Goal: Task Accomplishment & Management: Complete application form

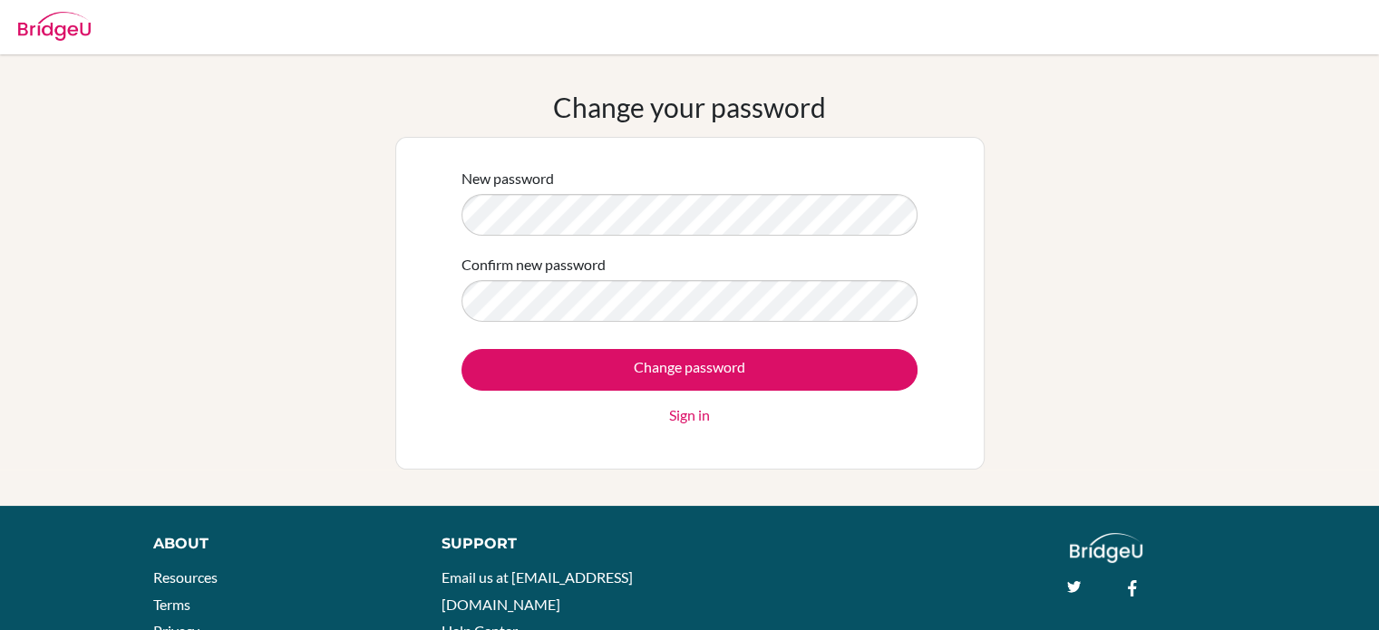
click at [496, 445] on div "New password Confirm new password Change password Sign in" at bounding box center [690, 303] width 479 height 295
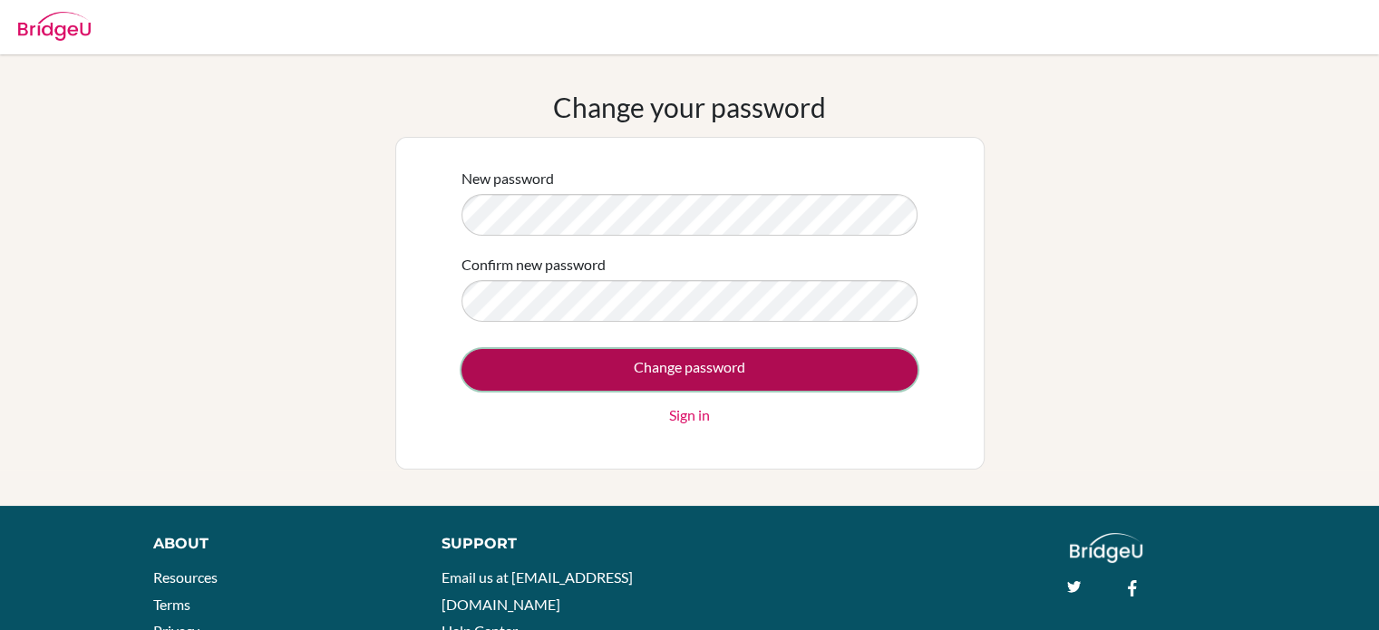
click at [515, 376] on input "Change password" at bounding box center [689, 370] width 456 height 42
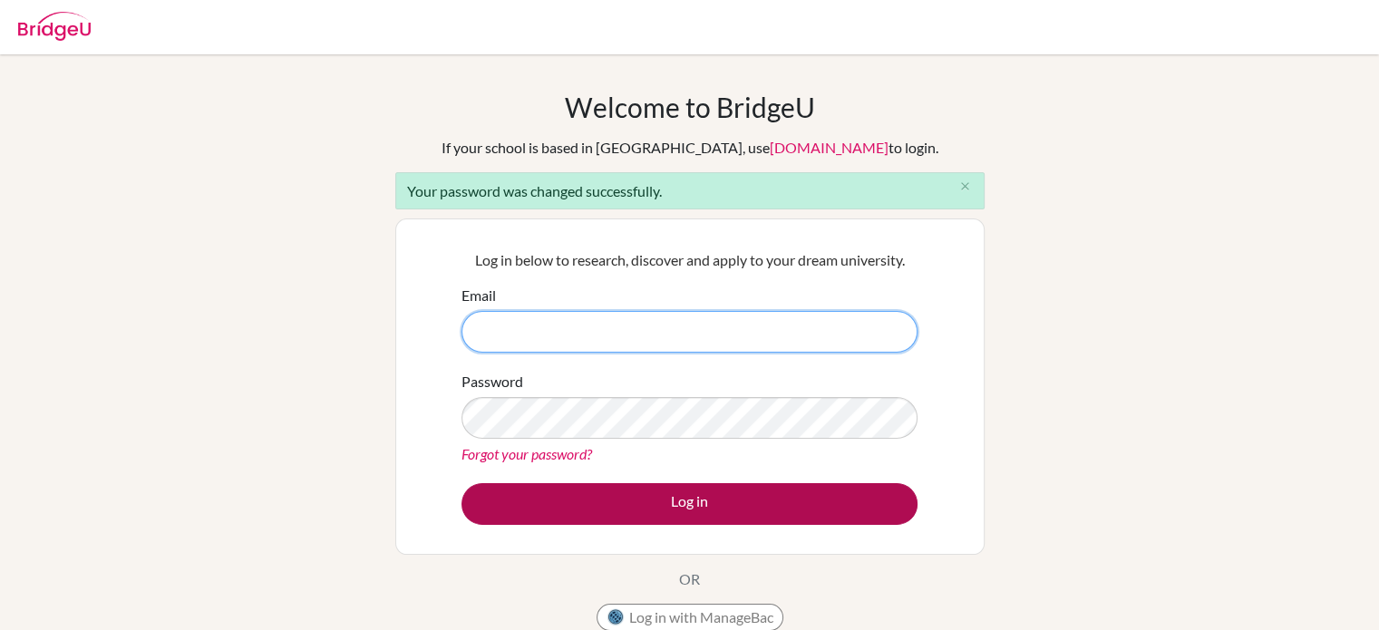
type input "[PERSON_NAME][EMAIL_ADDRESS][PERSON_NAME][DOMAIN_NAME]"
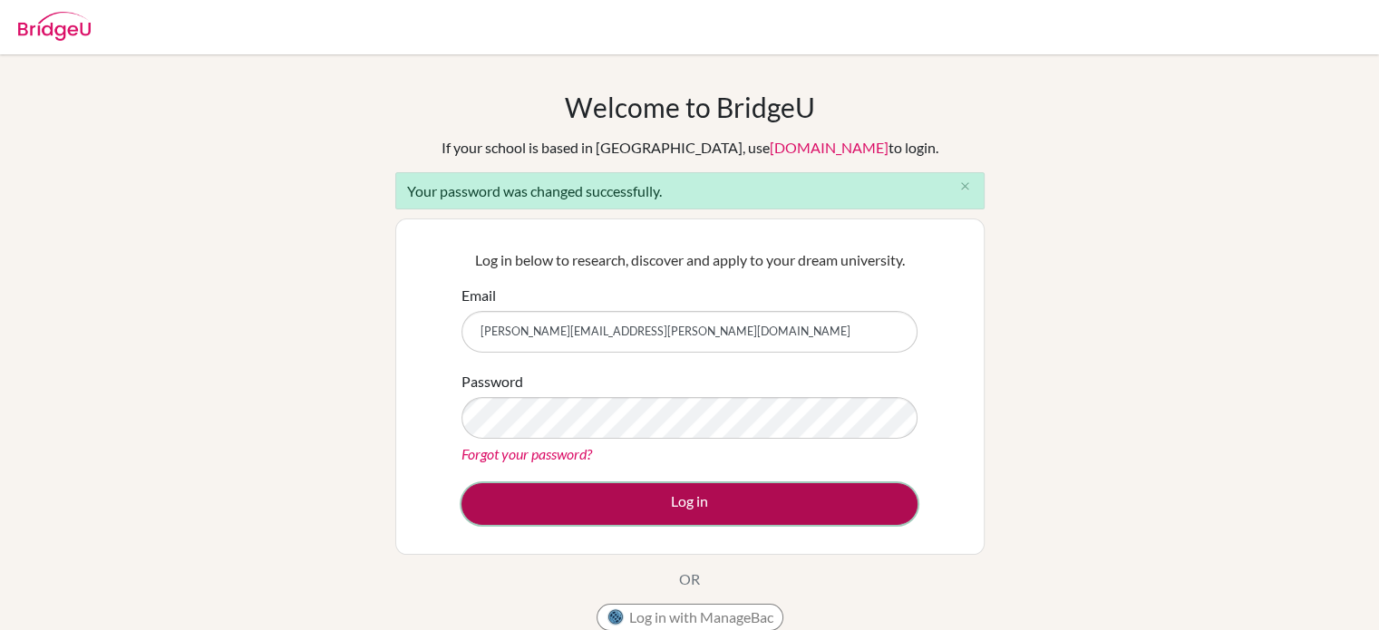
click at [670, 497] on button "Log in" at bounding box center [689, 504] width 456 height 42
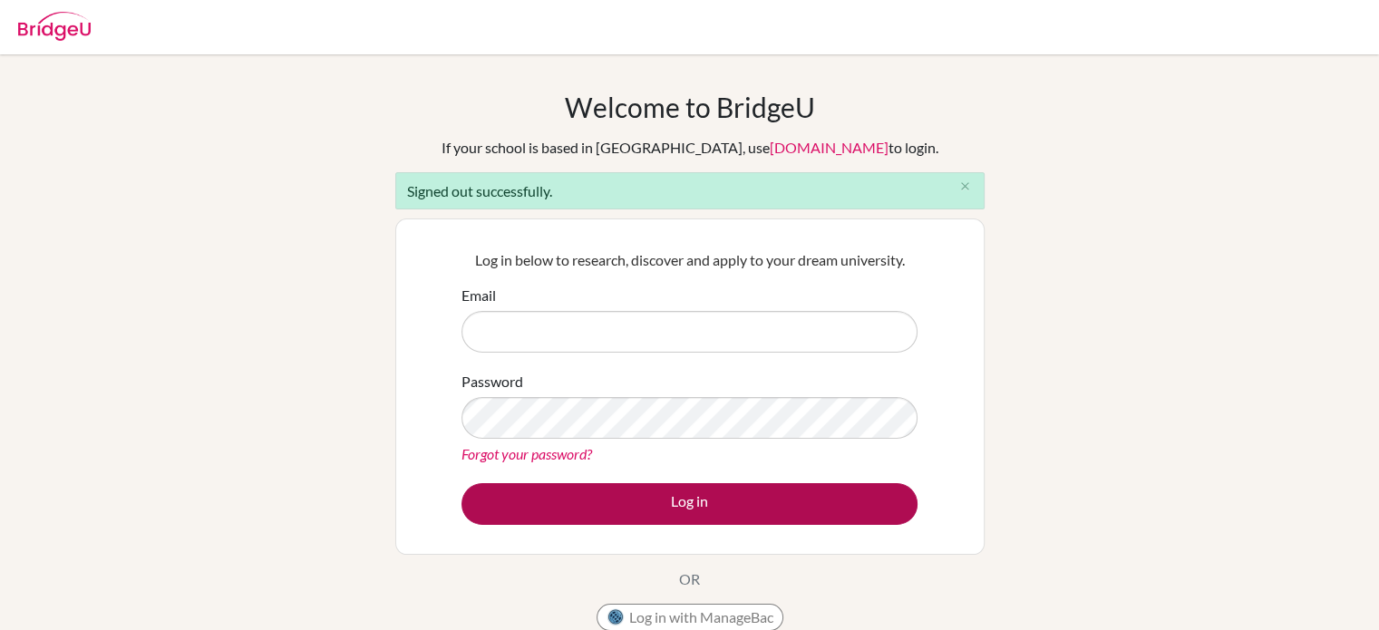
type input "amy.greenwood@aspireinternational.school"
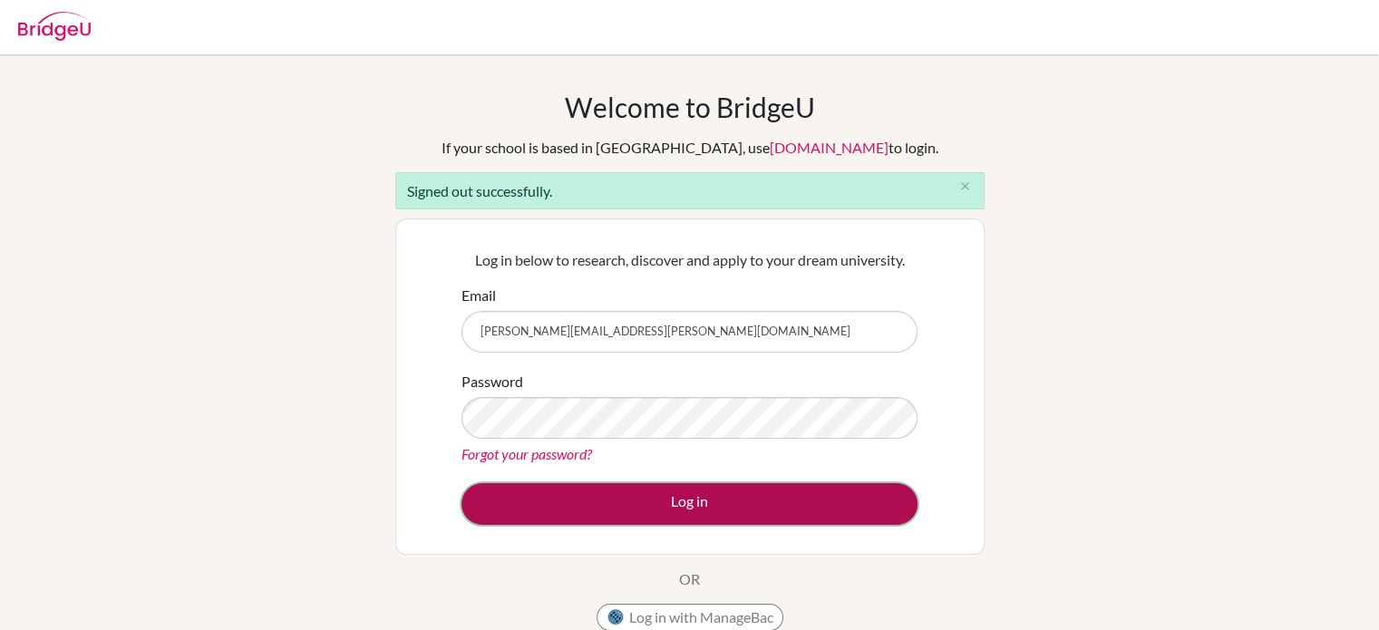
click at [705, 510] on button "Log in" at bounding box center [689, 504] width 456 height 42
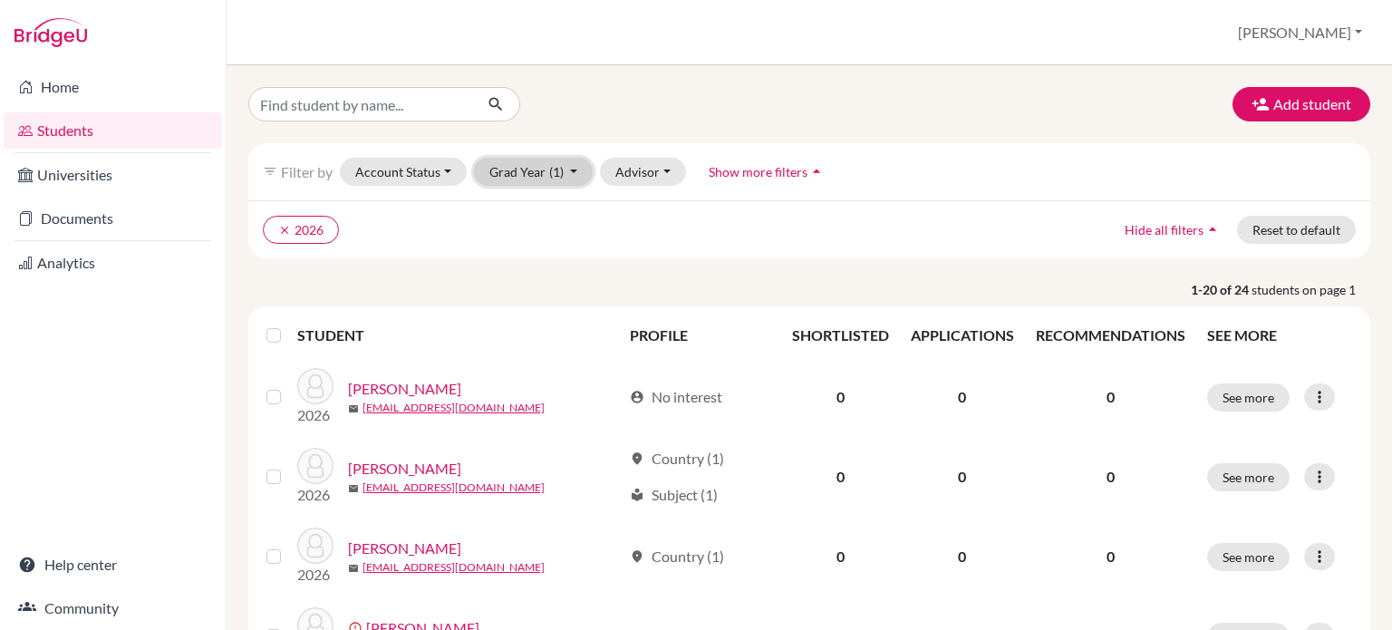
click at [571, 171] on button "Grad Year (1)" at bounding box center [534, 172] width 120 height 28
click at [543, 208] on icon "done" at bounding box center [551, 210] width 18 height 18
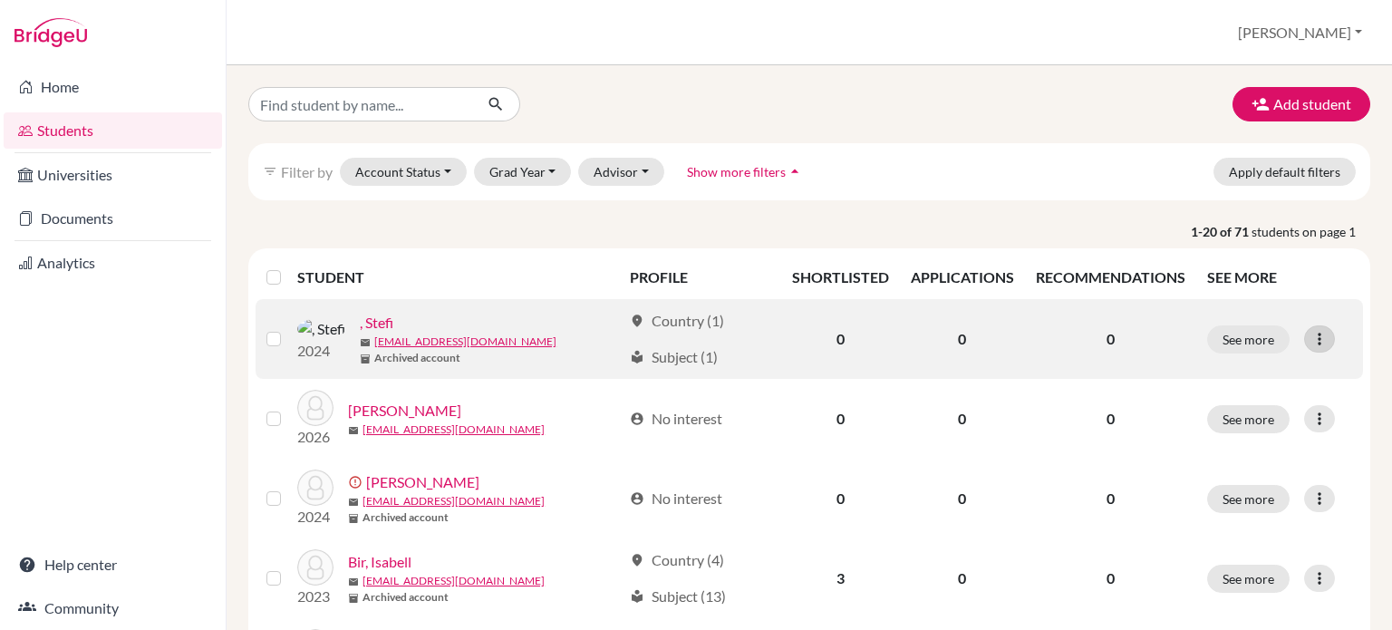
click at [1311, 343] on icon at bounding box center [1320, 339] width 18 height 18
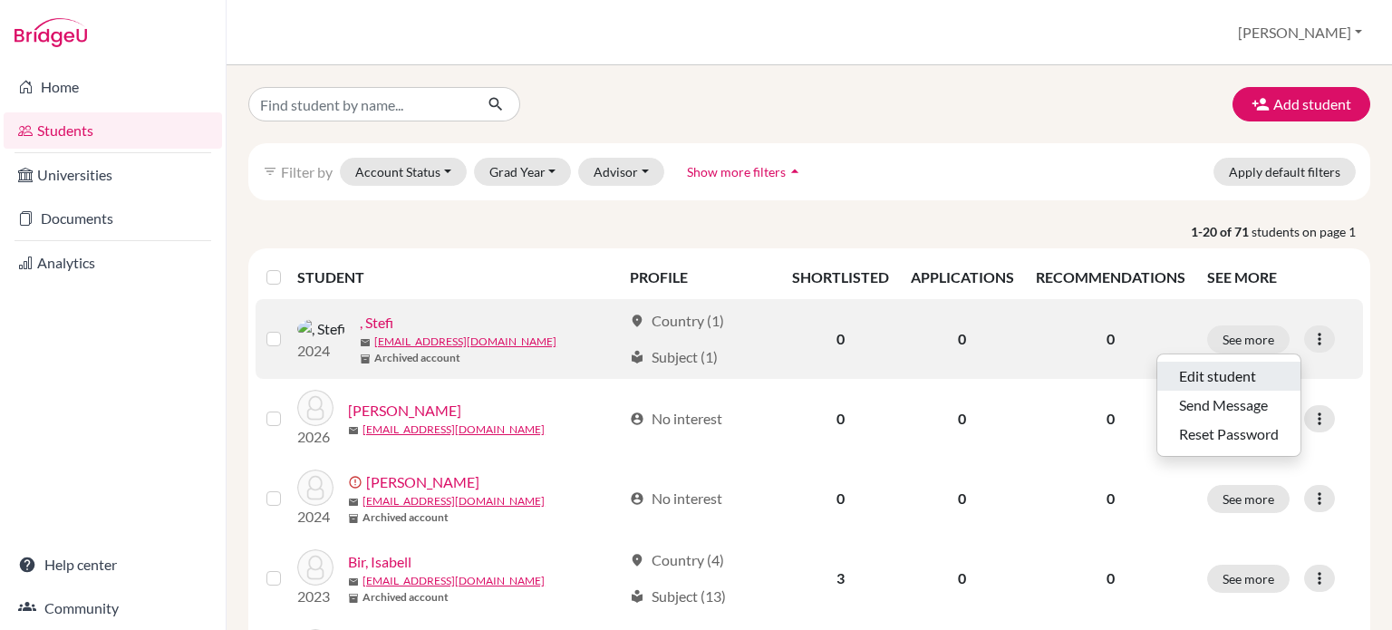
click at [1255, 383] on button "Edit student" at bounding box center [1229, 376] width 143 height 29
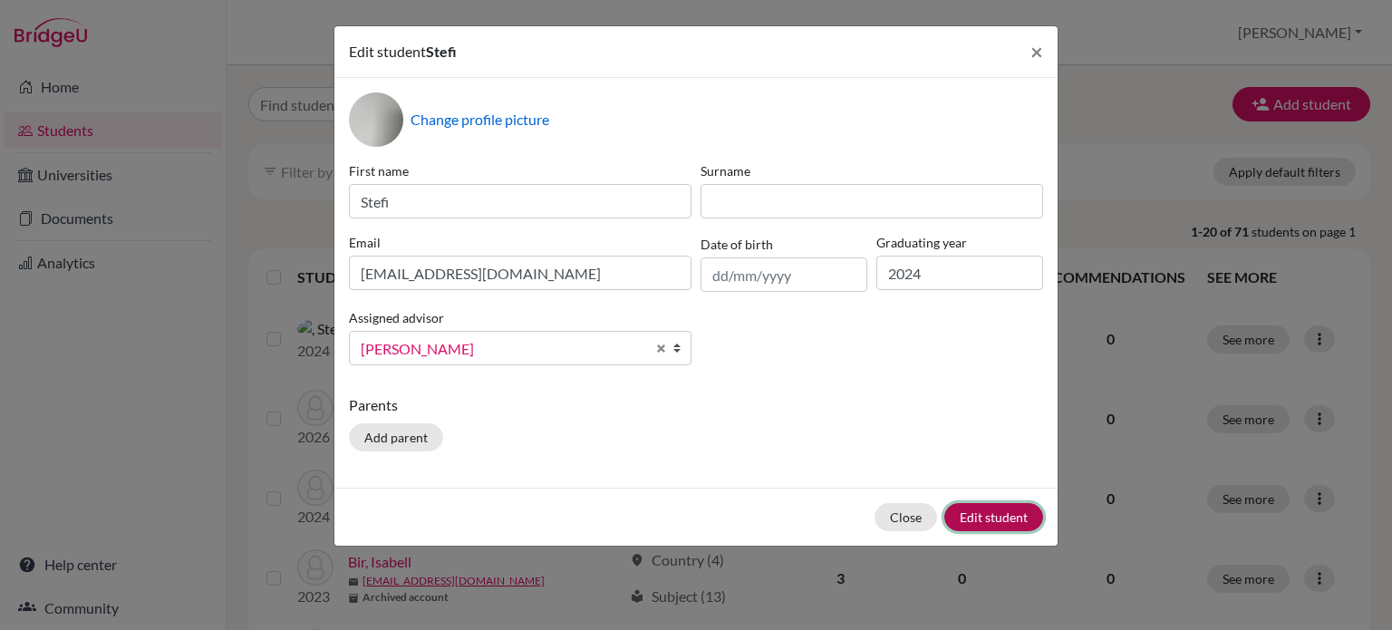
click at [979, 517] on button "Edit student" at bounding box center [994, 517] width 99 height 28
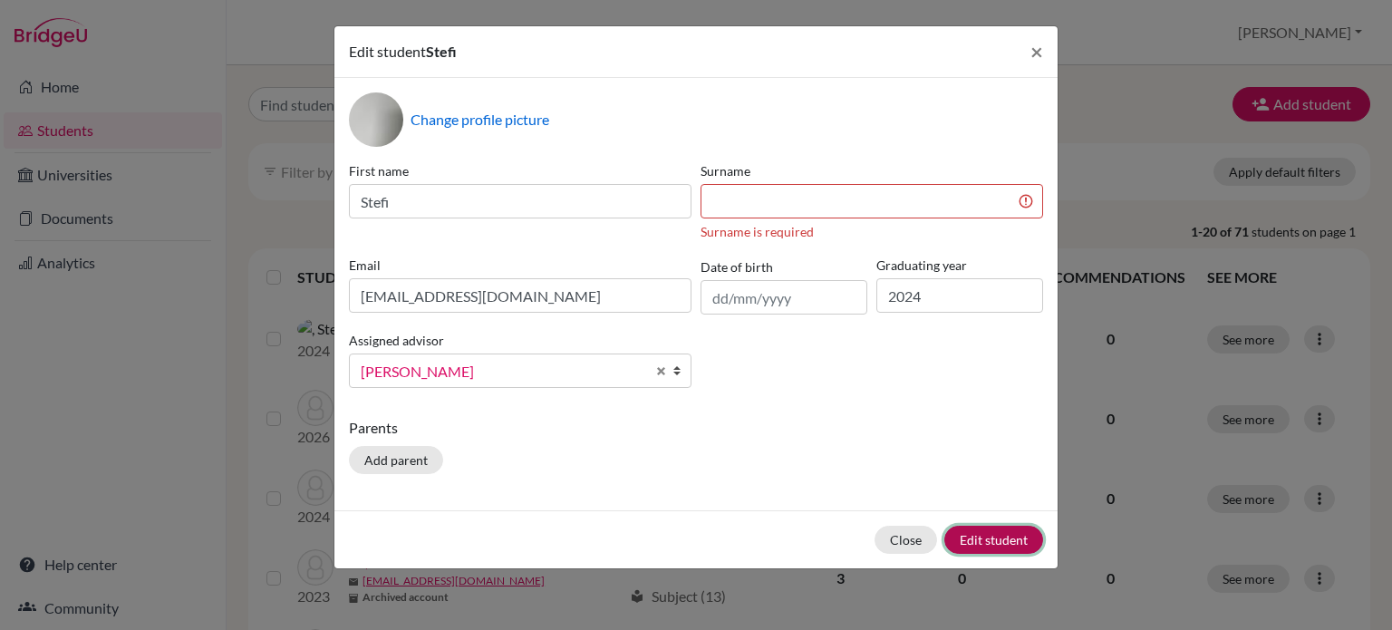
click at [983, 538] on button "Edit student" at bounding box center [994, 540] width 99 height 28
click at [1037, 53] on span "×" at bounding box center [1037, 51] width 13 height 26
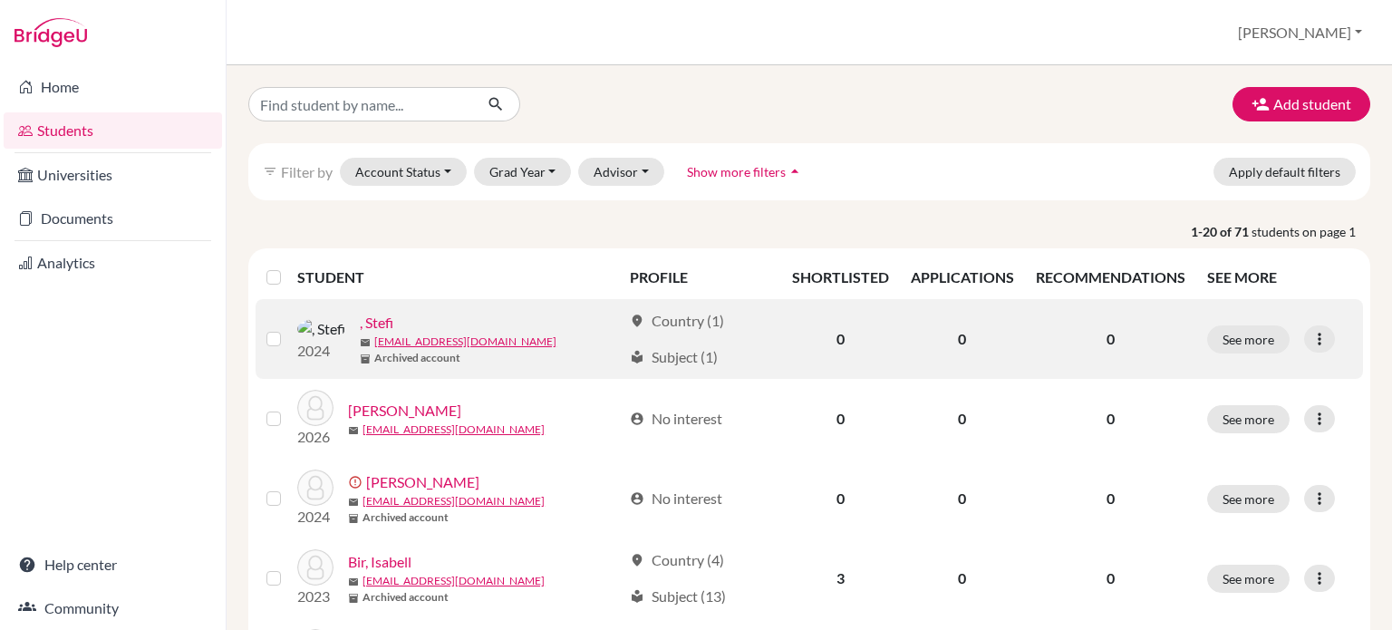
click at [288, 328] on label at bounding box center [288, 328] width 0 height 0
click at [0, 0] on input "checkbox" at bounding box center [0, 0] width 0 height 0
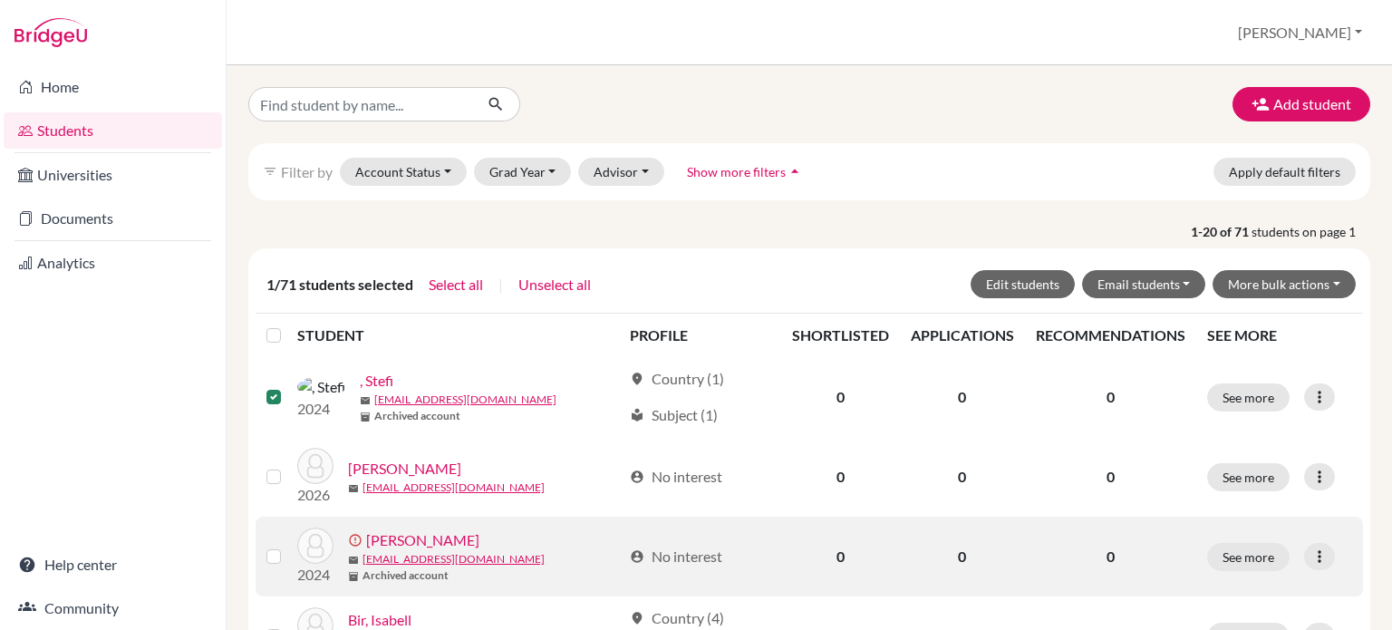
click at [288, 546] on label at bounding box center [288, 546] width 0 height 0
click at [0, 0] on input "checkbox" at bounding box center [0, 0] width 0 height 0
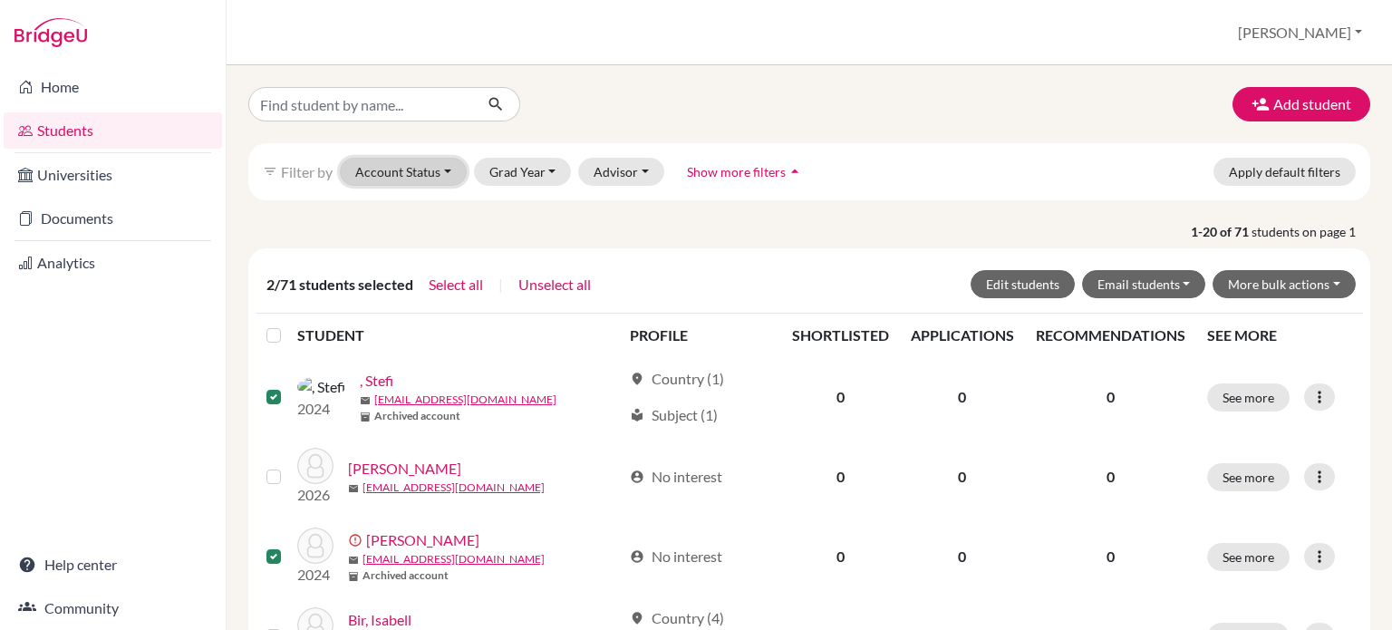
click at [441, 168] on button "Account Status" at bounding box center [403, 172] width 127 height 28
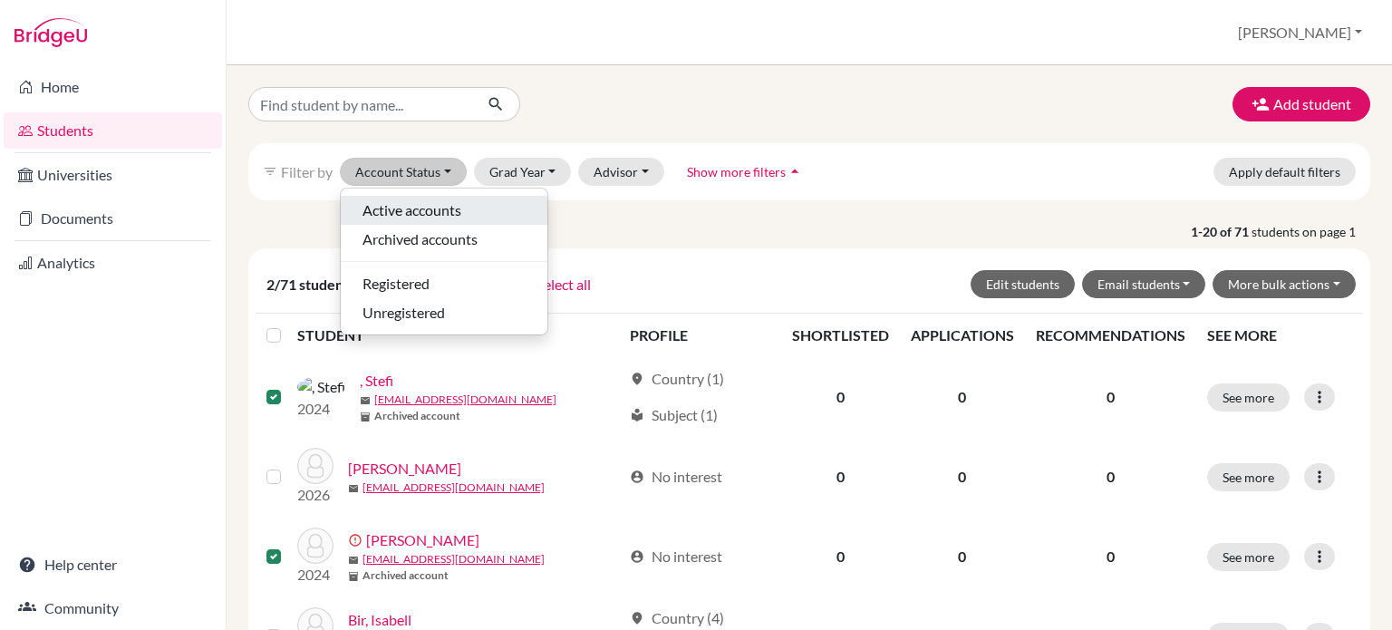
click at [399, 217] on span "Active accounts" at bounding box center [412, 210] width 99 height 22
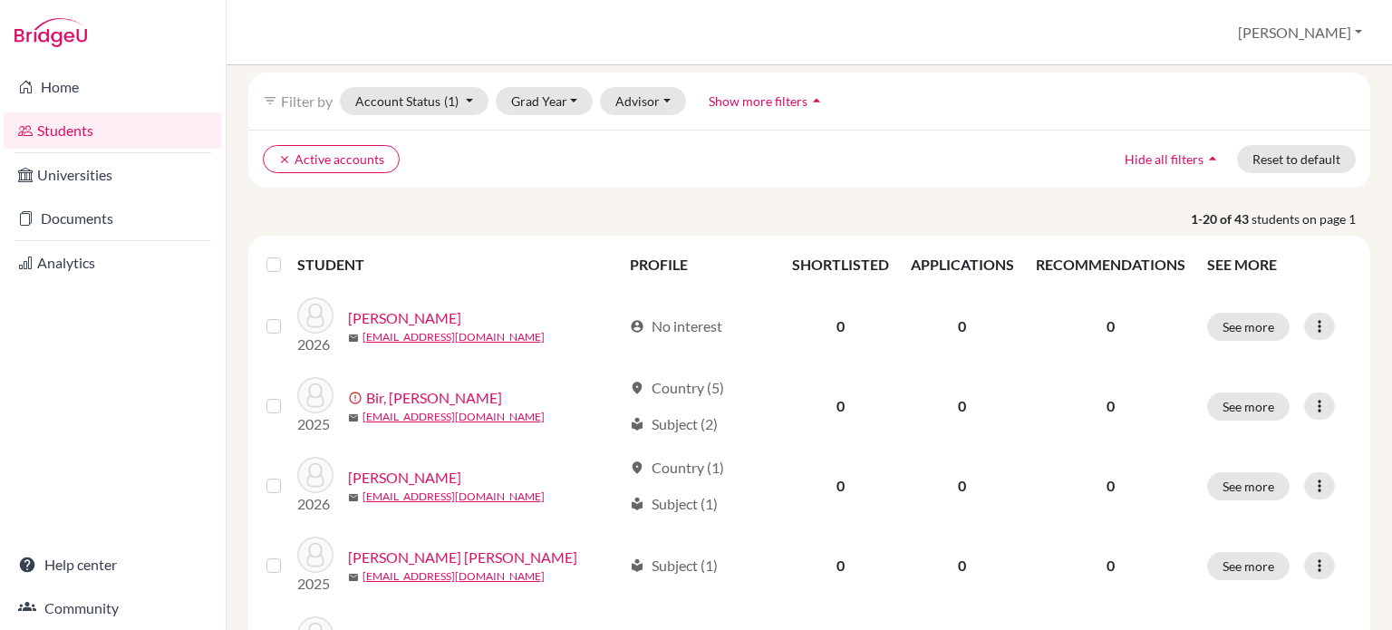
scroll to position [91, 0]
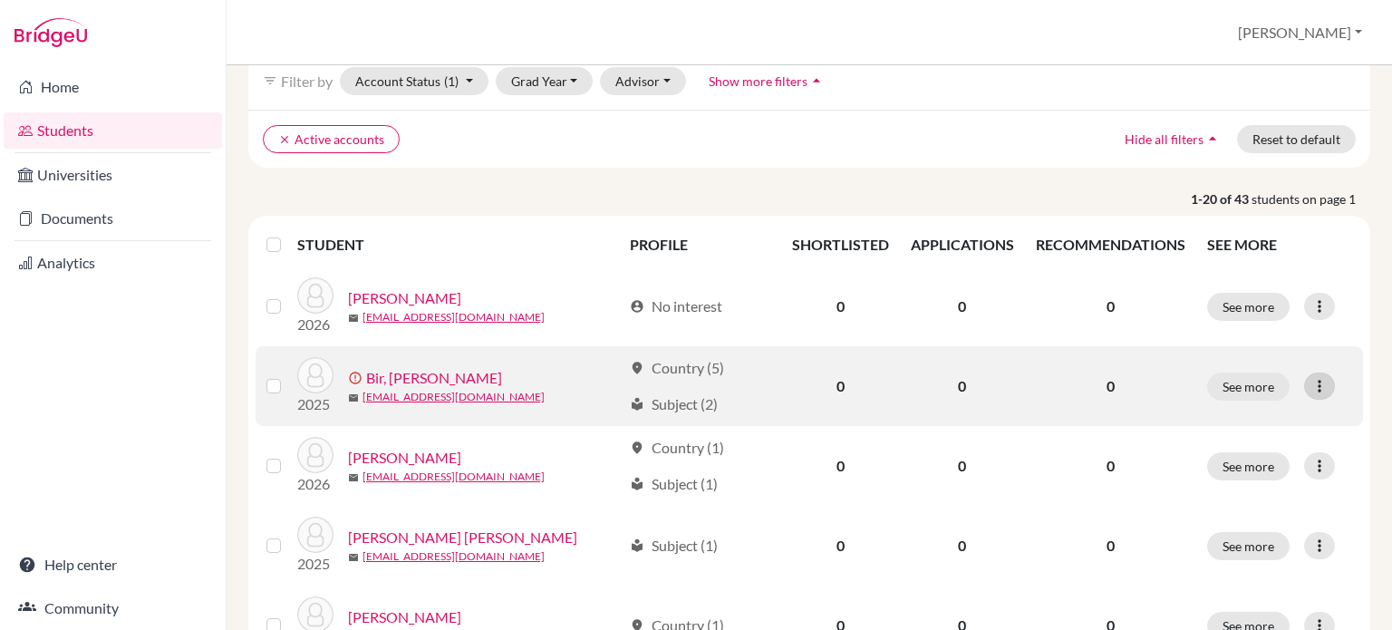
click at [1311, 388] on icon at bounding box center [1320, 386] width 18 height 18
click at [288, 375] on label at bounding box center [288, 375] width 0 height 0
click at [0, 0] on input "checkbox" at bounding box center [0, 0] width 0 height 0
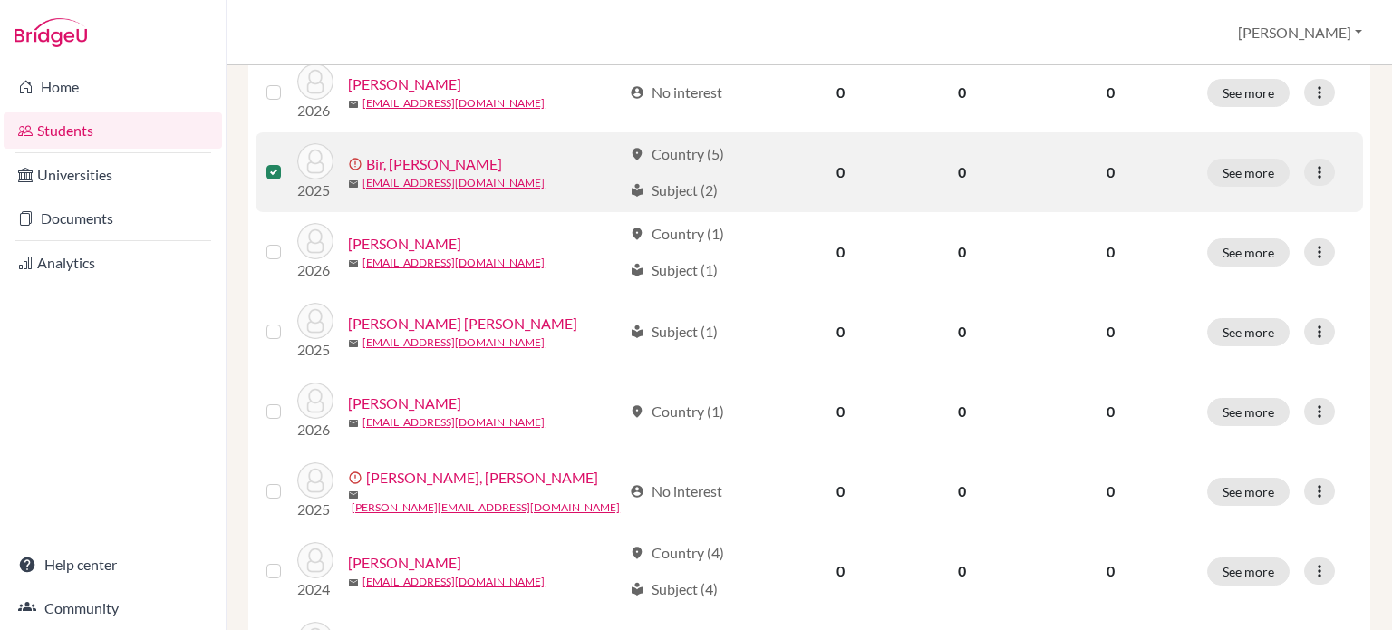
scroll to position [453, 0]
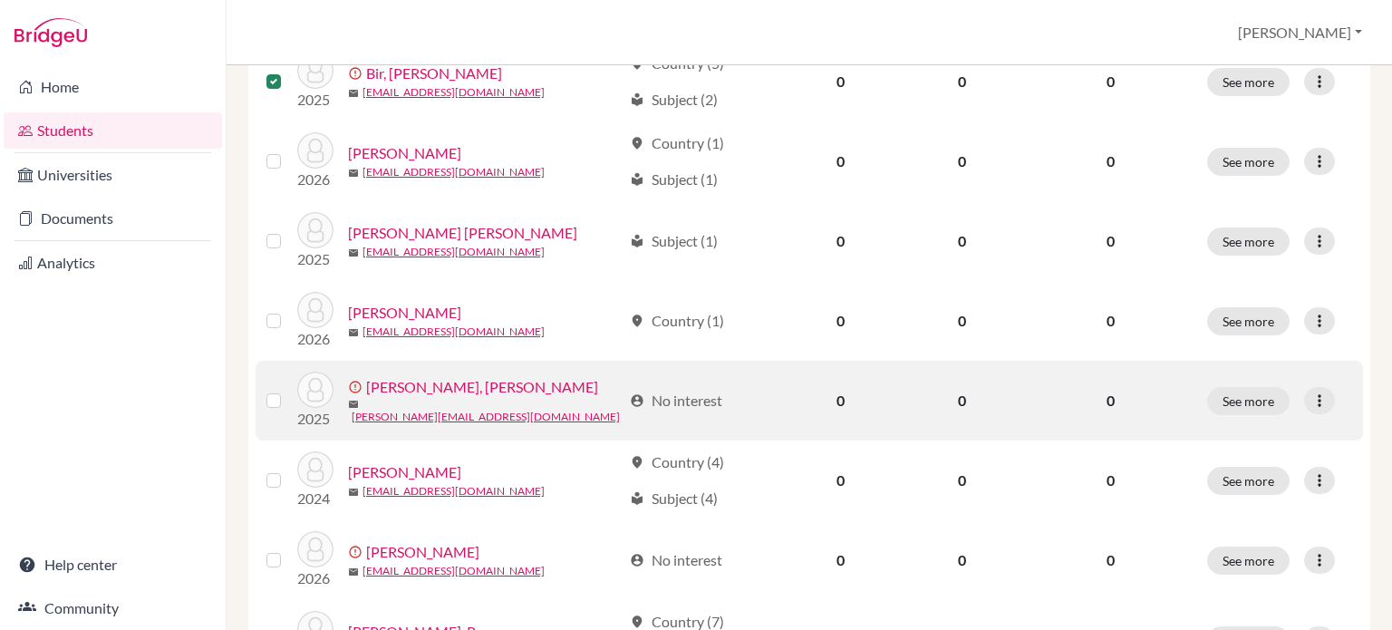
click at [288, 390] on label at bounding box center [288, 390] width 0 height 0
click at [0, 0] on input "checkbox" at bounding box center [0, 0] width 0 height 0
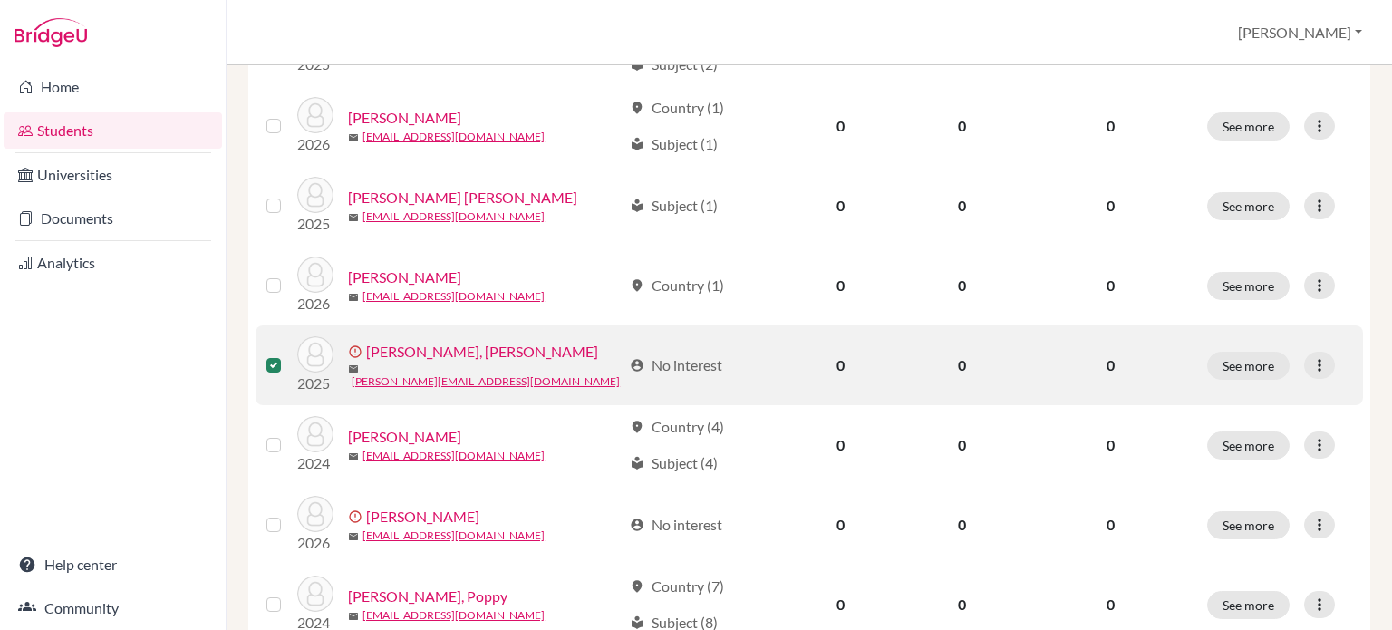
scroll to position [544, 0]
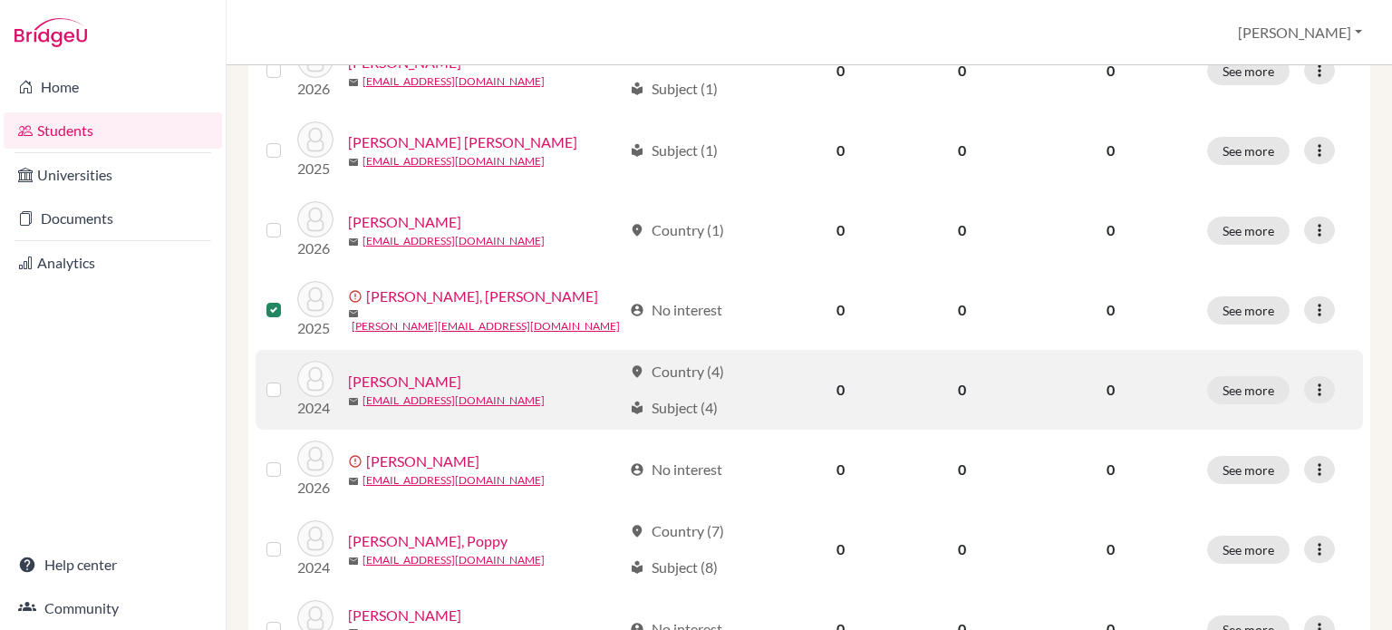
click at [288, 379] on label at bounding box center [288, 379] width 0 height 0
click at [0, 0] on input "checkbox" at bounding box center [0, 0] width 0 height 0
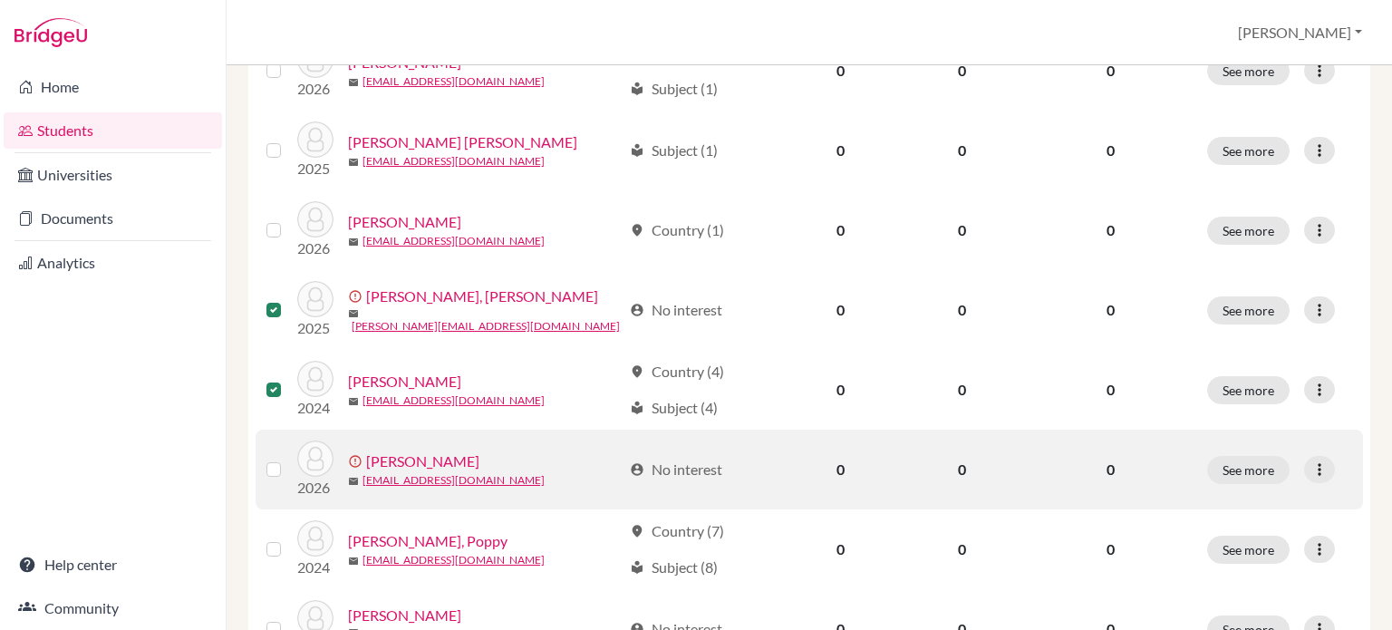
click at [288, 459] on label at bounding box center [288, 459] width 0 height 0
click at [0, 0] on input "checkbox" at bounding box center [0, 0] width 0 height 0
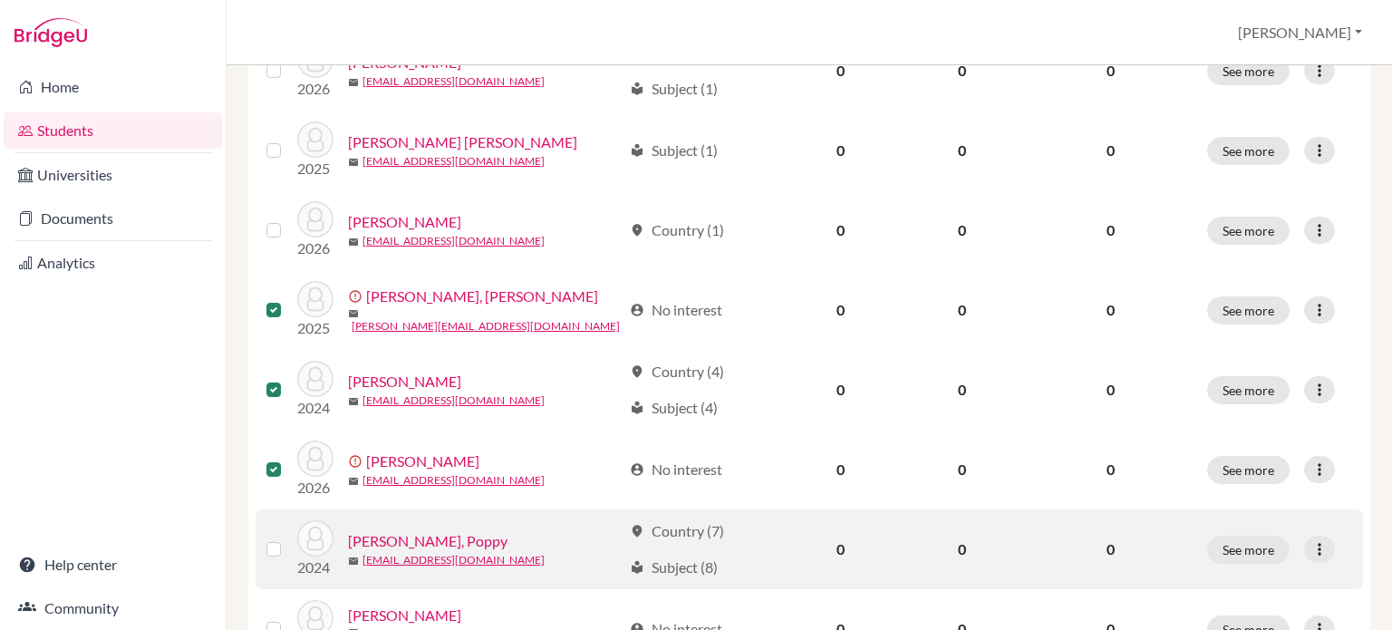
click at [288, 538] on label at bounding box center [288, 538] width 0 height 0
click at [0, 0] on input "checkbox" at bounding box center [0, 0] width 0 height 0
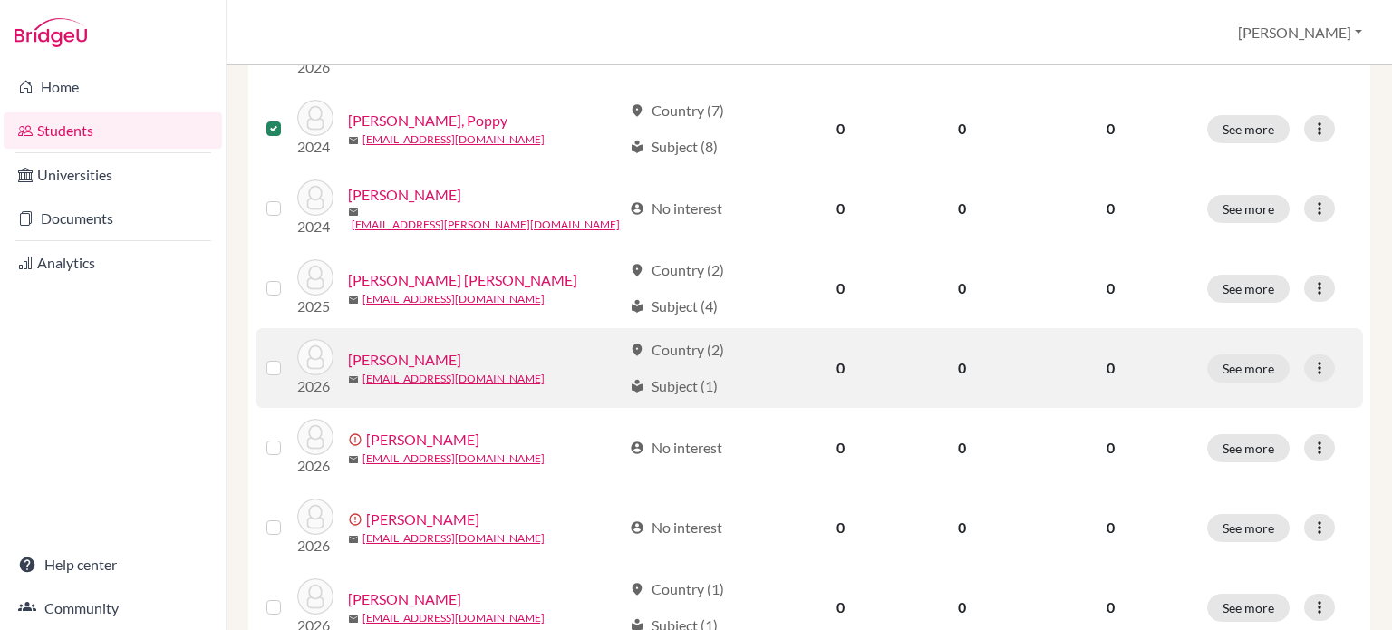
scroll to position [997, 0]
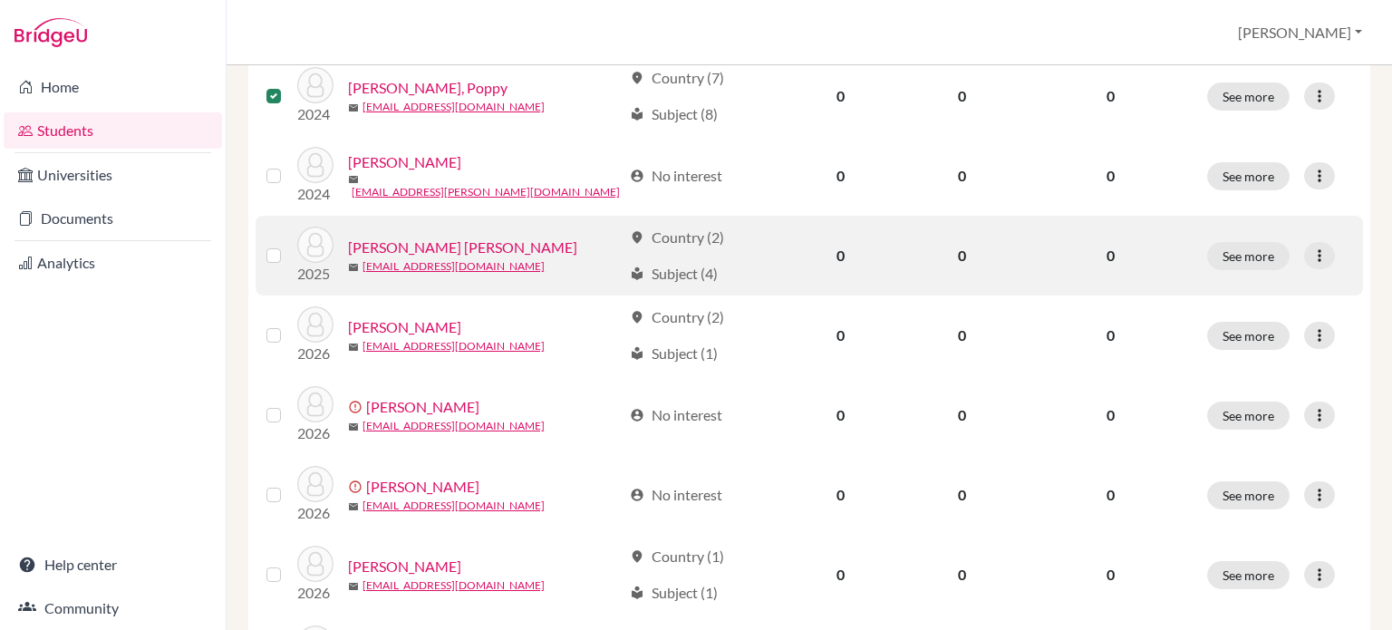
click at [288, 245] on label at bounding box center [288, 245] width 0 height 0
click at [0, 0] on input "checkbox" at bounding box center [0, 0] width 0 height 0
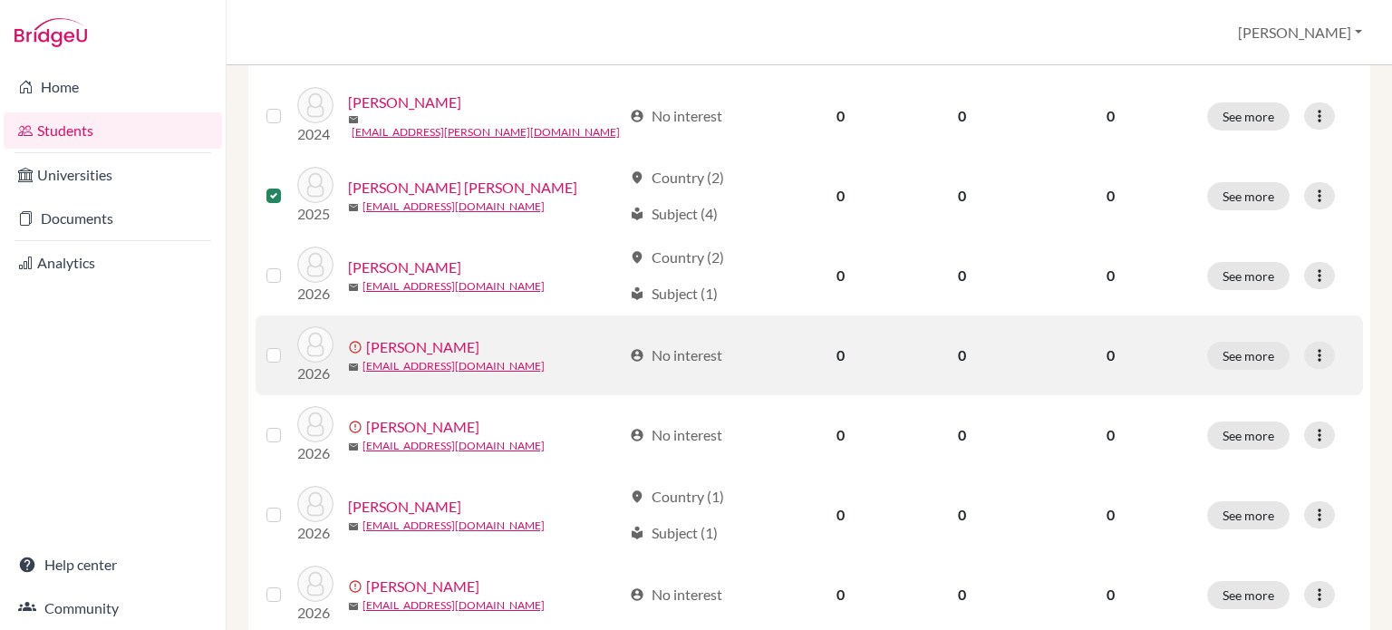
scroll to position [1178, 0]
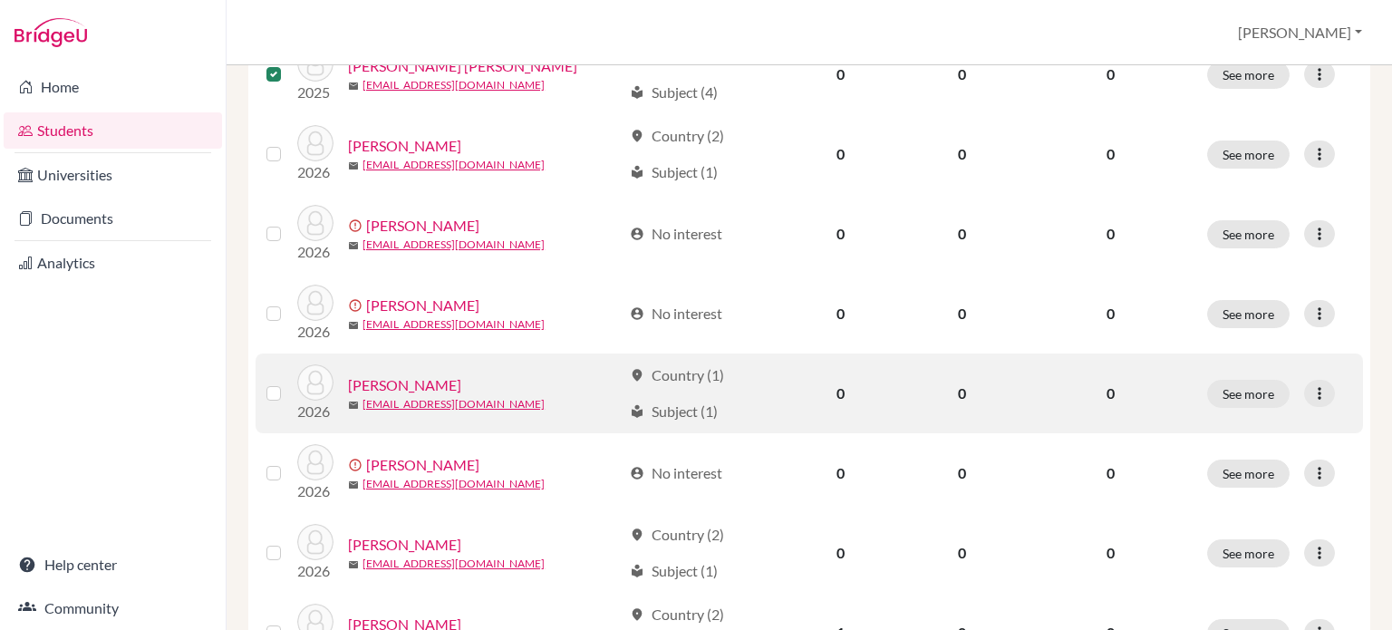
click at [288, 383] on label at bounding box center [288, 383] width 0 height 0
click at [0, 0] on input "checkbox" at bounding box center [0, 0] width 0 height 0
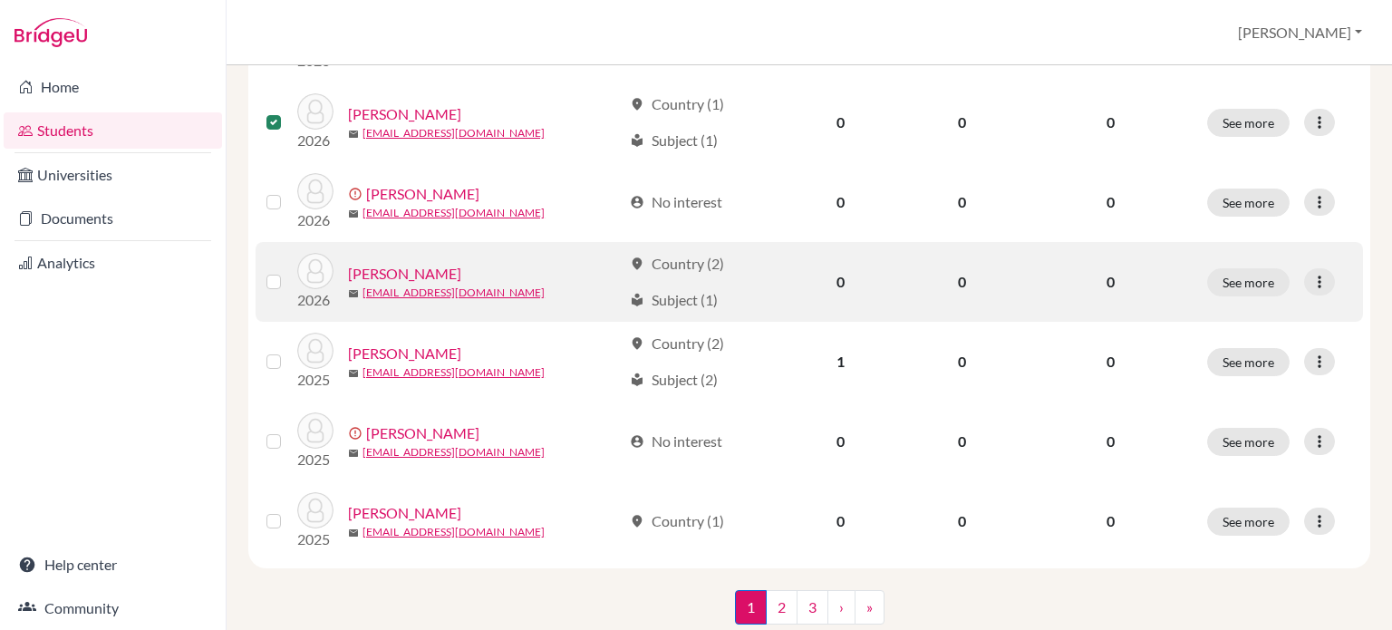
scroll to position [1450, 0]
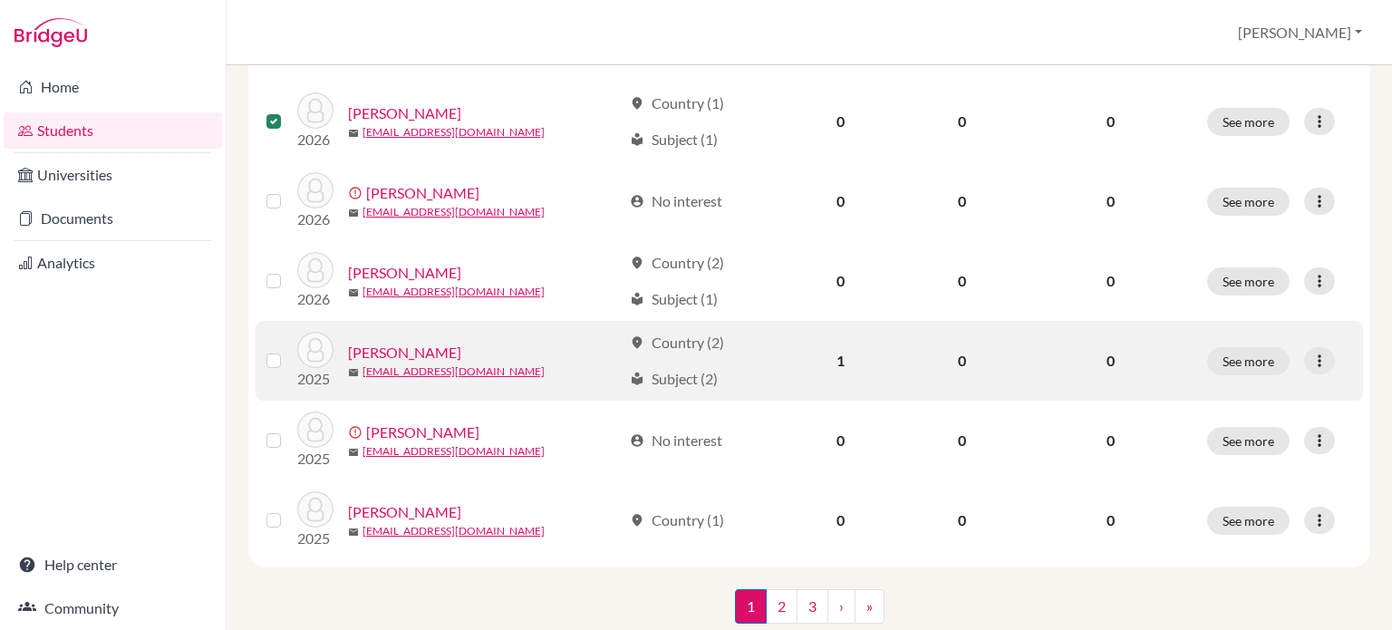
click at [288, 350] on label at bounding box center [288, 350] width 0 height 0
click at [0, 0] on input "checkbox" at bounding box center [0, 0] width 0 height 0
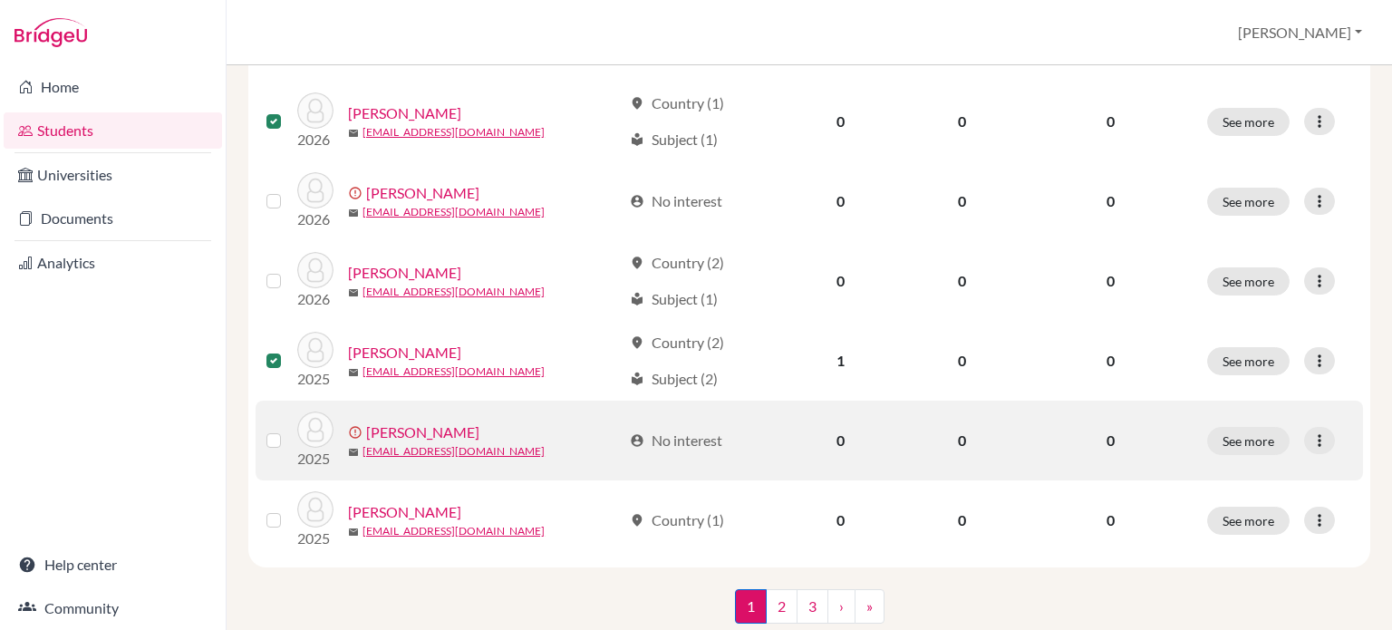
click at [288, 430] on label at bounding box center [288, 430] width 0 height 0
click at [0, 0] on input "checkbox" at bounding box center [0, 0] width 0 height 0
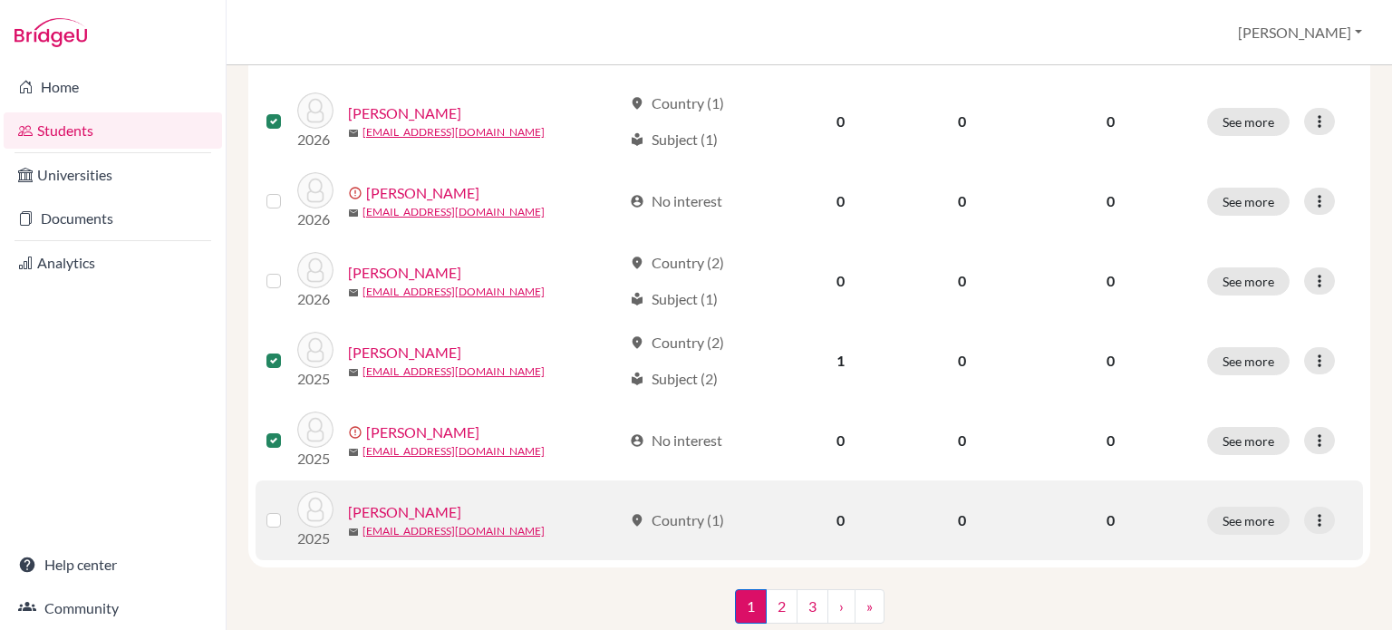
click at [288, 509] on label at bounding box center [288, 509] width 0 height 0
click at [0, 0] on input "checkbox" at bounding box center [0, 0] width 0 height 0
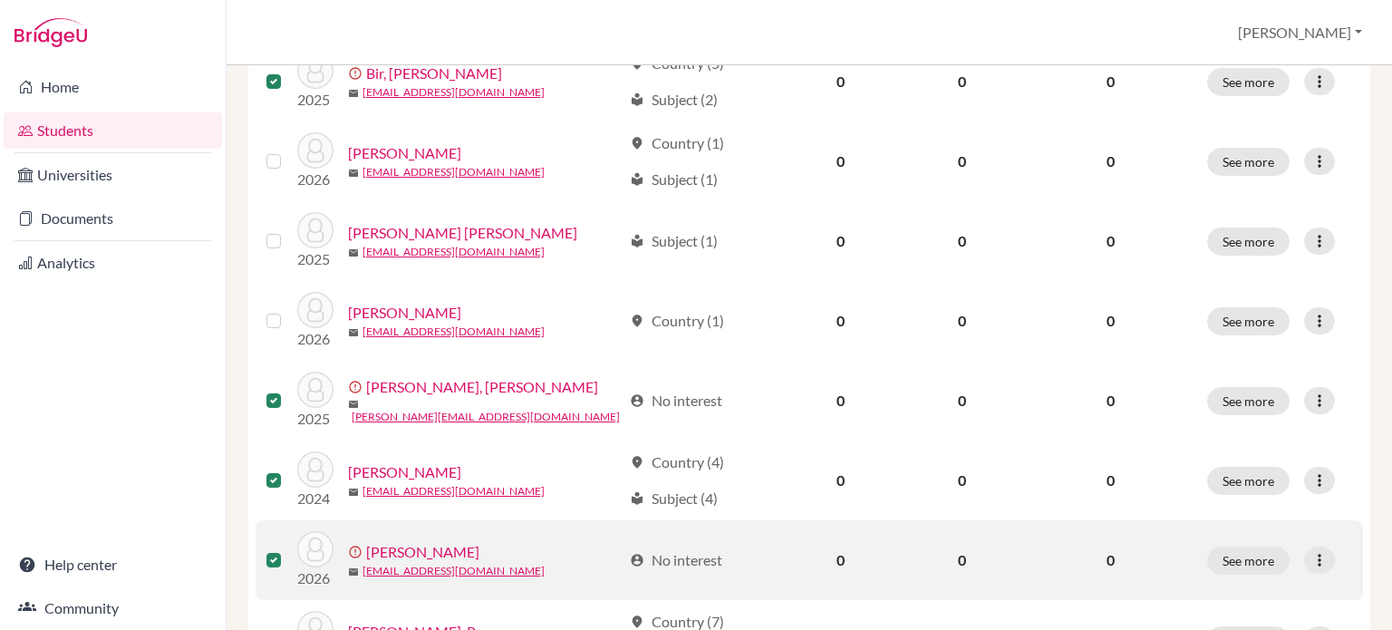
scroll to position [0, 0]
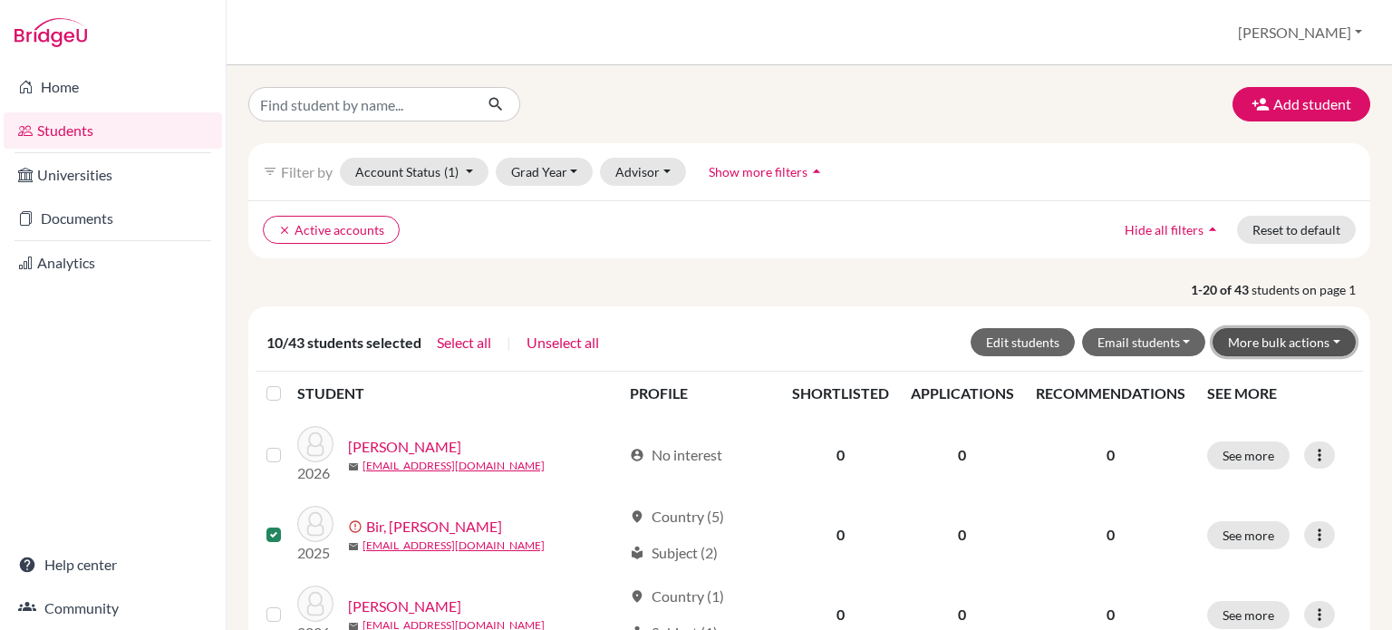
click at [1283, 340] on button "More bulk actions" at bounding box center [1284, 342] width 143 height 28
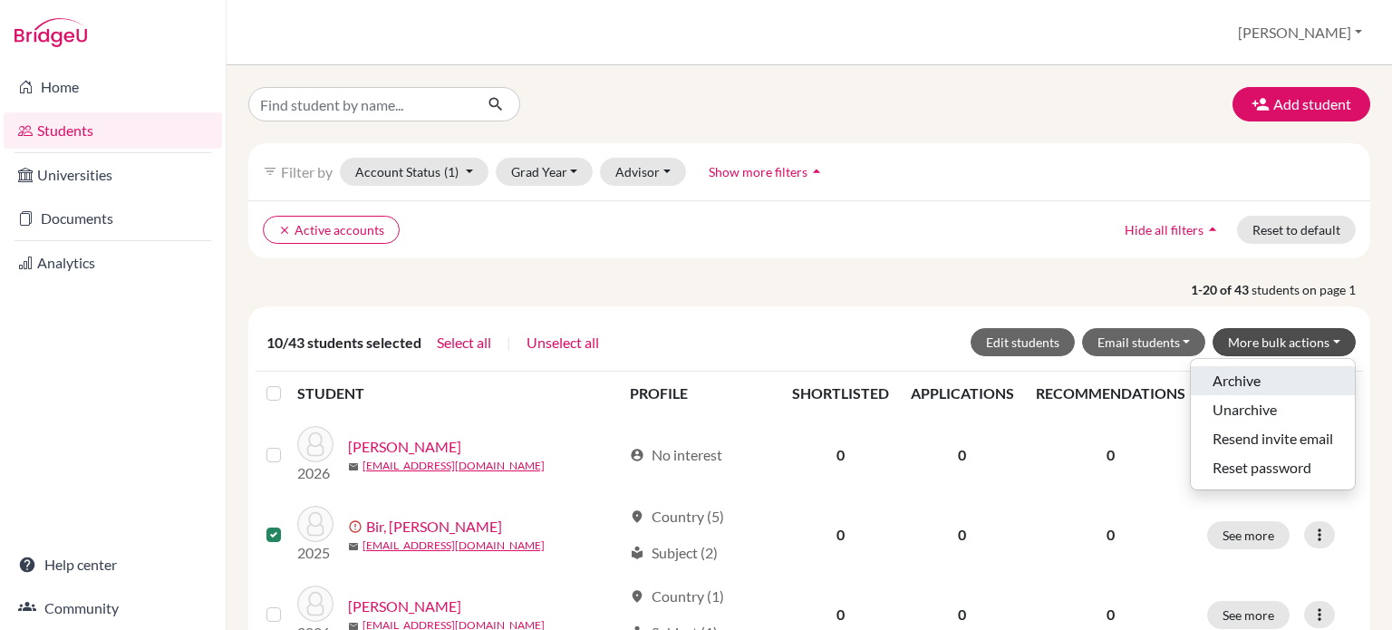
click at [1224, 383] on button "Archive" at bounding box center [1273, 380] width 164 height 29
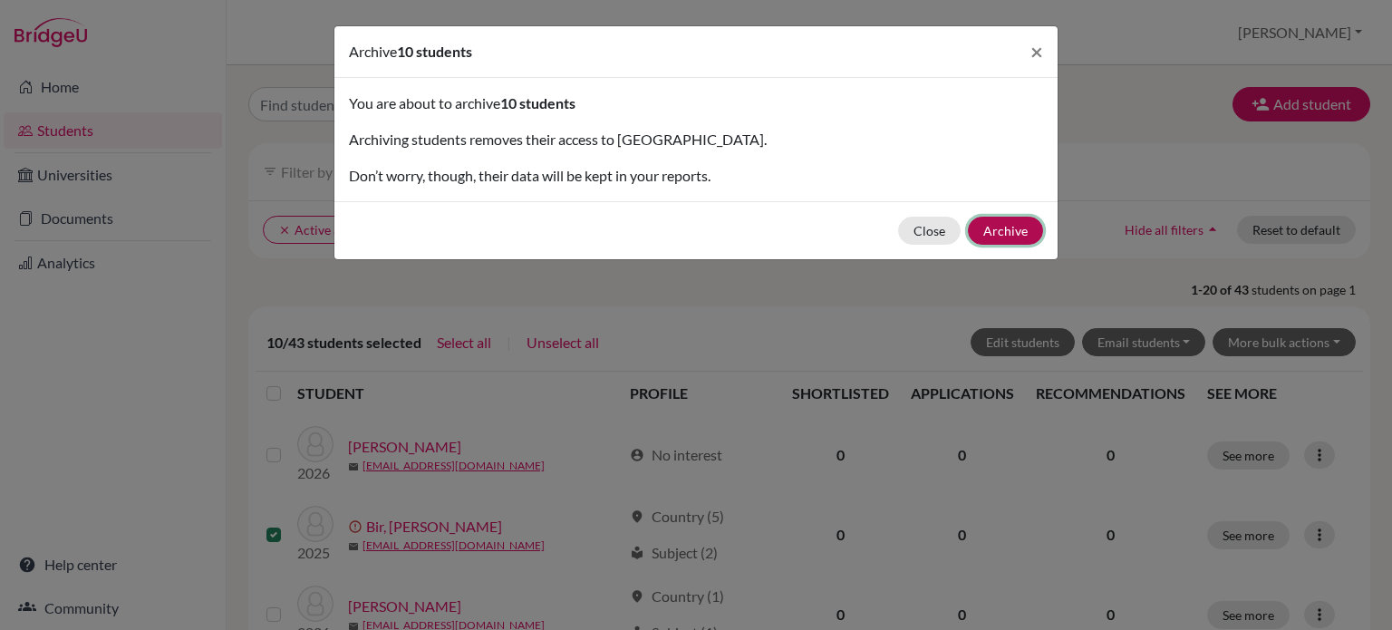
click at [1017, 230] on button "Archive" at bounding box center [1005, 231] width 75 height 28
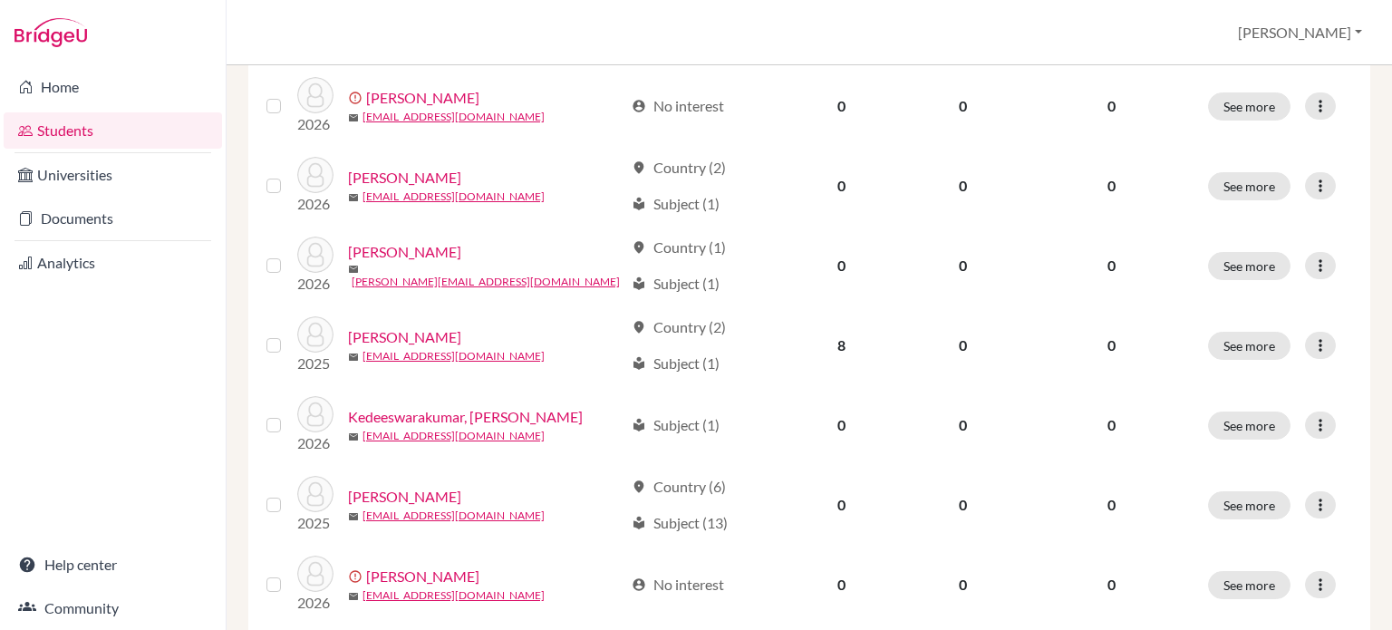
scroll to position [997, 0]
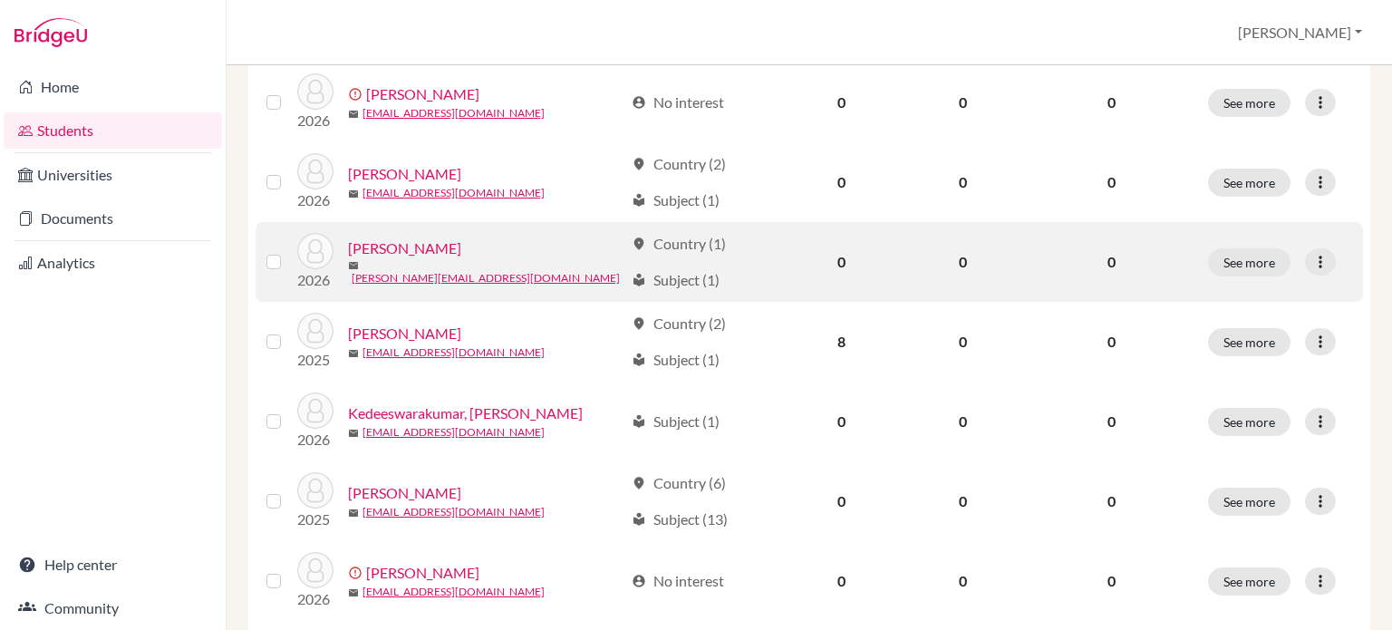
click at [288, 251] on label at bounding box center [288, 251] width 0 height 0
click at [0, 0] on input "checkbox" at bounding box center [0, 0] width 0 height 0
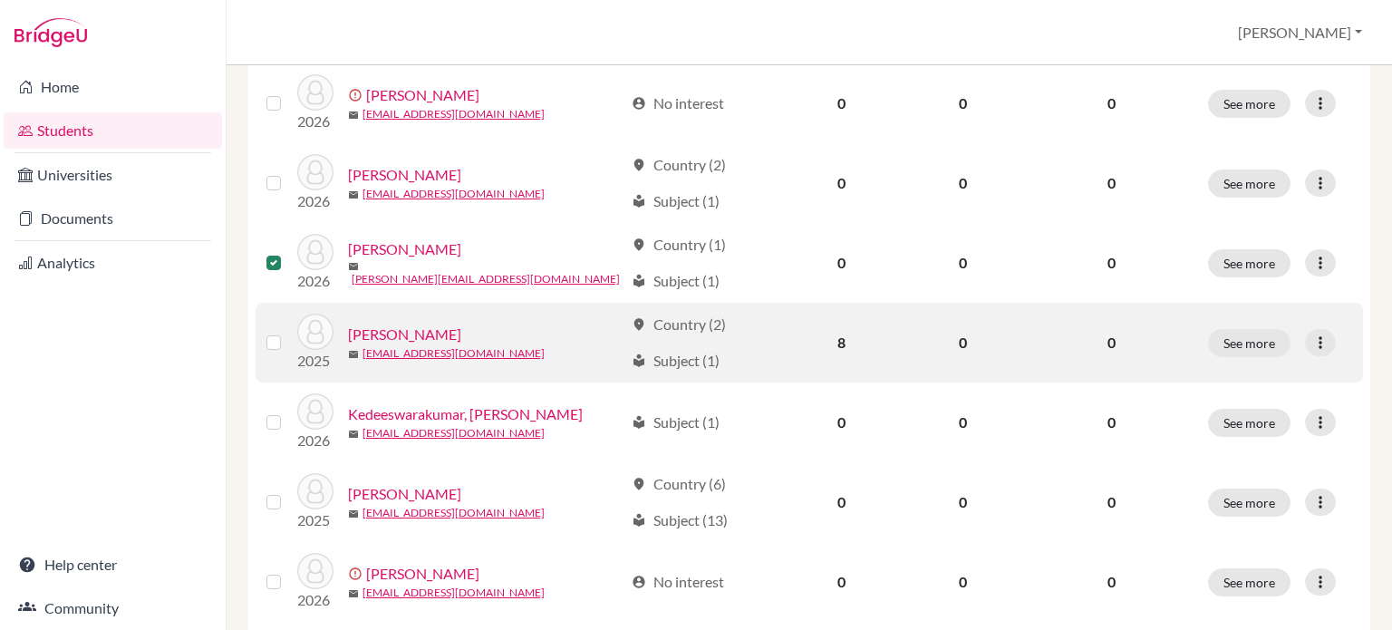
click at [288, 332] on label at bounding box center [288, 332] width 0 height 0
click at [0, 0] on input "checkbox" at bounding box center [0, 0] width 0 height 0
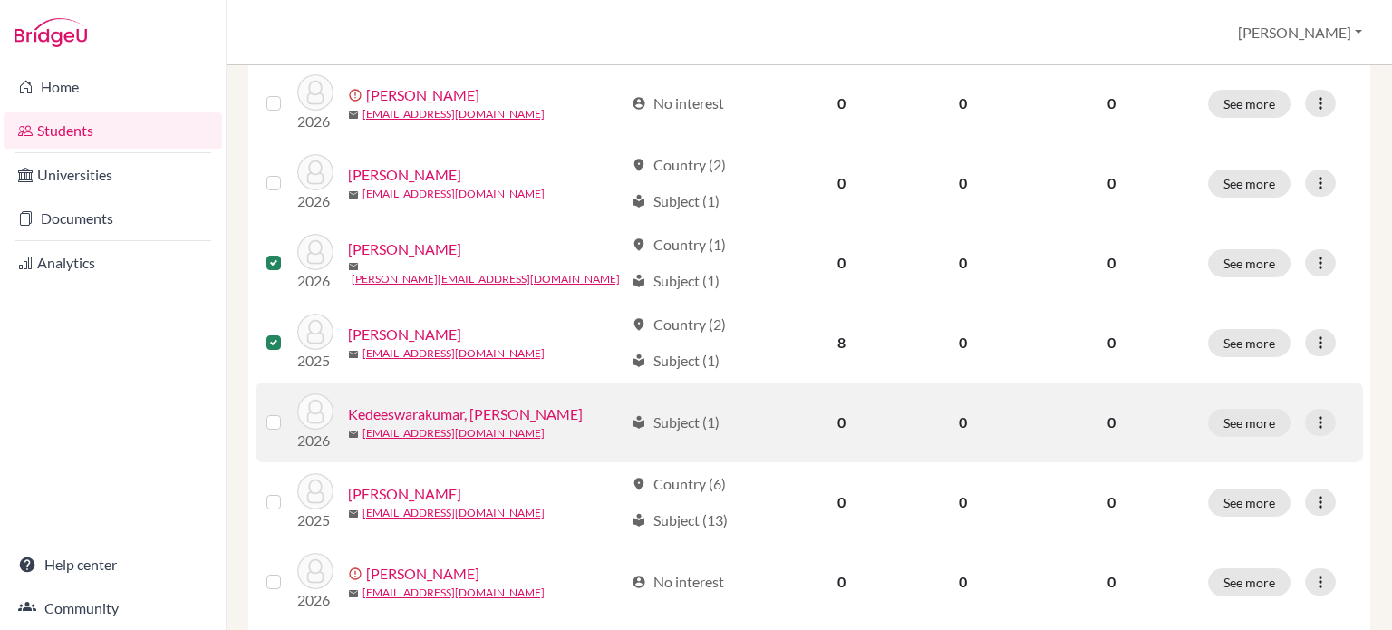
click at [288, 412] on label at bounding box center [288, 412] width 0 height 0
click at [0, 0] on input "checkbox" at bounding box center [0, 0] width 0 height 0
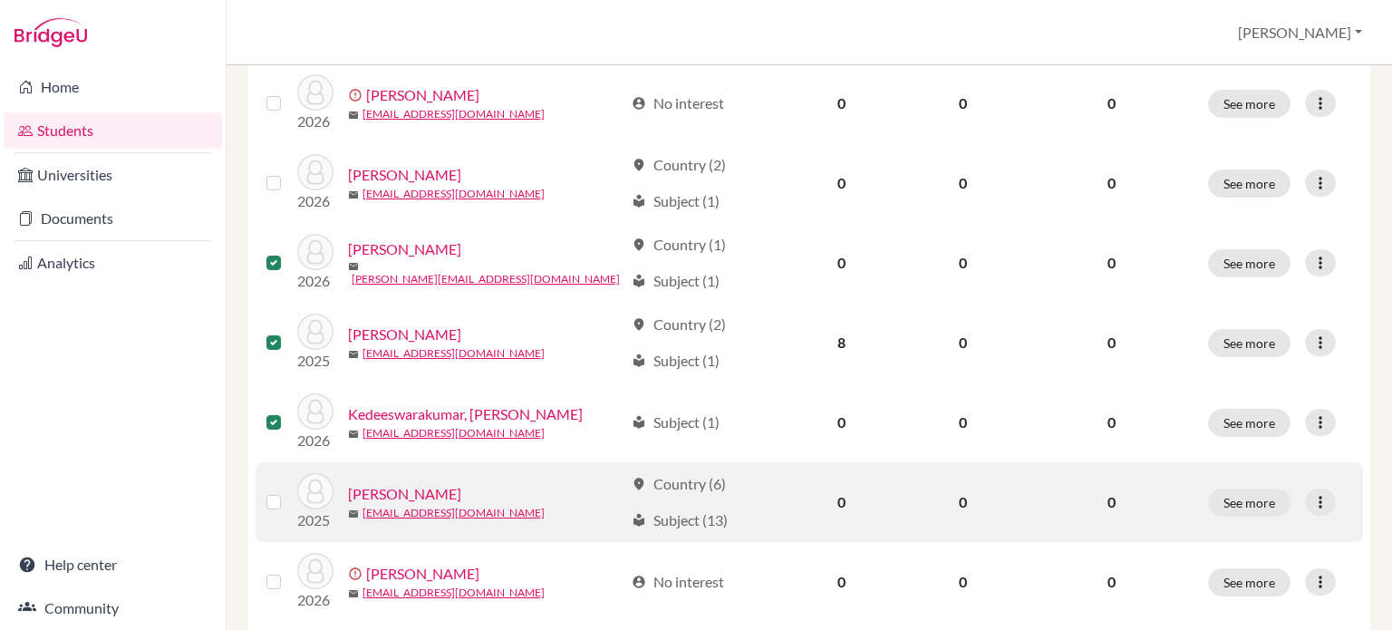
click at [288, 491] on label at bounding box center [288, 491] width 0 height 0
click at [0, 0] on input "checkbox" at bounding box center [0, 0] width 0 height 0
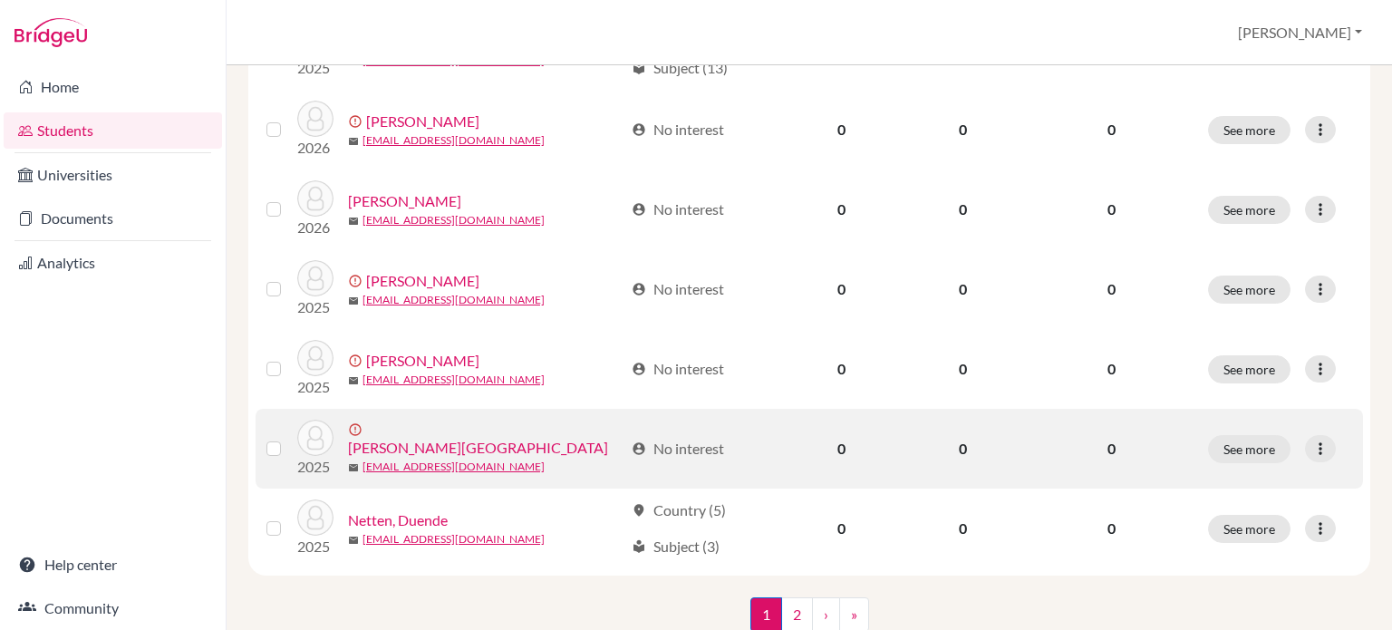
scroll to position [1507, 0]
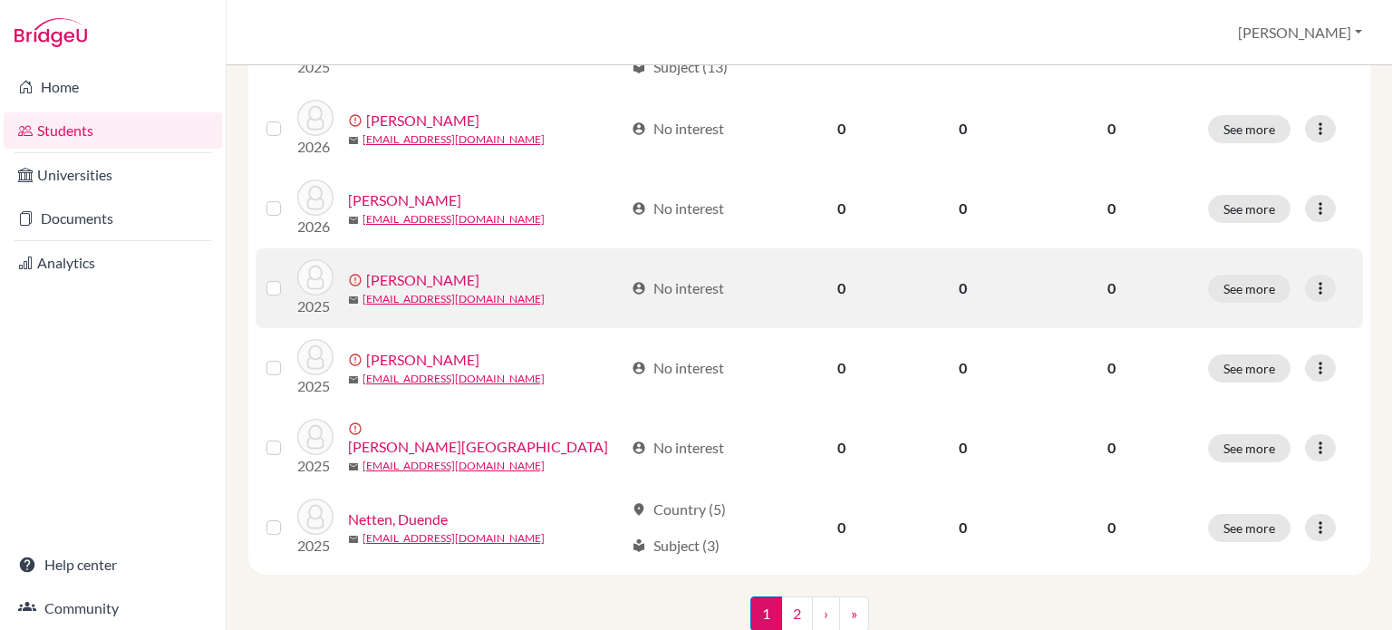
click at [288, 277] on label at bounding box center [288, 277] width 0 height 0
click at [0, 0] on input "checkbox" at bounding box center [0, 0] width 0 height 0
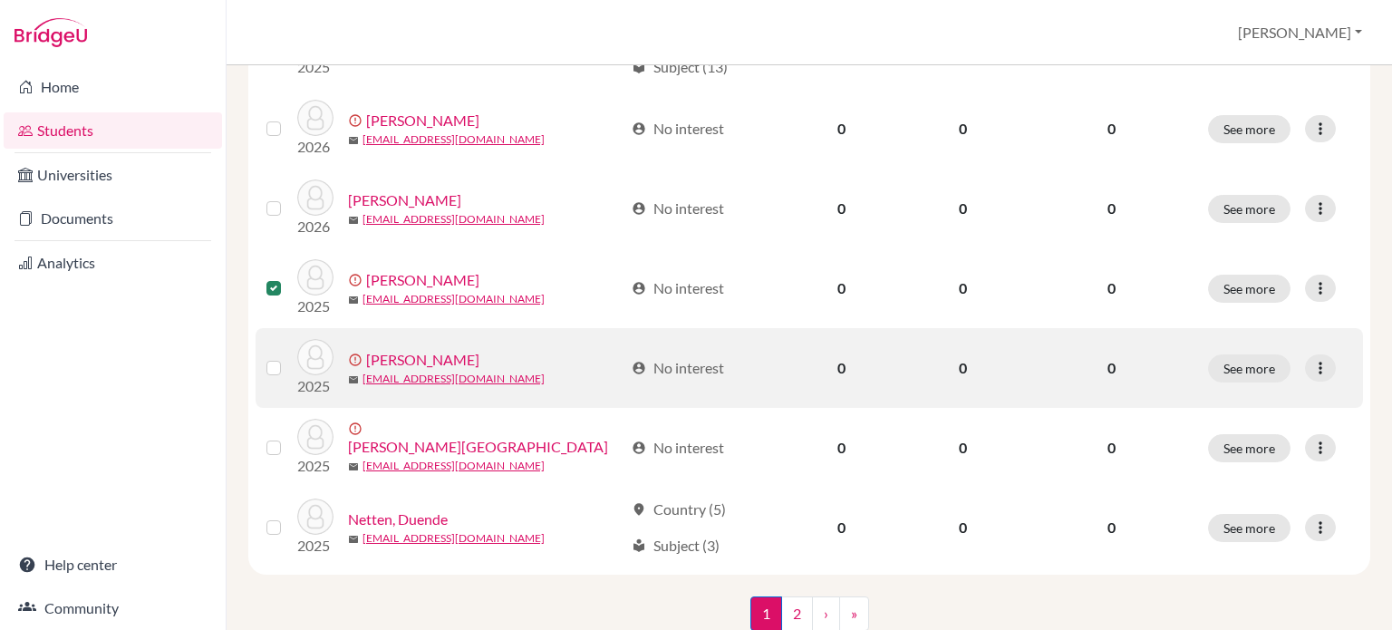
click at [288, 357] on label at bounding box center [288, 357] width 0 height 0
click at [0, 0] on input "checkbox" at bounding box center [0, 0] width 0 height 0
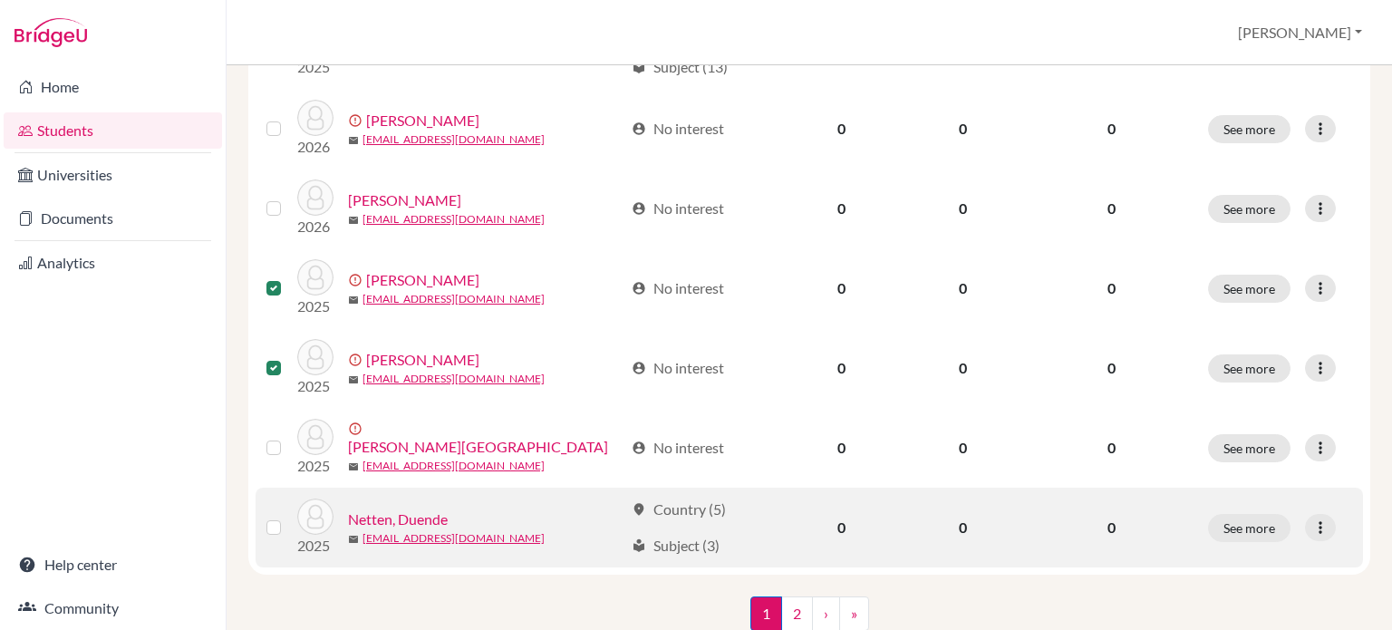
click at [288, 517] on label at bounding box center [288, 517] width 0 height 0
click at [0, 0] on input "checkbox" at bounding box center [0, 0] width 0 height 0
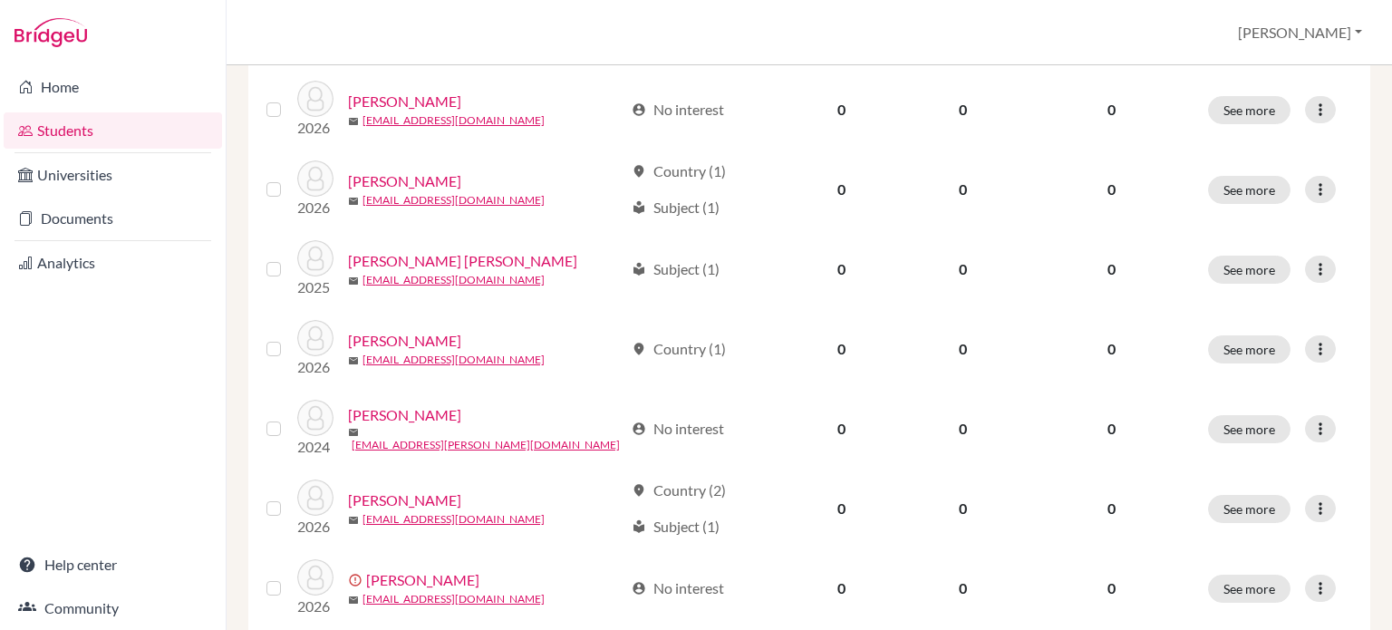
scroll to position [238, 0]
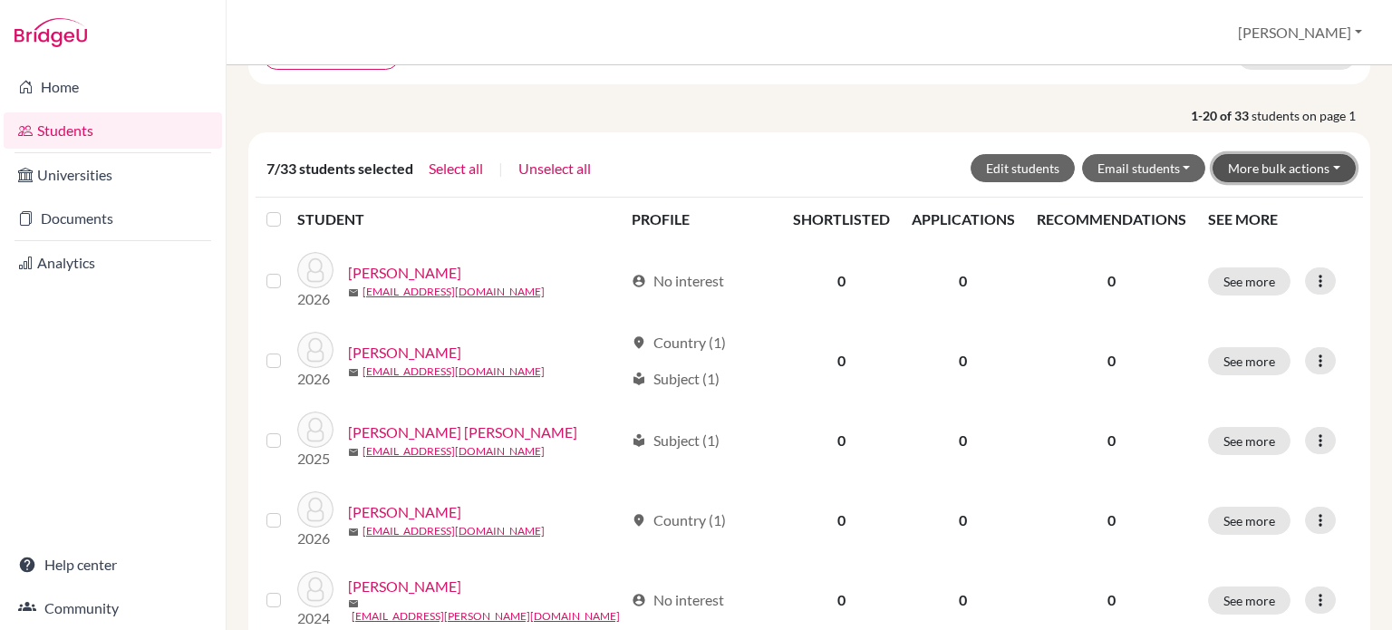
click at [1302, 164] on button "More bulk actions" at bounding box center [1284, 168] width 143 height 28
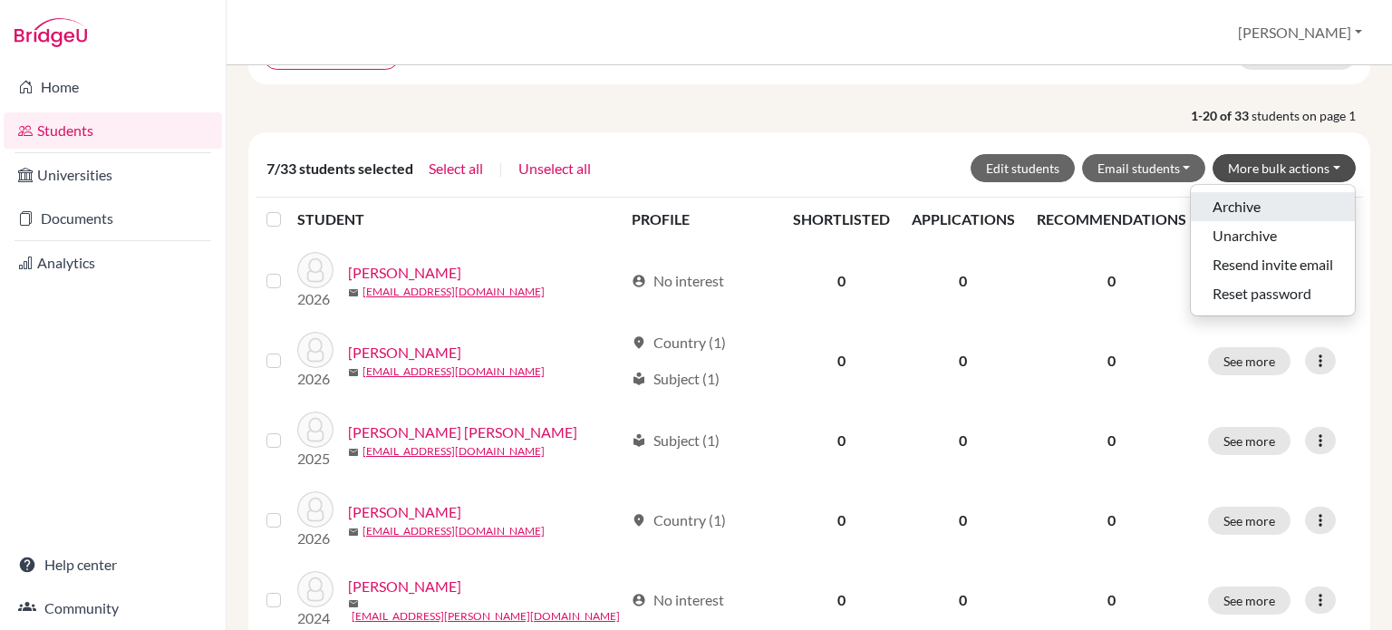
click at [1242, 204] on button "Archive" at bounding box center [1273, 206] width 164 height 29
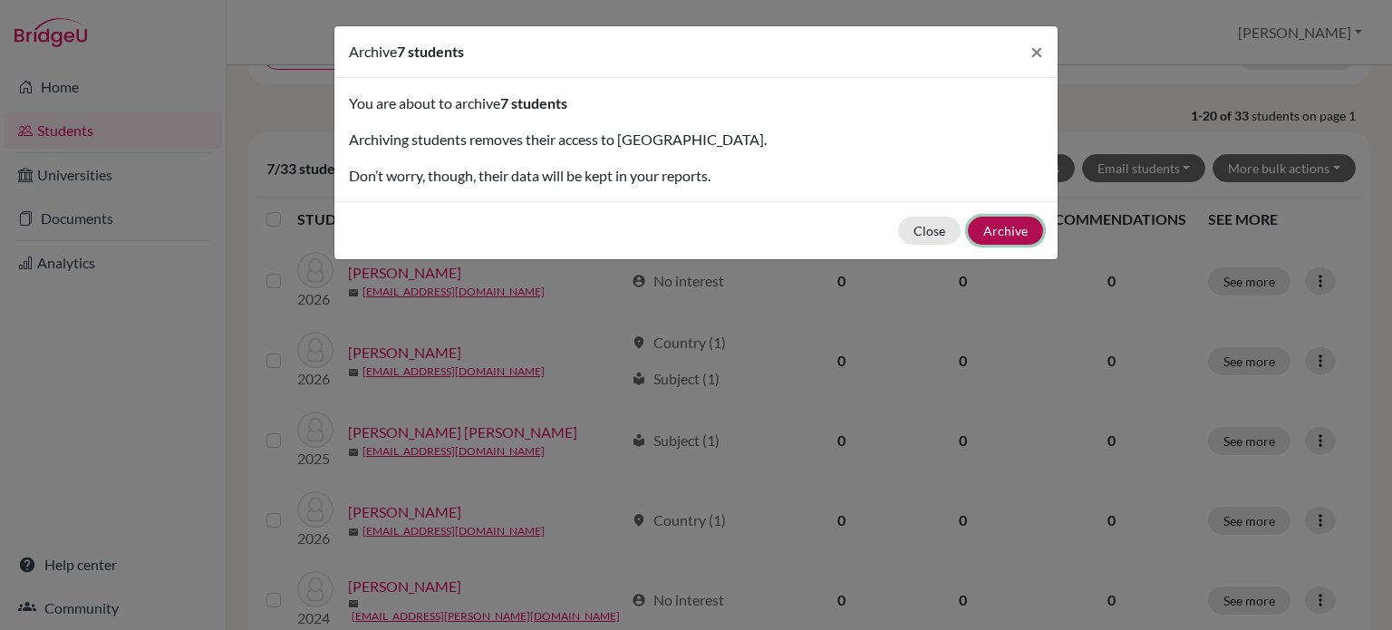
click at [1004, 235] on button "Archive" at bounding box center [1005, 231] width 75 height 28
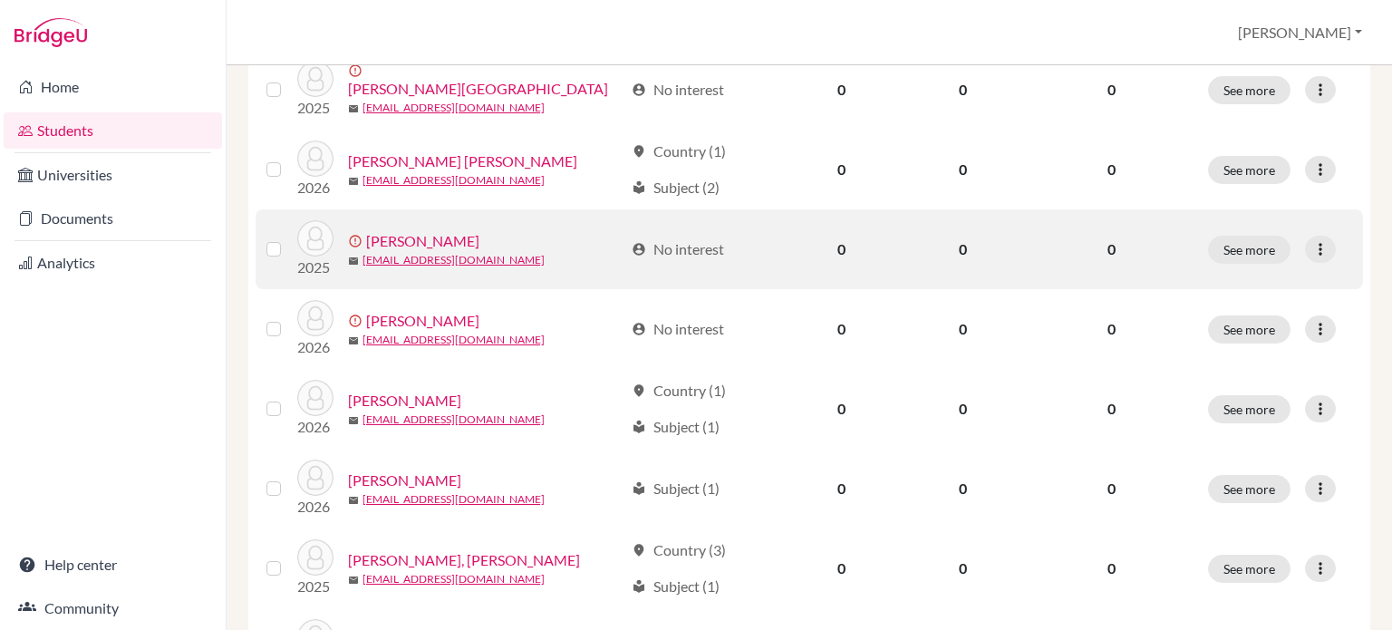
scroll to position [1360, 0]
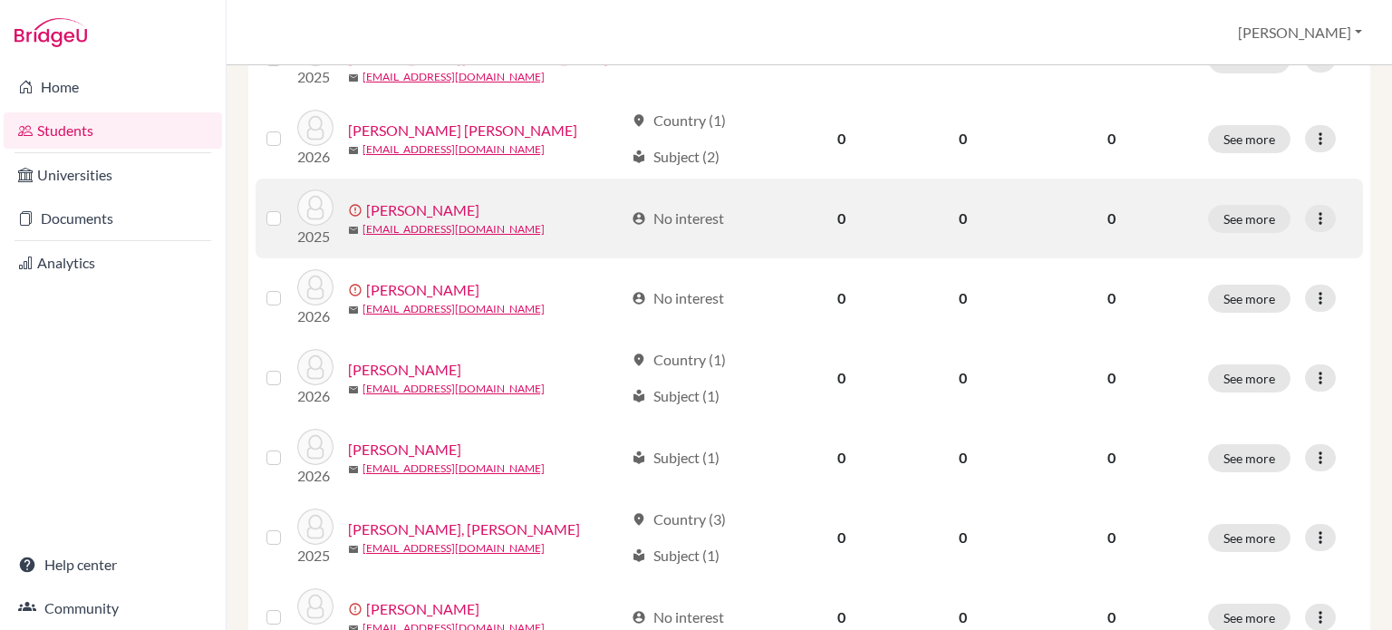
click at [288, 208] on label at bounding box center [288, 208] width 0 height 0
click at [0, 0] on input "checkbox" at bounding box center [0, 0] width 0 height 0
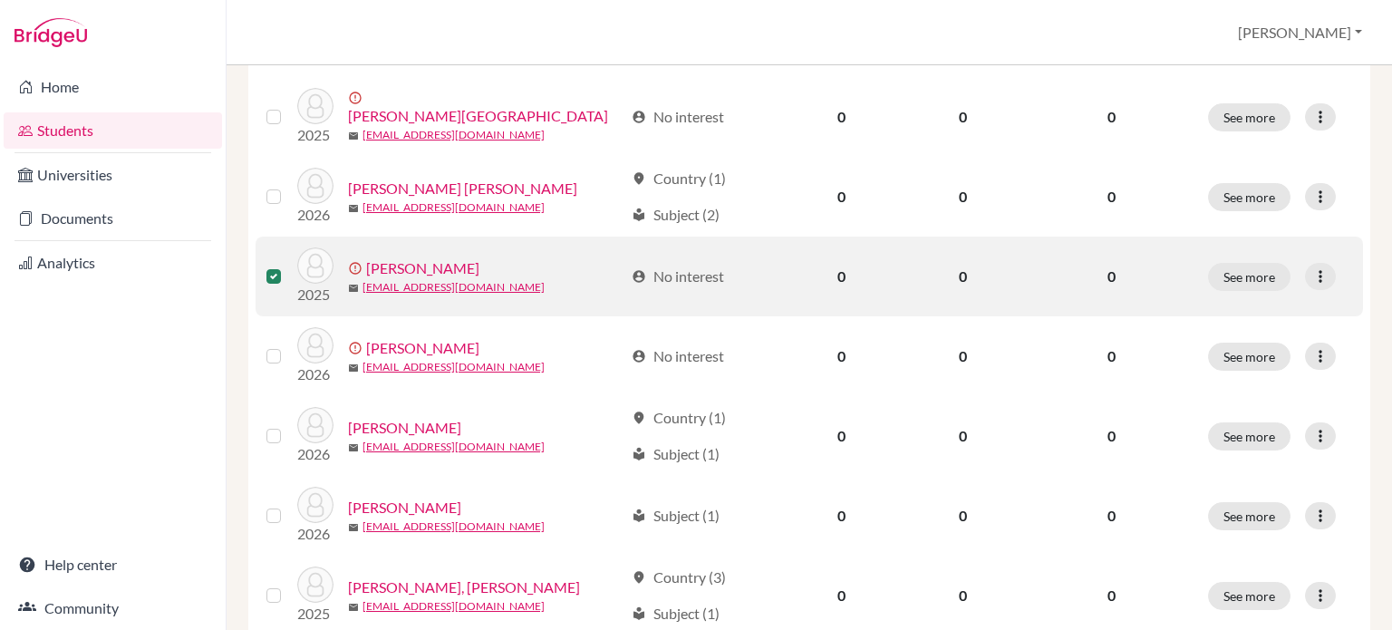
scroll to position [1417, 0]
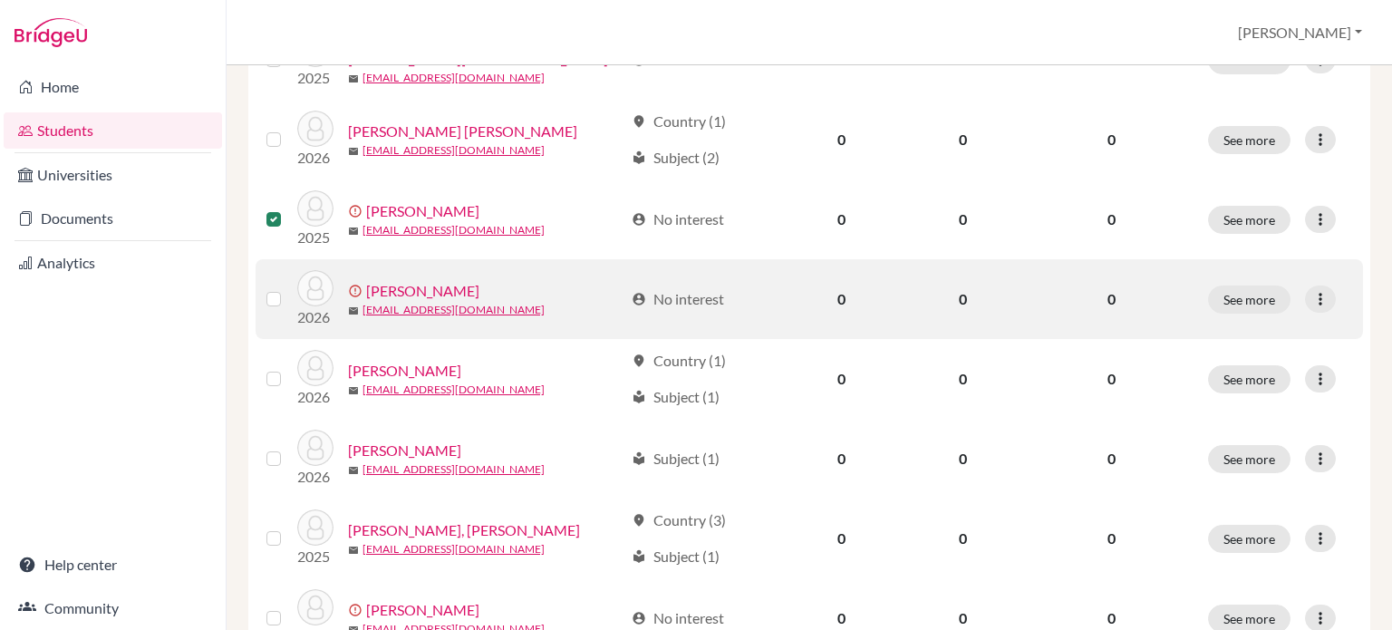
click at [288, 288] on label at bounding box center [288, 288] width 0 height 0
click at [0, 0] on input "checkbox" at bounding box center [0, 0] width 0 height 0
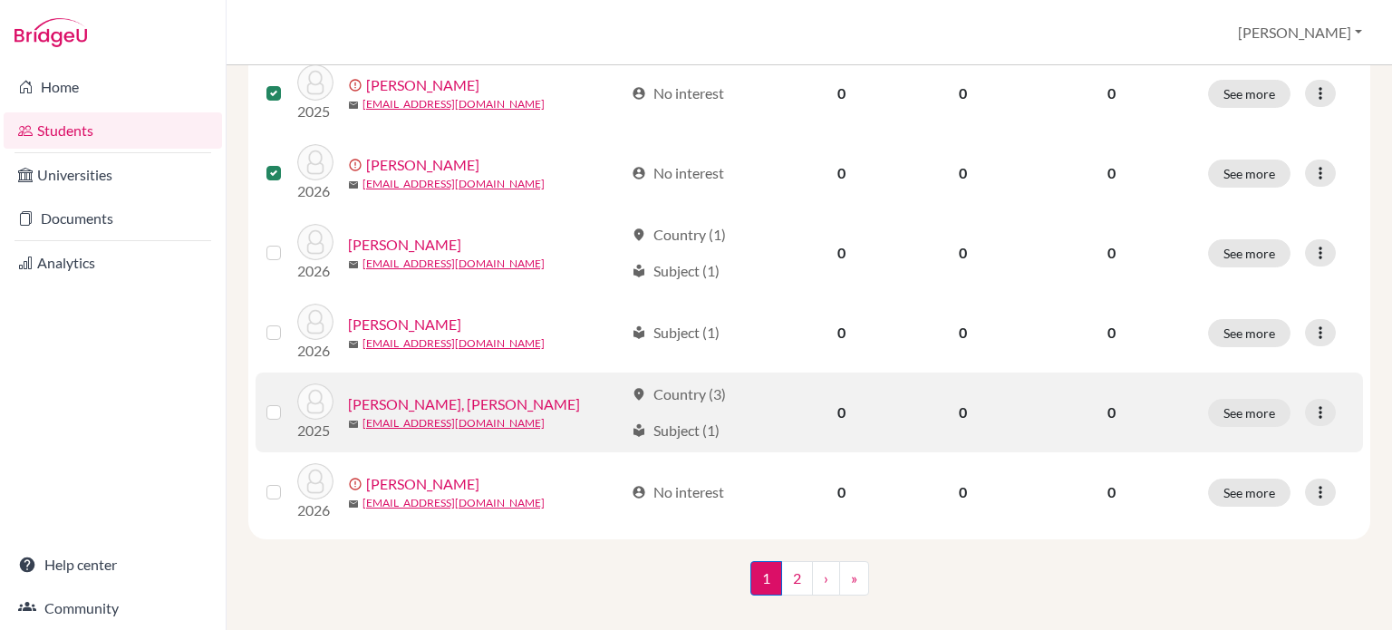
scroll to position [1564, 0]
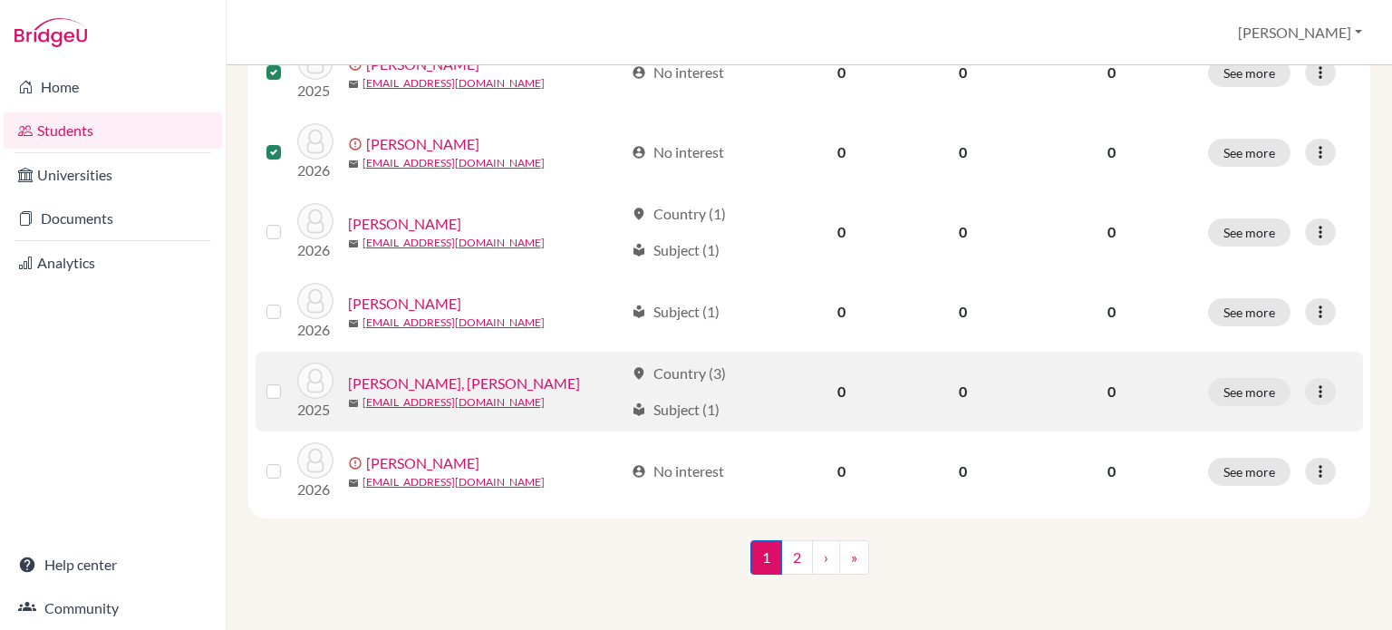
click at [288, 381] on label at bounding box center [288, 381] width 0 height 0
click at [0, 0] on input "checkbox" at bounding box center [0, 0] width 0 height 0
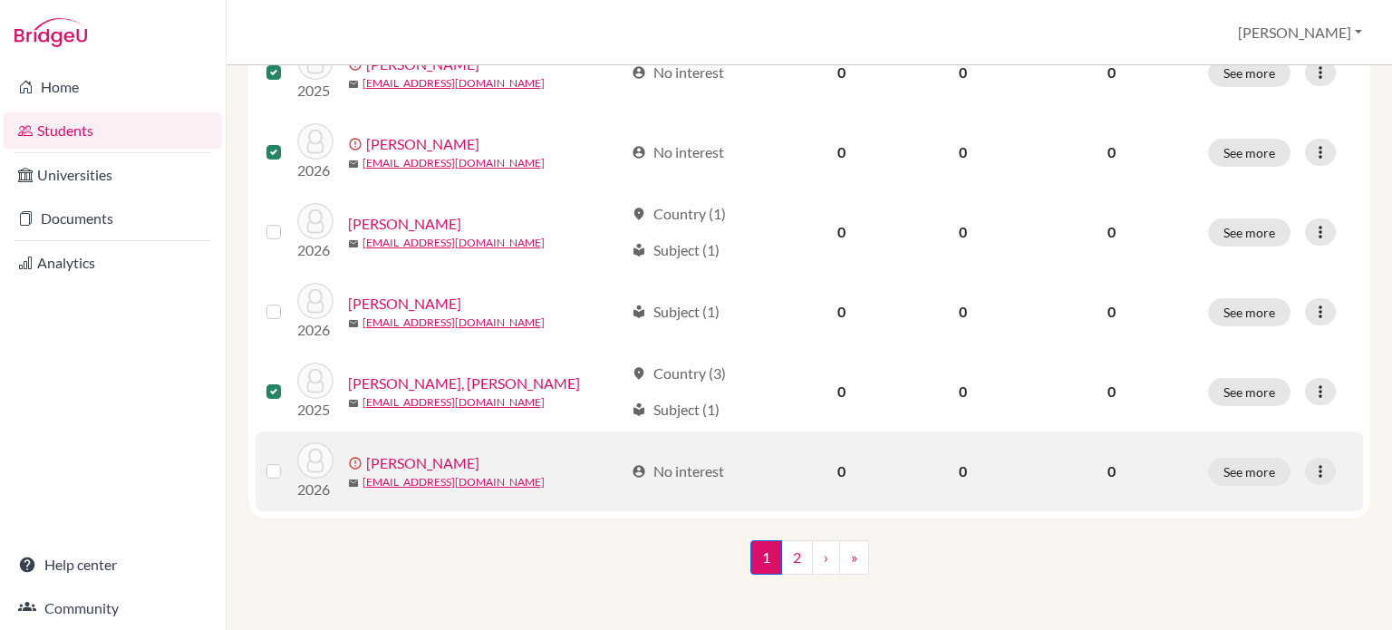
click at [288, 460] on label at bounding box center [288, 460] width 0 height 0
click at [0, 0] on input "checkbox" at bounding box center [0, 0] width 0 height 0
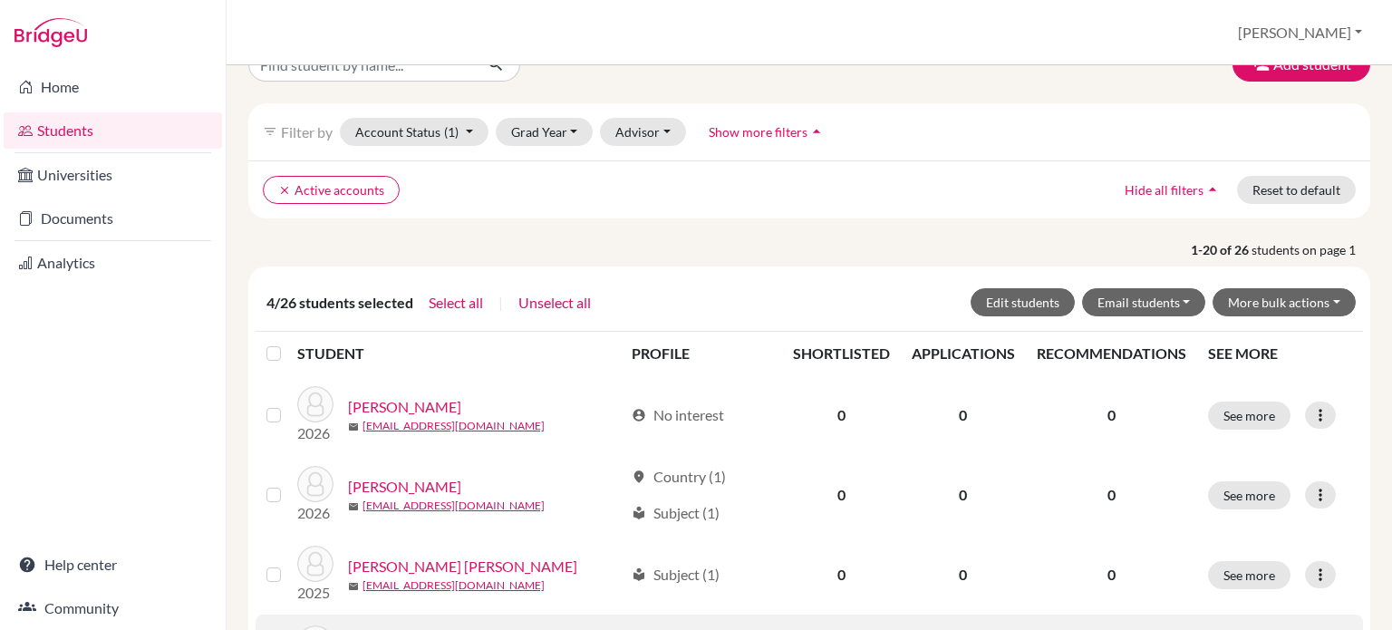
scroll to position [23, 0]
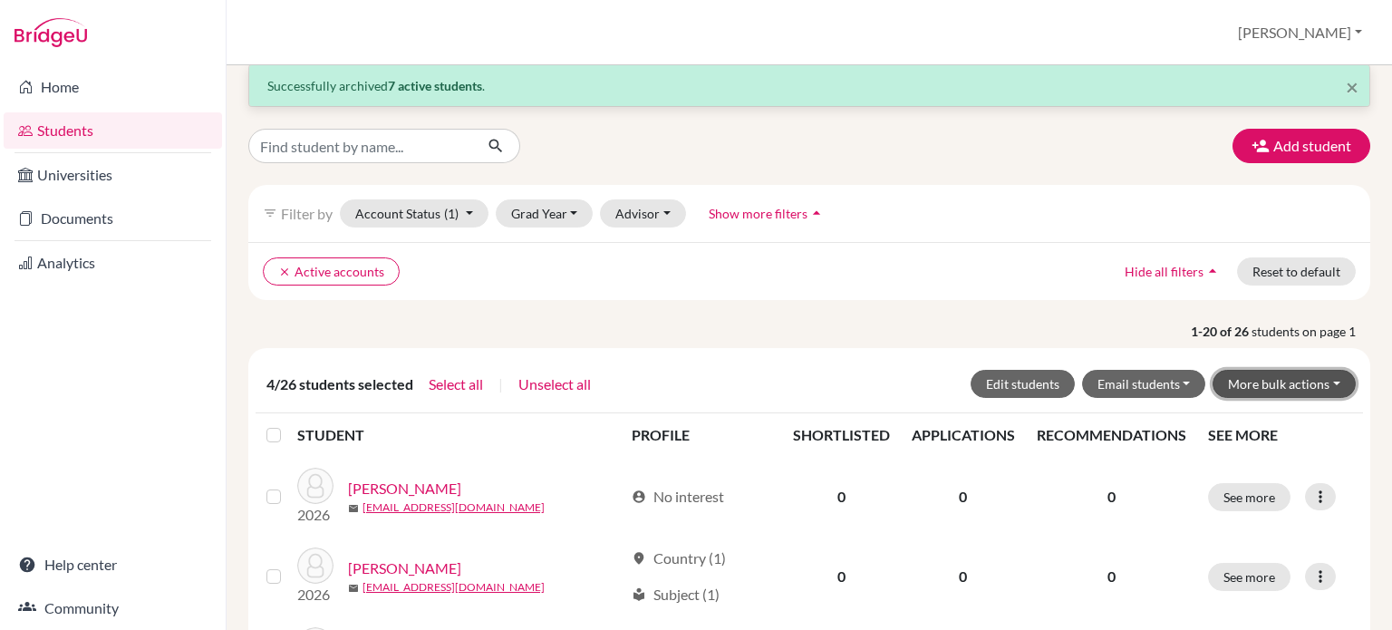
click at [1276, 374] on button "More bulk actions" at bounding box center [1284, 384] width 143 height 28
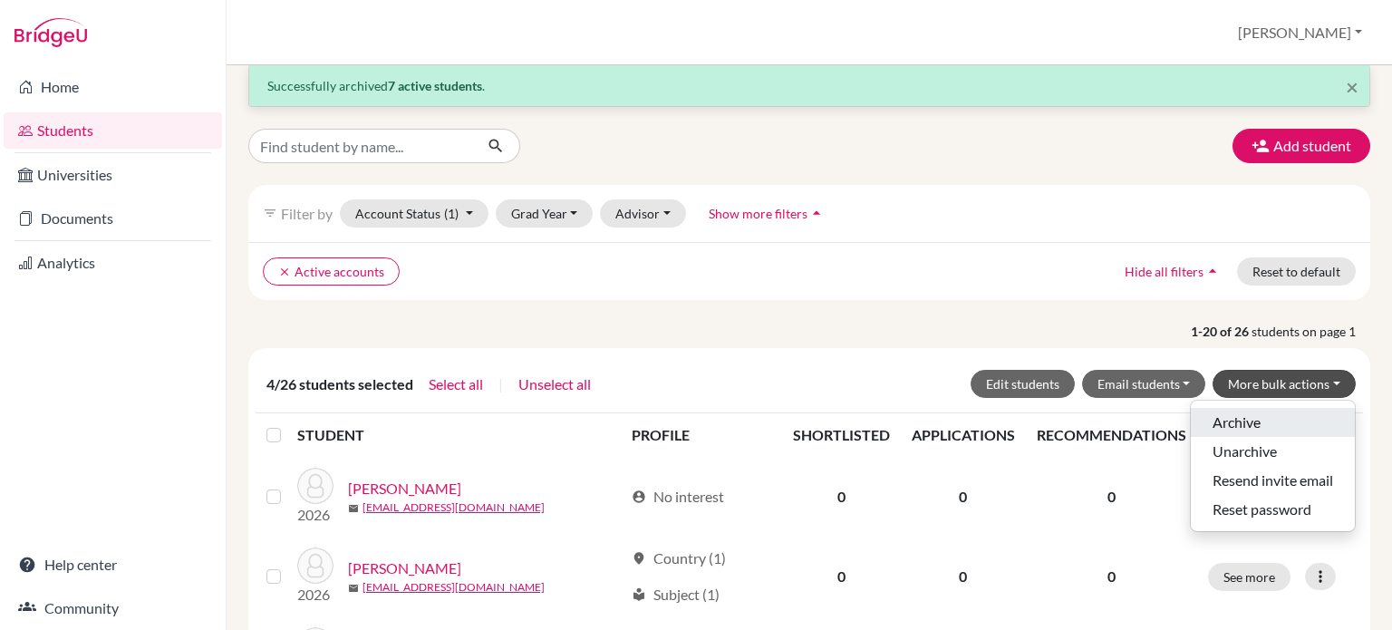
click at [1240, 428] on button "Archive" at bounding box center [1273, 422] width 164 height 29
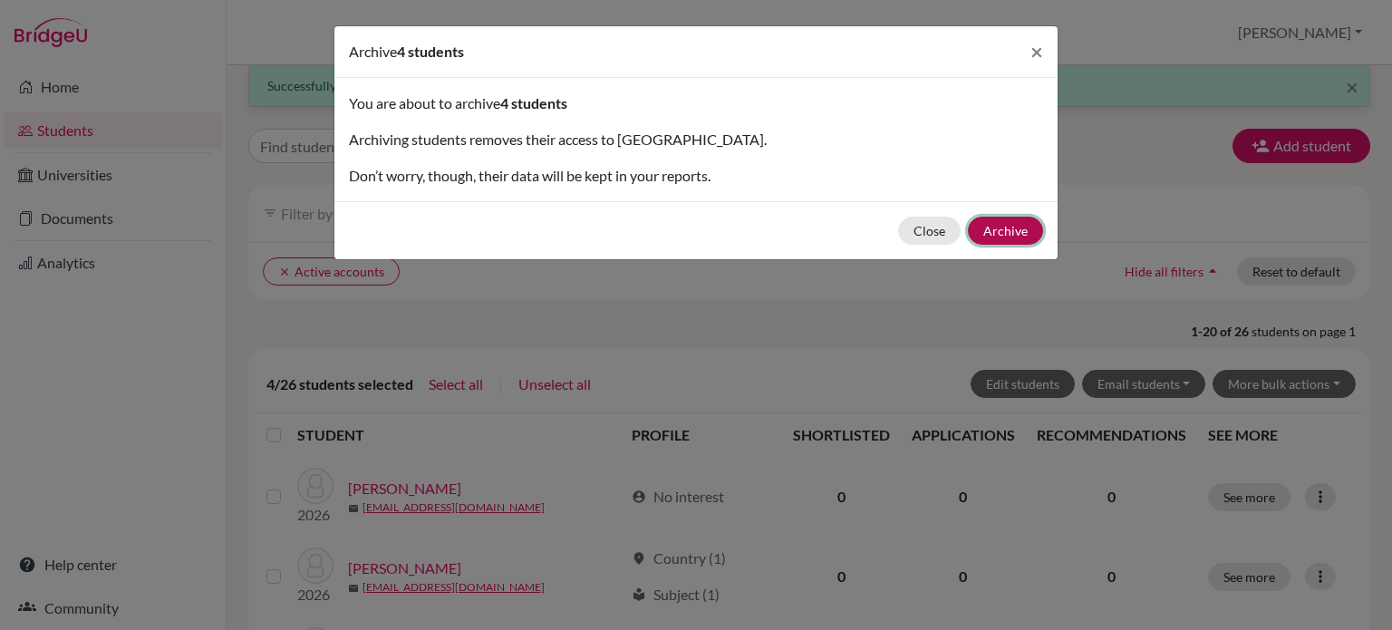
click at [997, 228] on button "Archive" at bounding box center [1005, 231] width 75 height 28
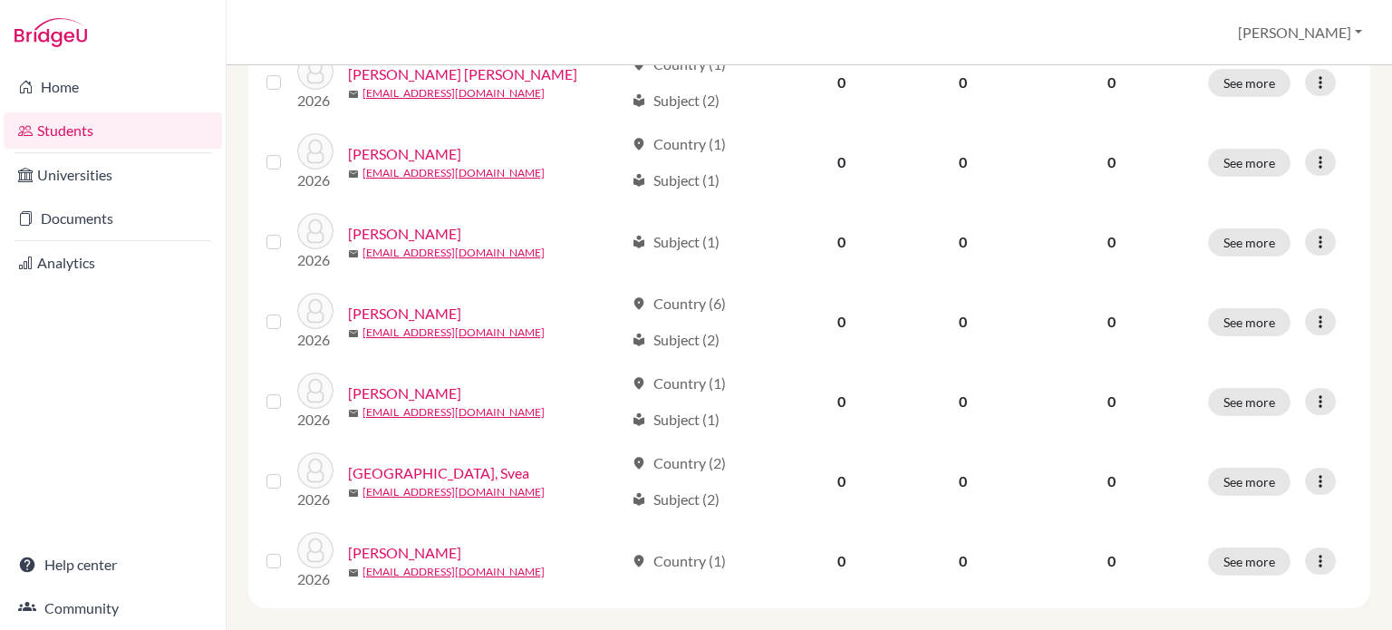
scroll to position [1450, 0]
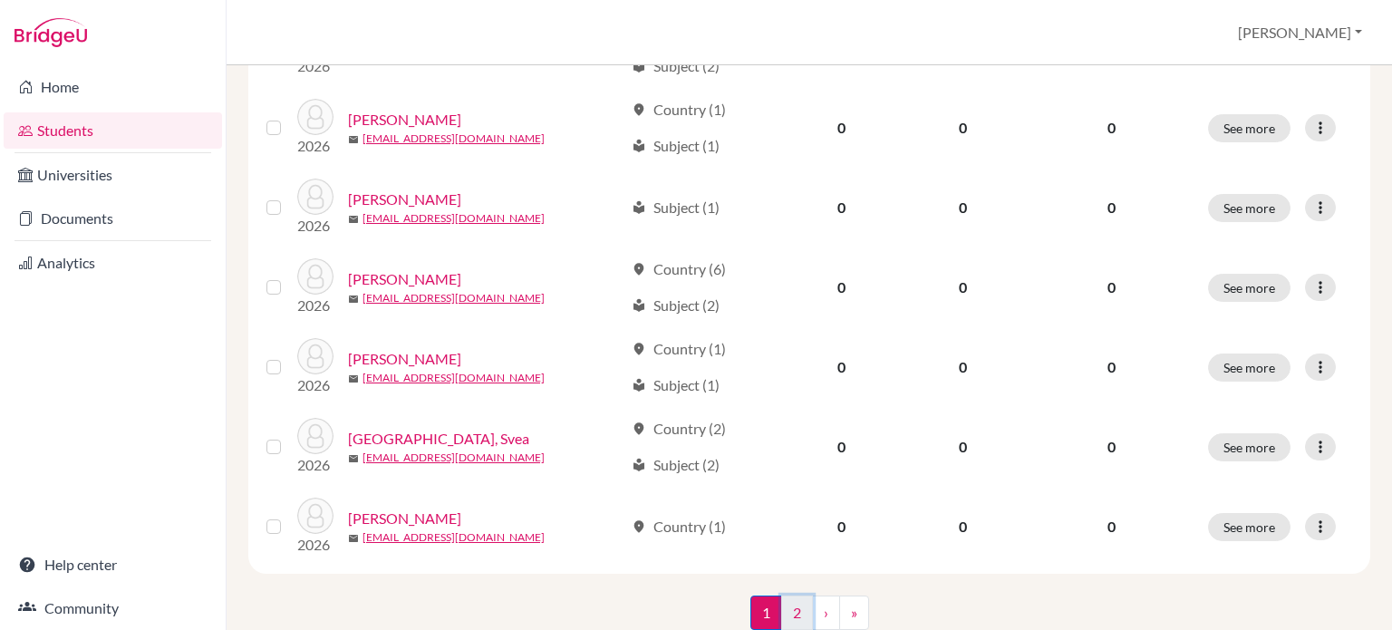
click at [792, 612] on link "2" at bounding box center [797, 613] width 32 height 34
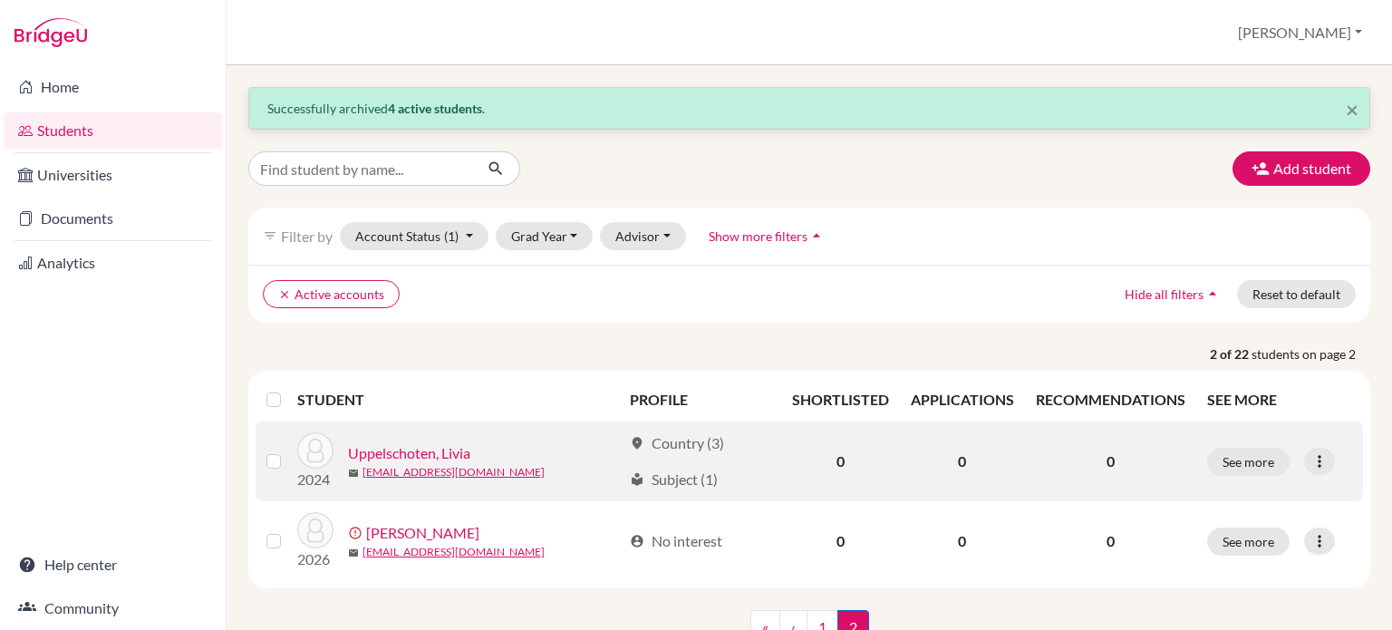
scroll to position [71, 0]
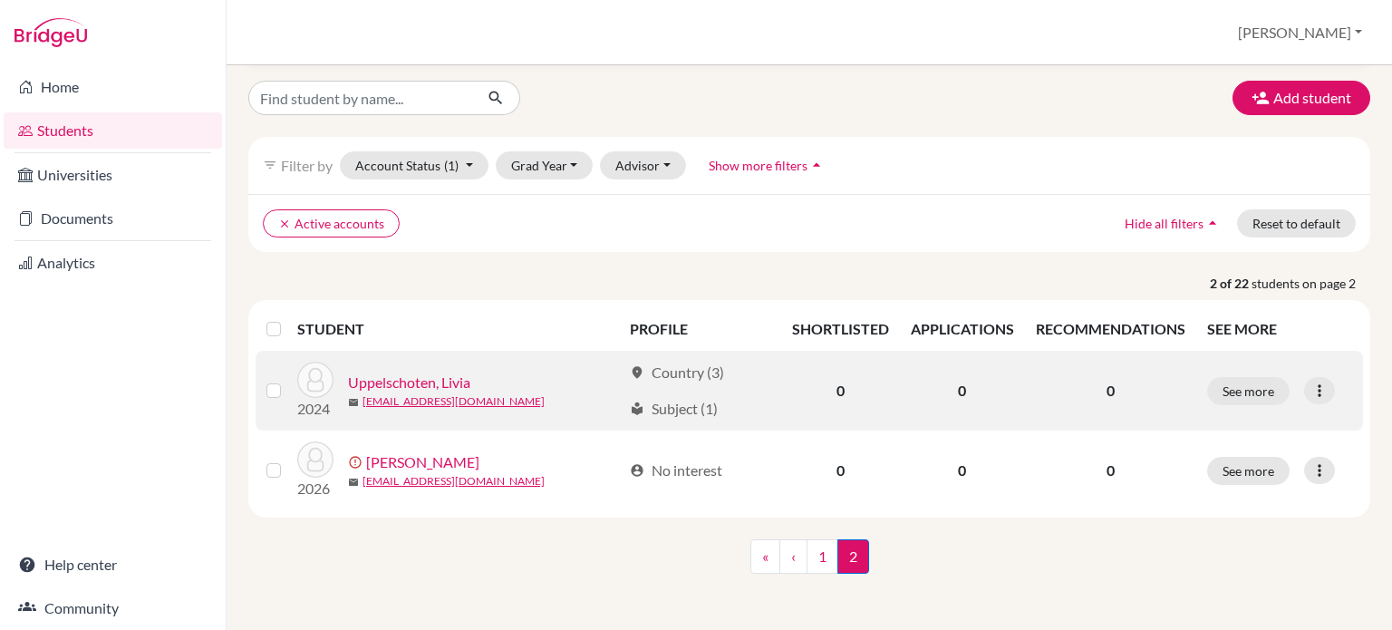
click at [288, 380] on label at bounding box center [288, 380] width 0 height 0
click at [0, 0] on input "checkbox" at bounding box center [0, 0] width 0 height 0
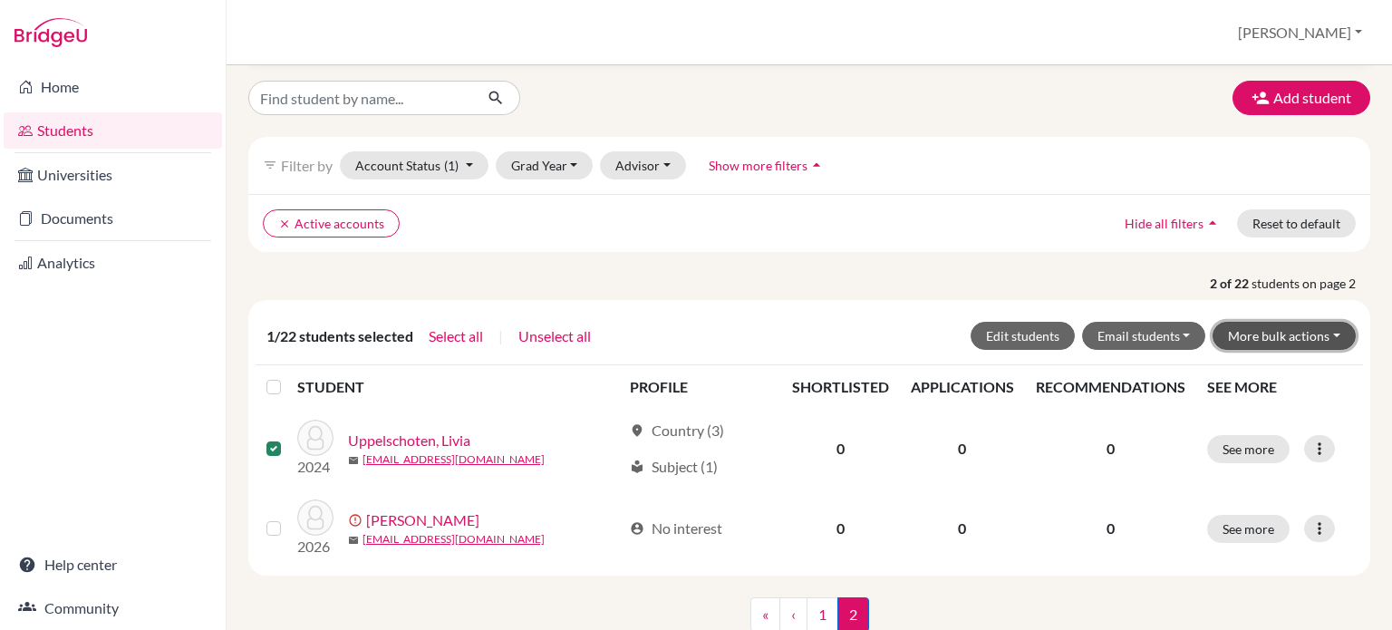
click at [1297, 335] on button "More bulk actions" at bounding box center [1284, 336] width 143 height 28
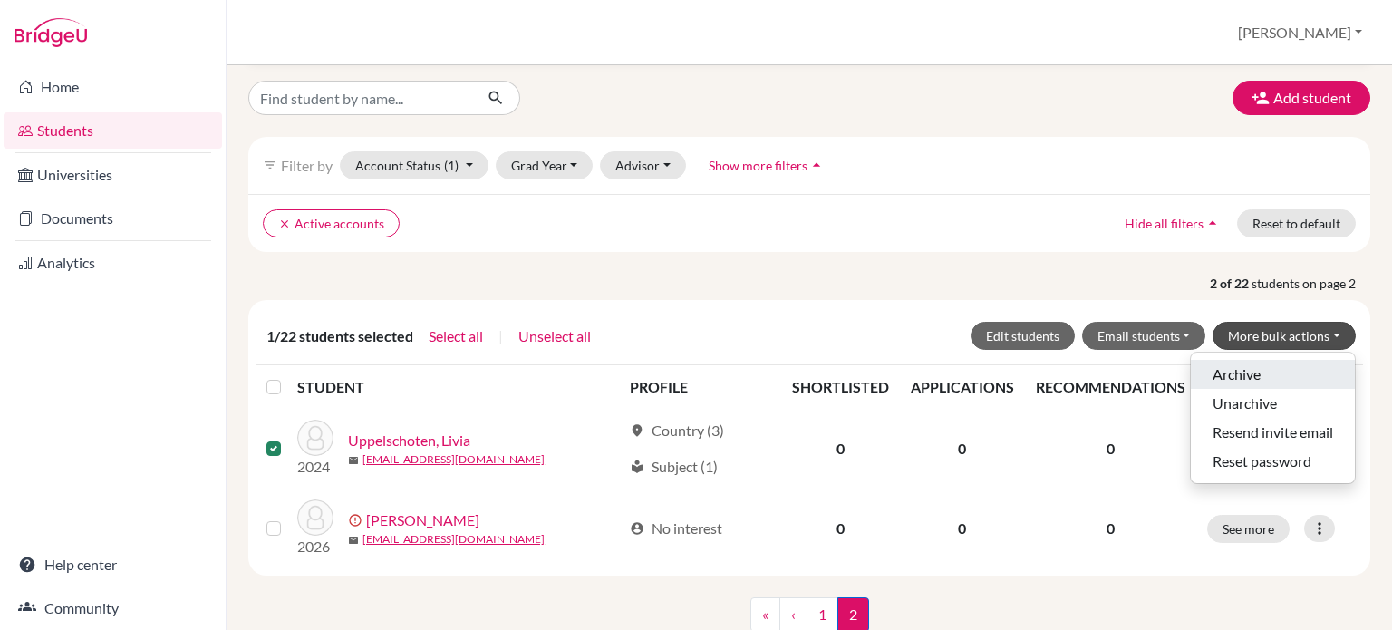
click at [1275, 373] on button "Archive" at bounding box center [1273, 374] width 164 height 29
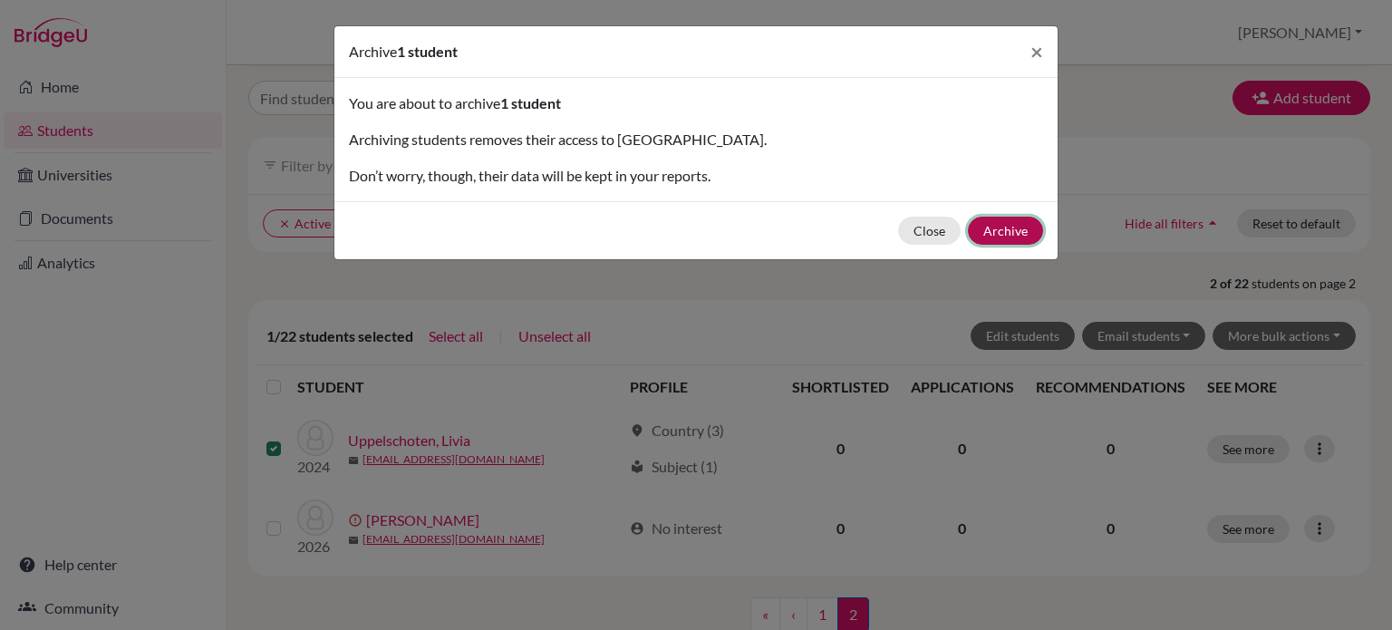
click at [1004, 237] on button "Archive" at bounding box center [1005, 231] width 75 height 28
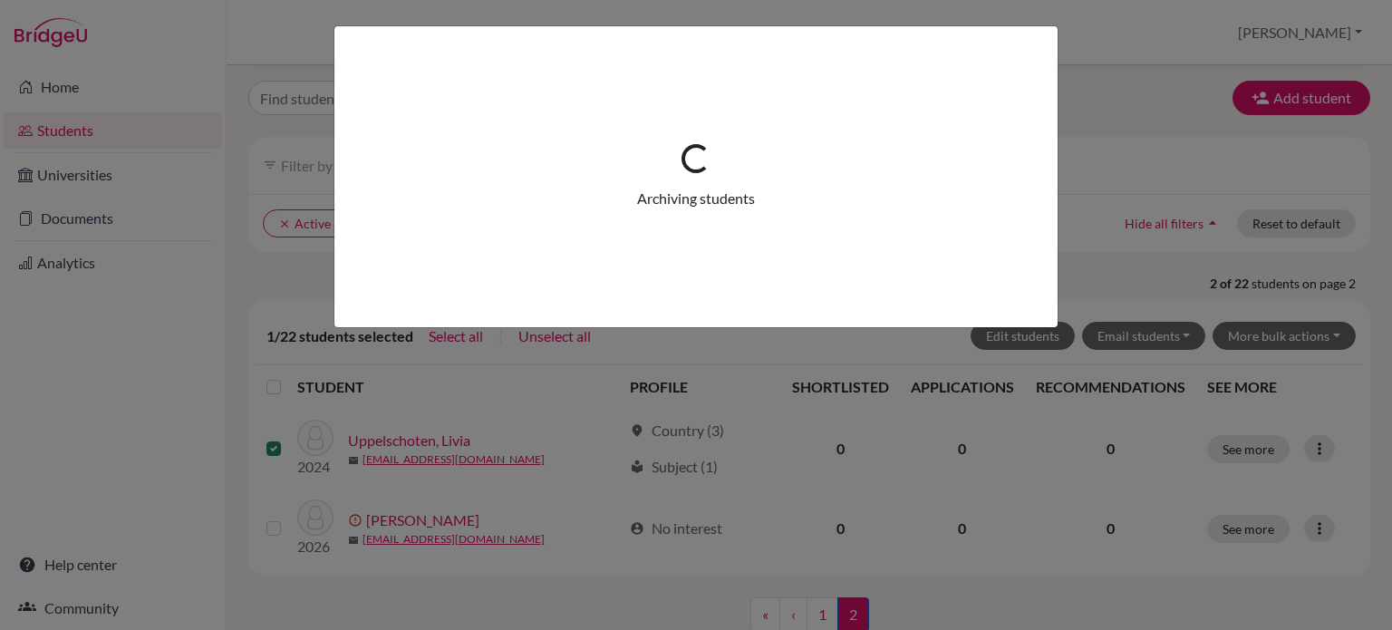
scroll to position [0, 0]
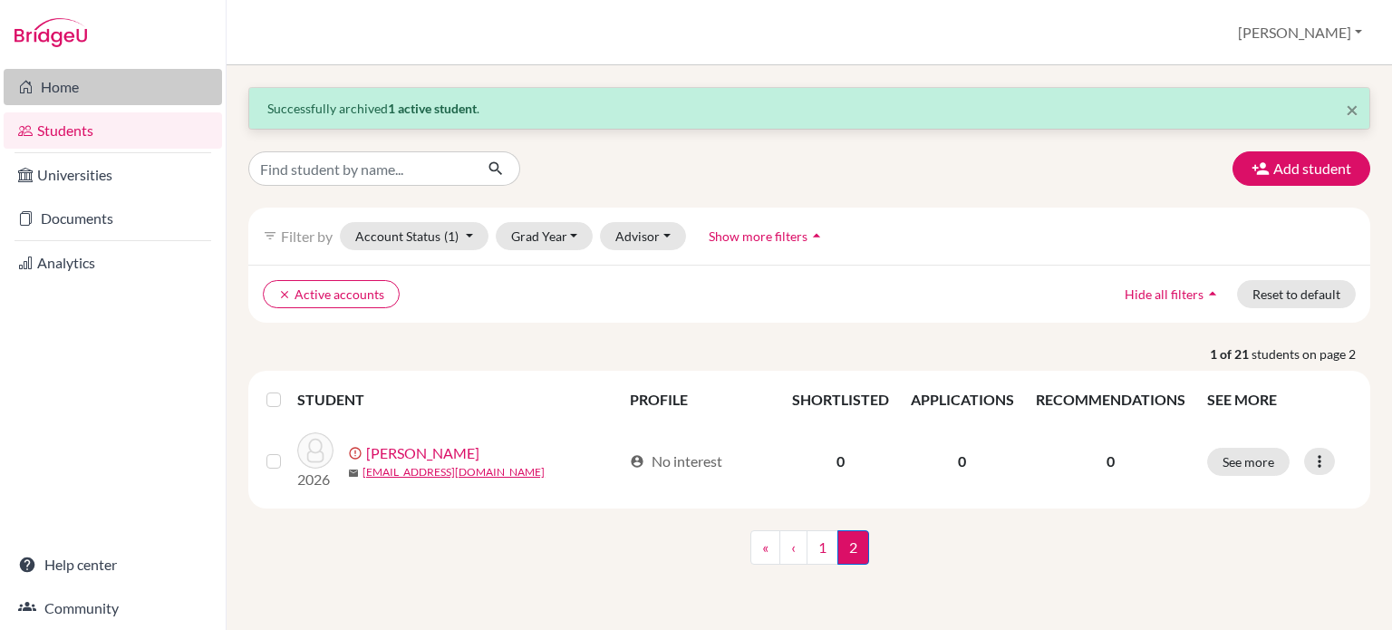
click at [120, 91] on link "Home" at bounding box center [113, 87] width 218 height 36
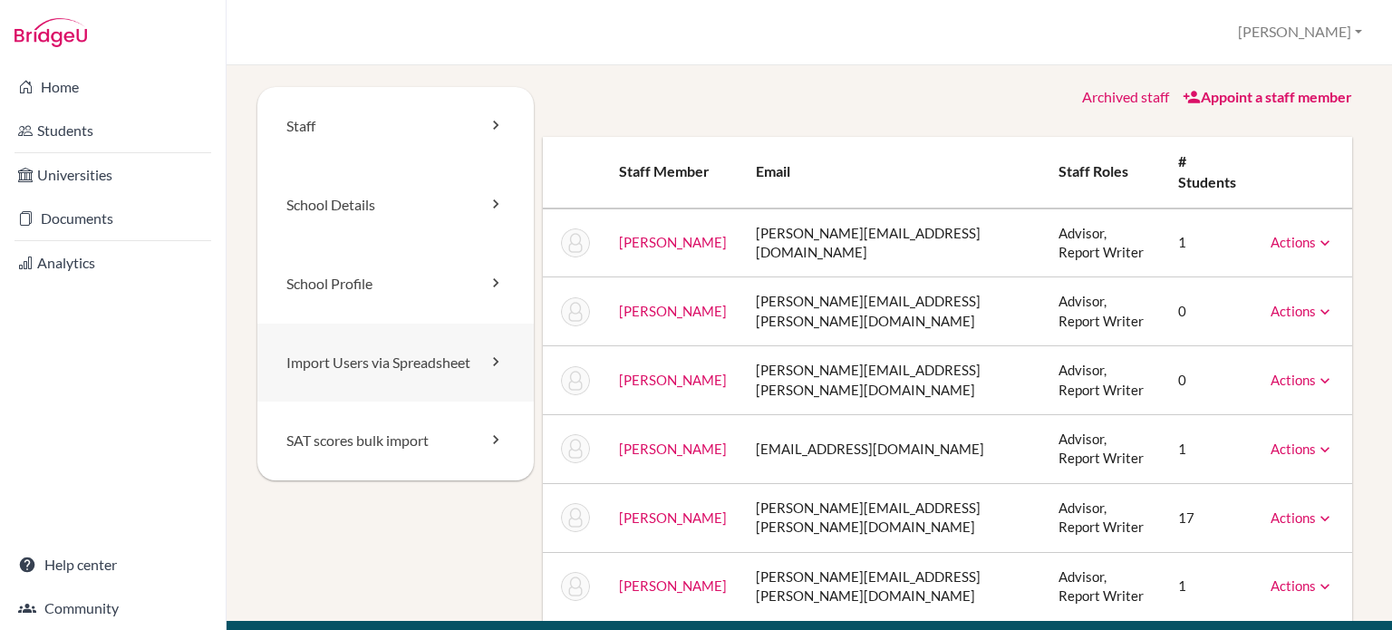
click at [475, 362] on link "Import Users via Spreadsheet" at bounding box center [395, 363] width 276 height 79
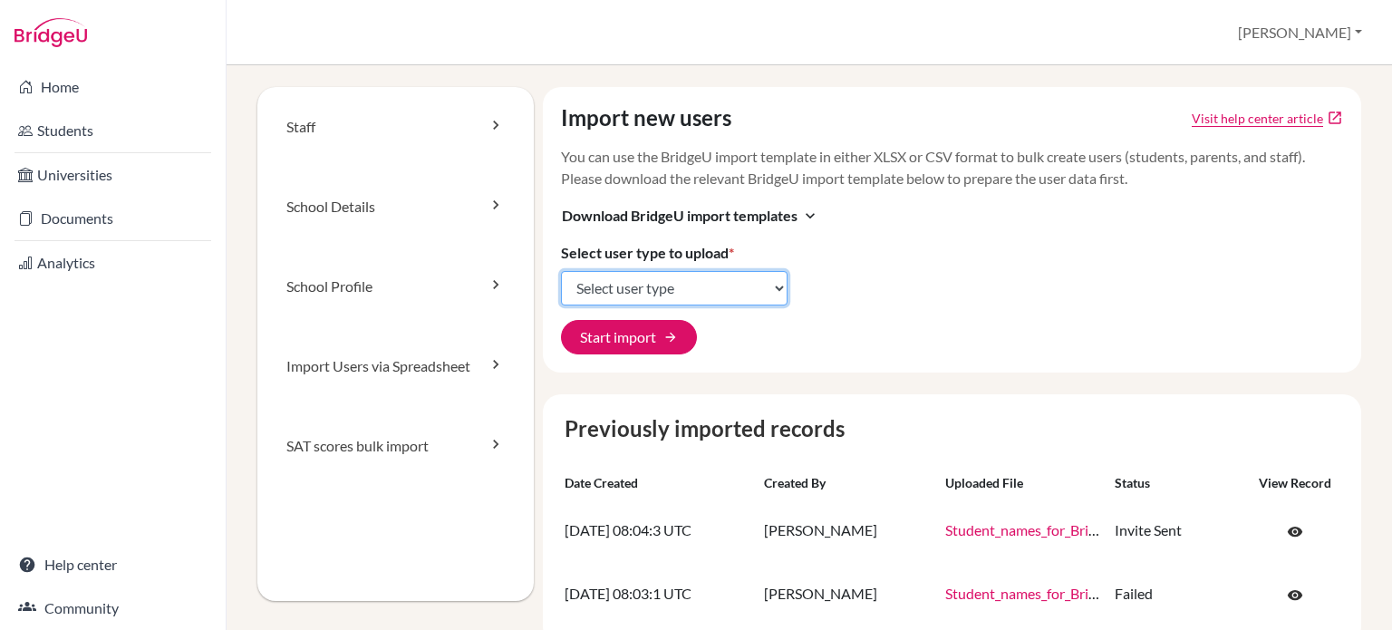
click at [771, 287] on select "Select user type Students Students and parents Parents Advisors Report writers" at bounding box center [674, 288] width 227 height 34
select select "students"
click at [561, 271] on select "Select user type Students Students and parents Parents Advisors Report writers" at bounding box center [674, 288] width 227 height 34
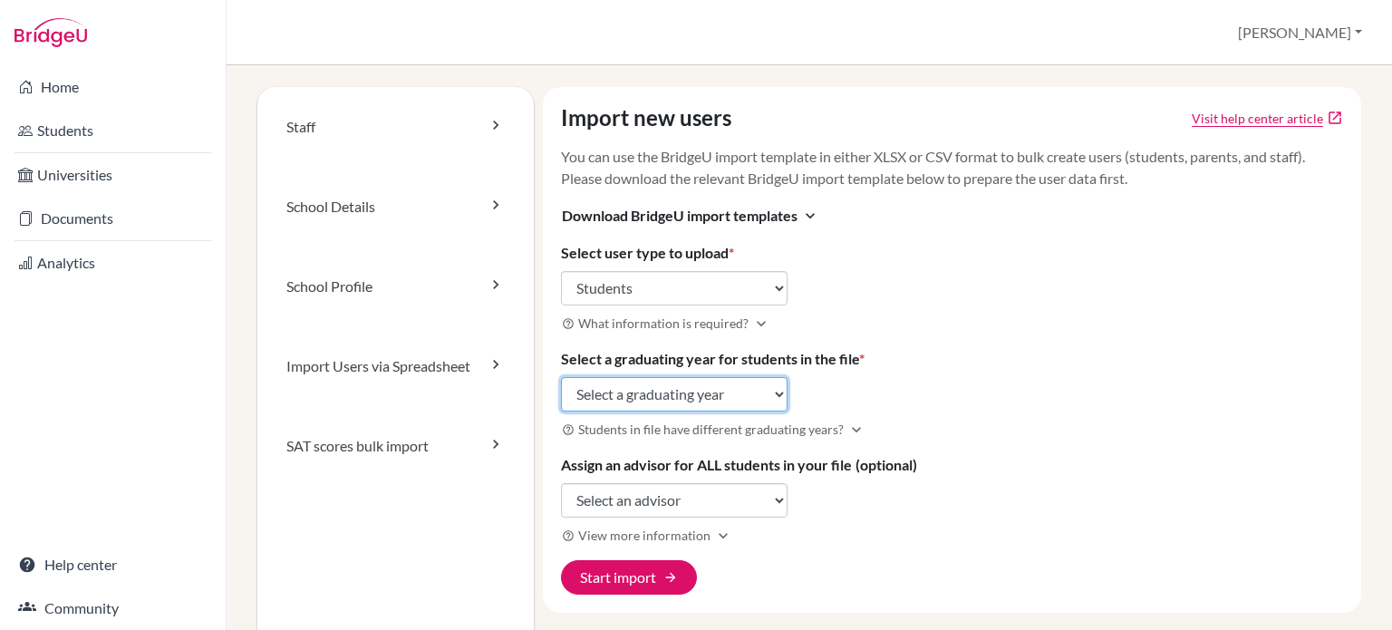
click at [771, 388] on select "Select a graduating year 2024 2025 2026 2027 2028 2029" at bounding box center [674, 394] width 227 height 34
select select "2027"
click at [561, 377] on select "Select a graduating year 2024 2025 2026 2027 2028 2029" at bounding box center [674, 394] width 227 height 34
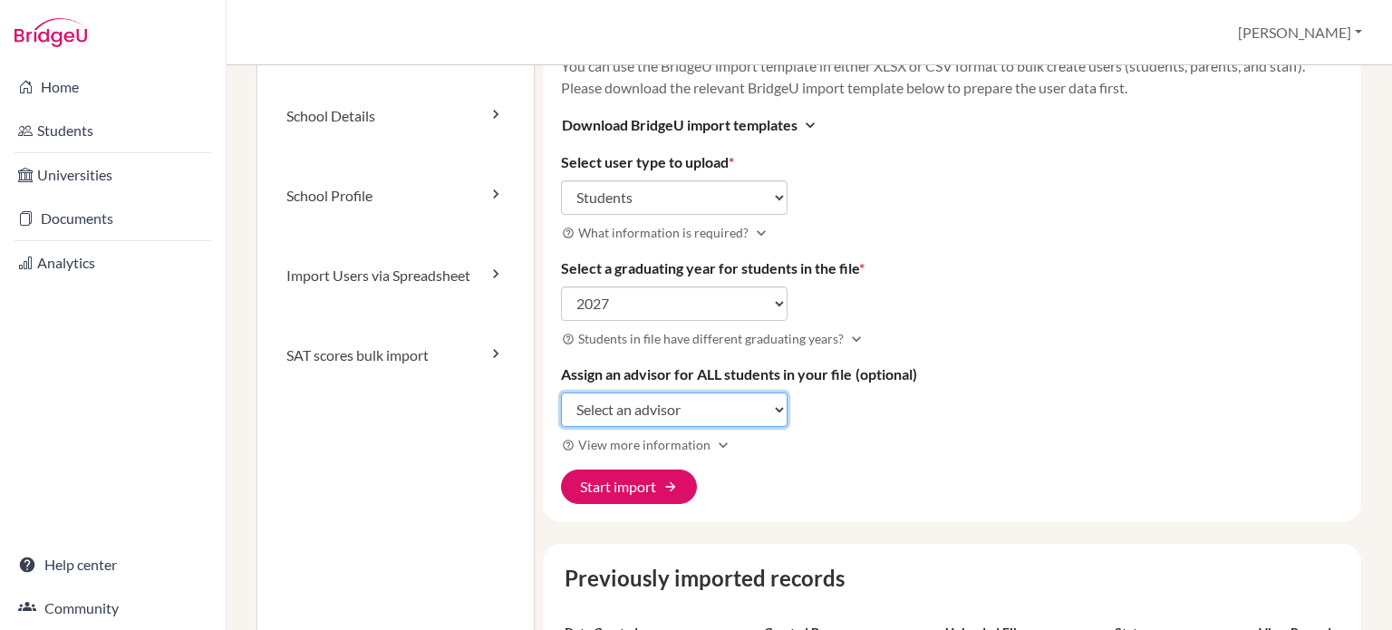
click at [771, 406] on select "Select an advisor Nicola Beddall-Hill Janet Carey Jane Cassells Kathryn Germain…" at bounding box center [674, 410] width 227 height 34
click at [816, 416] on div "Import new users Visit help center article open_in_new You can use the BridgeU …" at bounding box center [952, 259] width 819 height 526
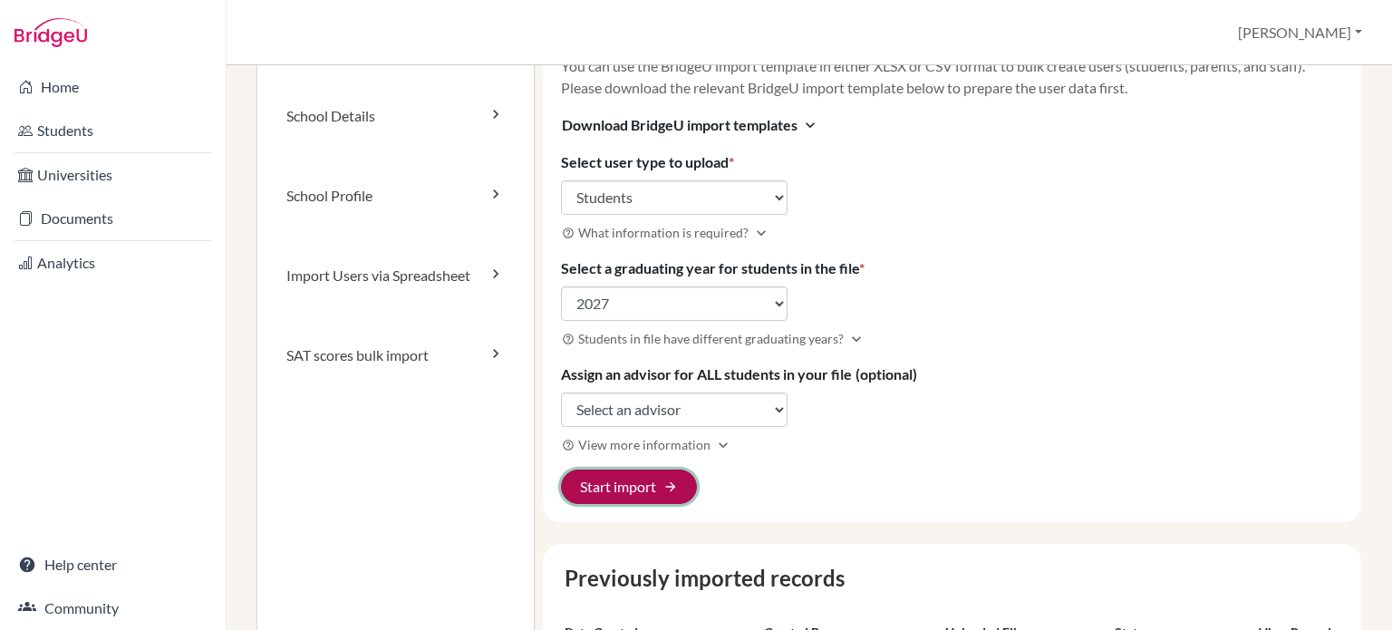
click at [658, 480] on button "Start import arrow_forward" at bounding box center [629, 487] width 136 height 34
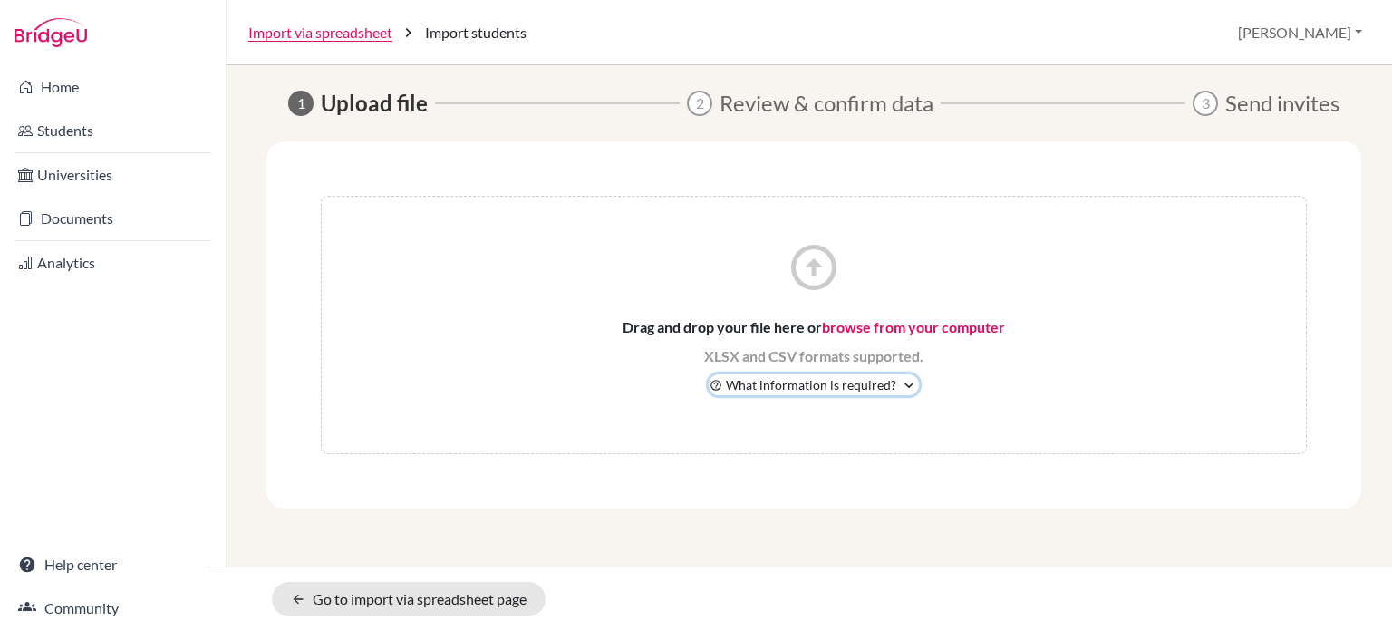
click at [903, 383] on icon "expand_more" at bounding box center [909, 385] width 18 height 18
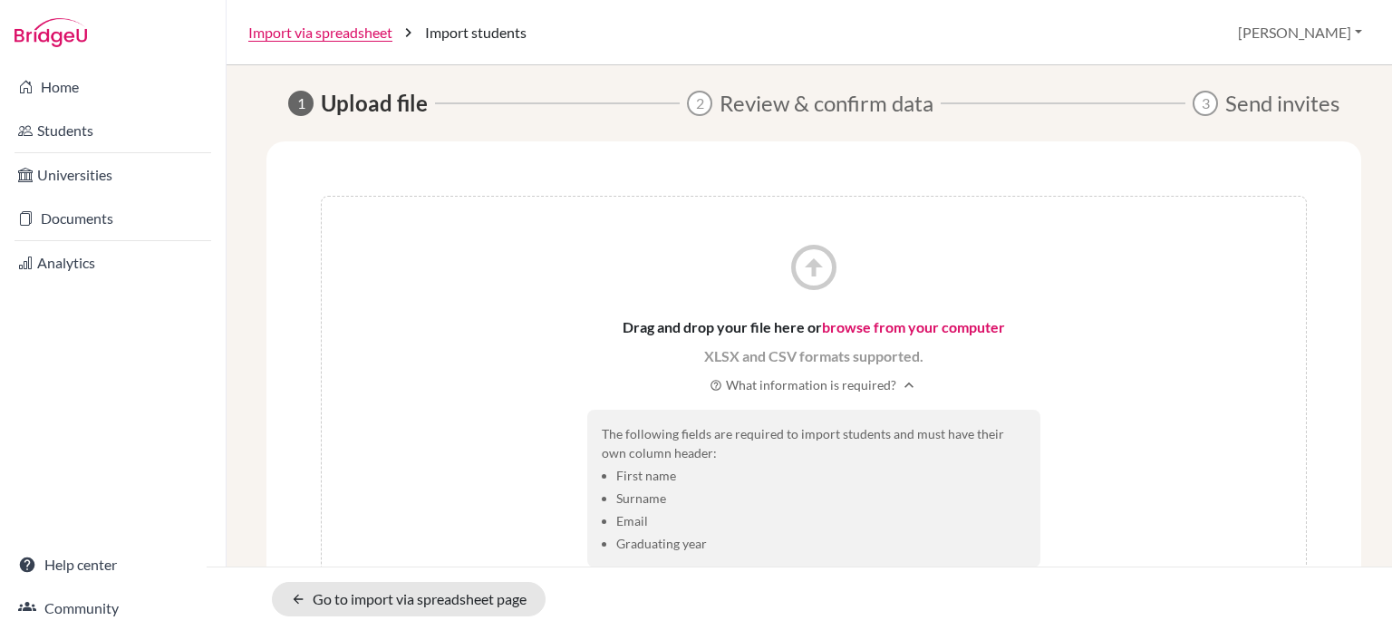
click at [842, 325] on link "browse from your computer" at bounding box center [913, 326] width 183 height 17
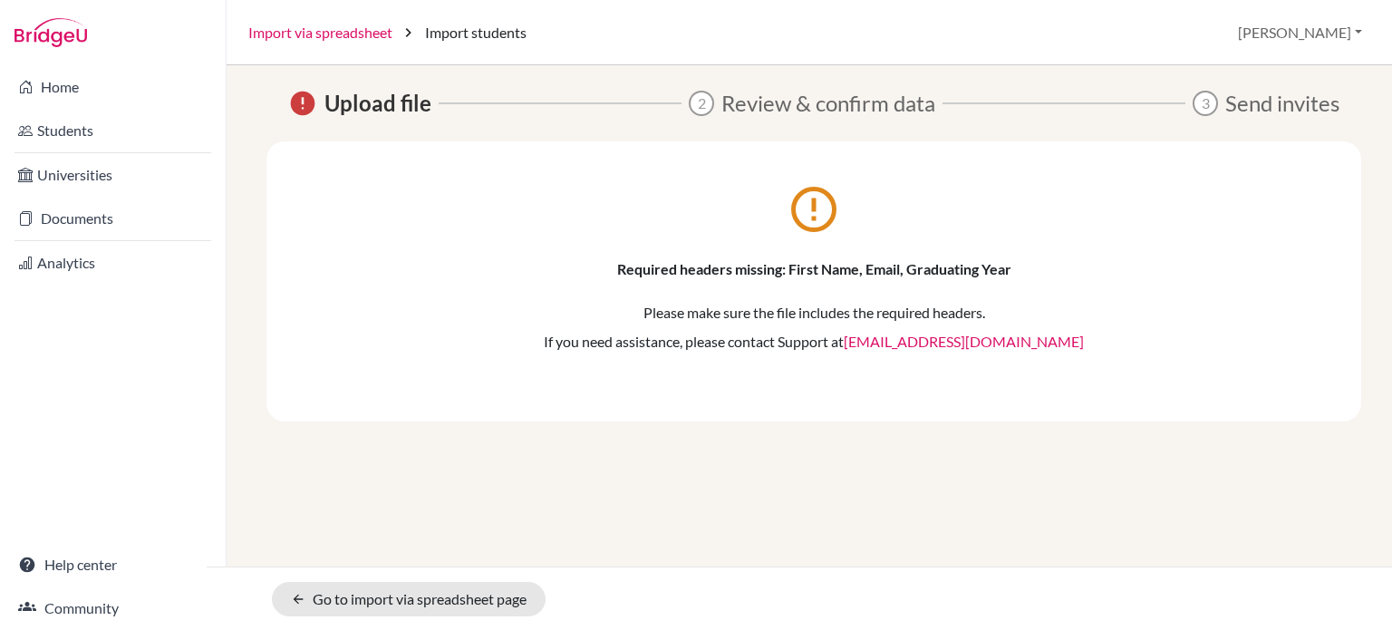
click at [362, 35] on link "Import via spreadsheet" at bounding box center [320, 33] width 144 height 22
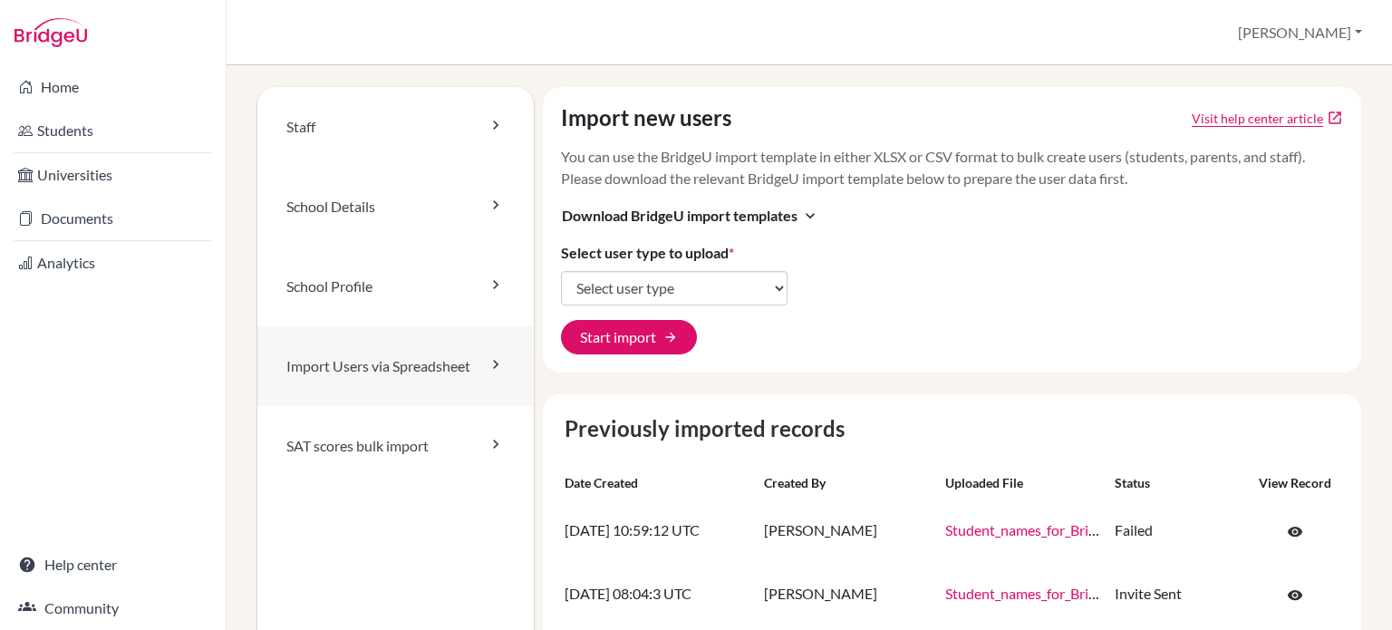
click at [464, 369] on link "Import Users via Spreadsheet" at bounding box center [395, 366] width 276 height 80
click at [650, 344] on button "Start import arrow_forward" at bounding box center [629, 337] width 136 height 34
click at [772, 289] on select "Select user type Students Students and parents Parents Advisors Report writers" at bounding box center [674, 288] width 227 height 34
select select "students"
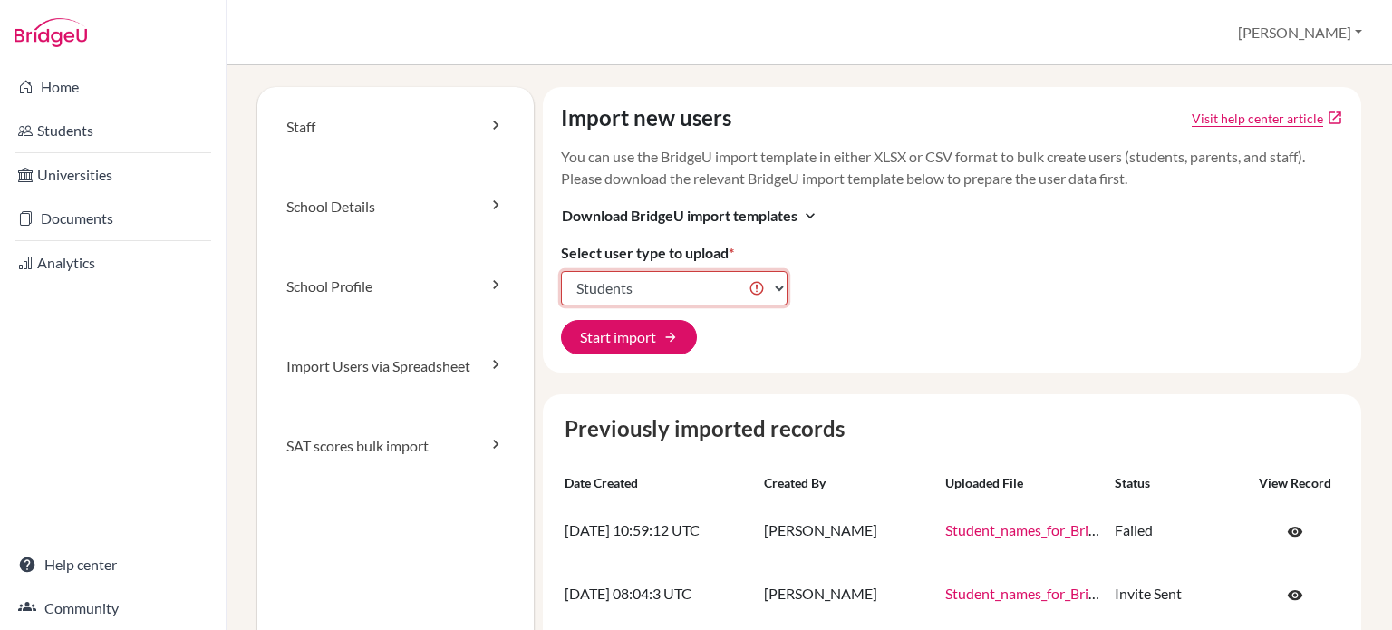
click at [561, 271] on select "Select user type Students Students and parents Parents Advisors Report writers" at bounding box center [674, 288] width 227 height 34
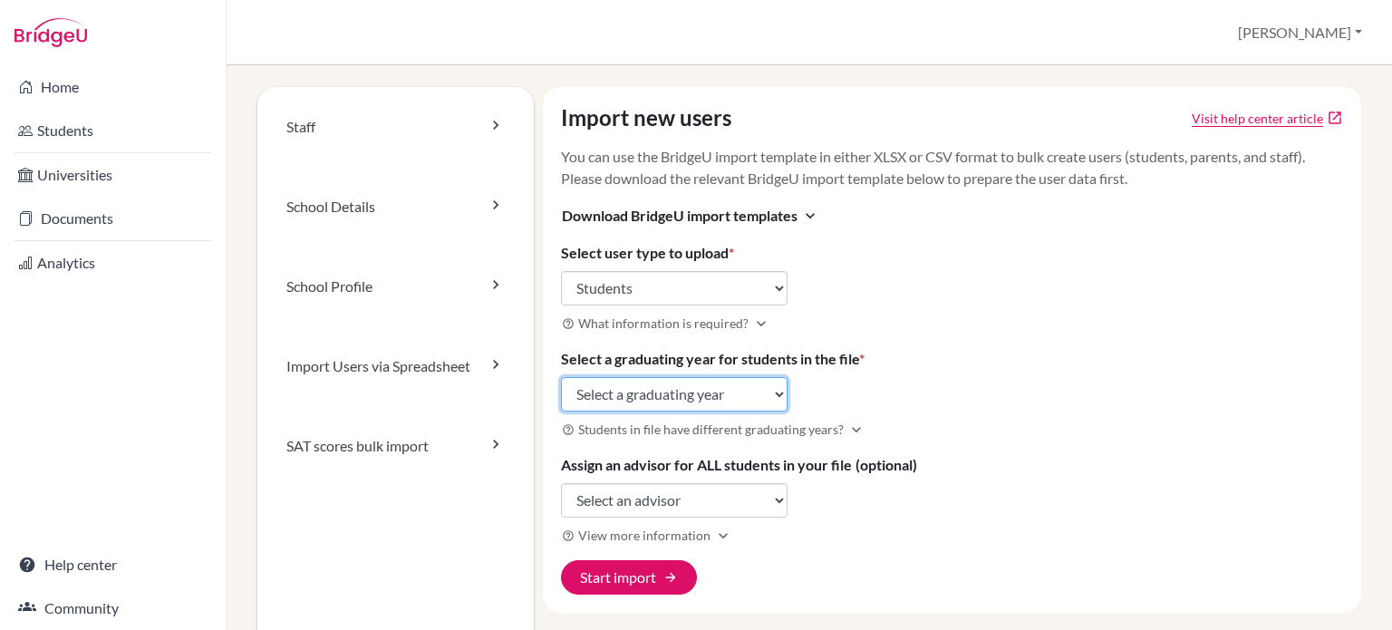
click at [772, 393] on select "Select a graduating year [DATE] 2025 2026 2027 2028 2029" at bounding box center [674, 394] width 227 height 34
select select "2027"
click at [561, 377] on select "Select a graduating year [DATE] 2025 2026 2027 2028 2029" at bounding box center [674, 394] width 227 height 34
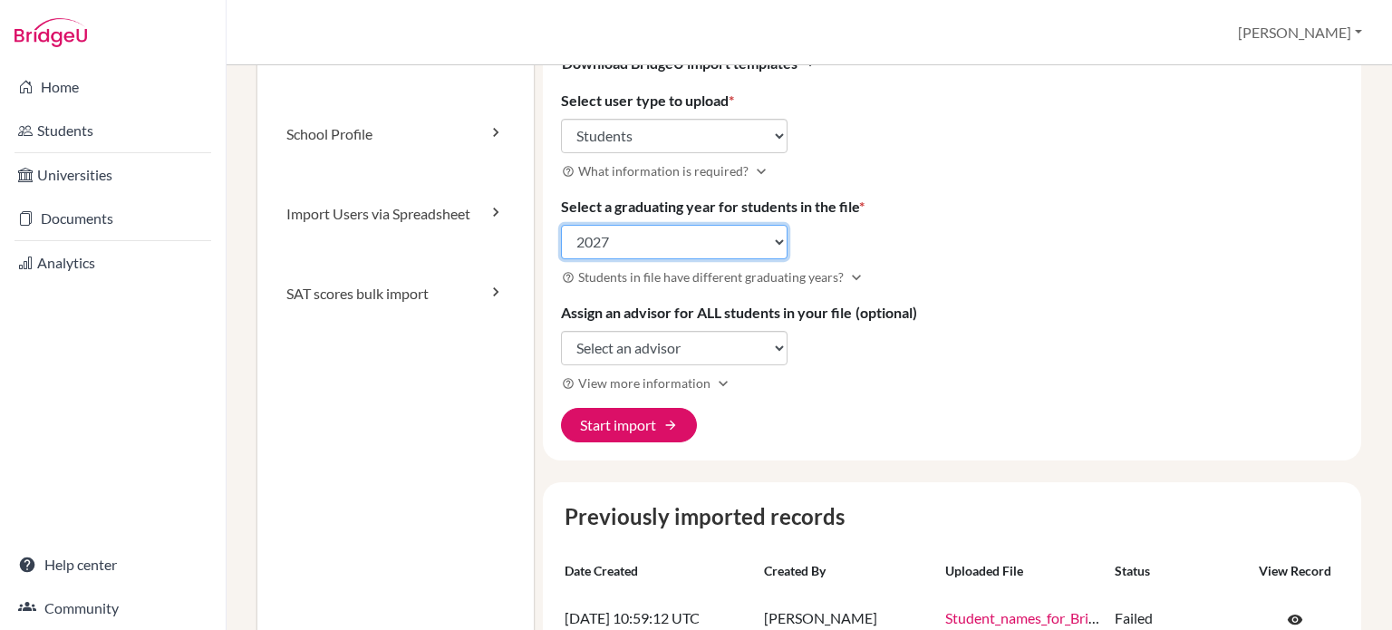
scroll to position [181, 0]
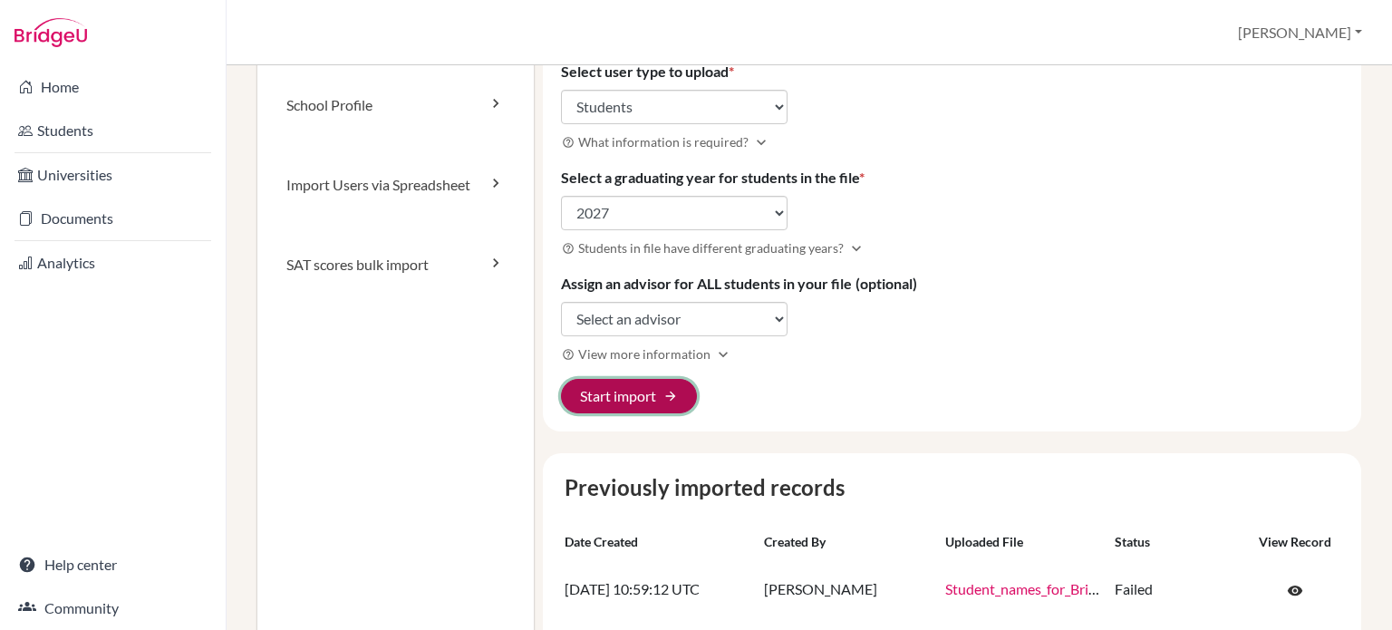
click at [658, 396] on button "Start import arrow_forward" at bounding box center [629, 396] width 136 height 34
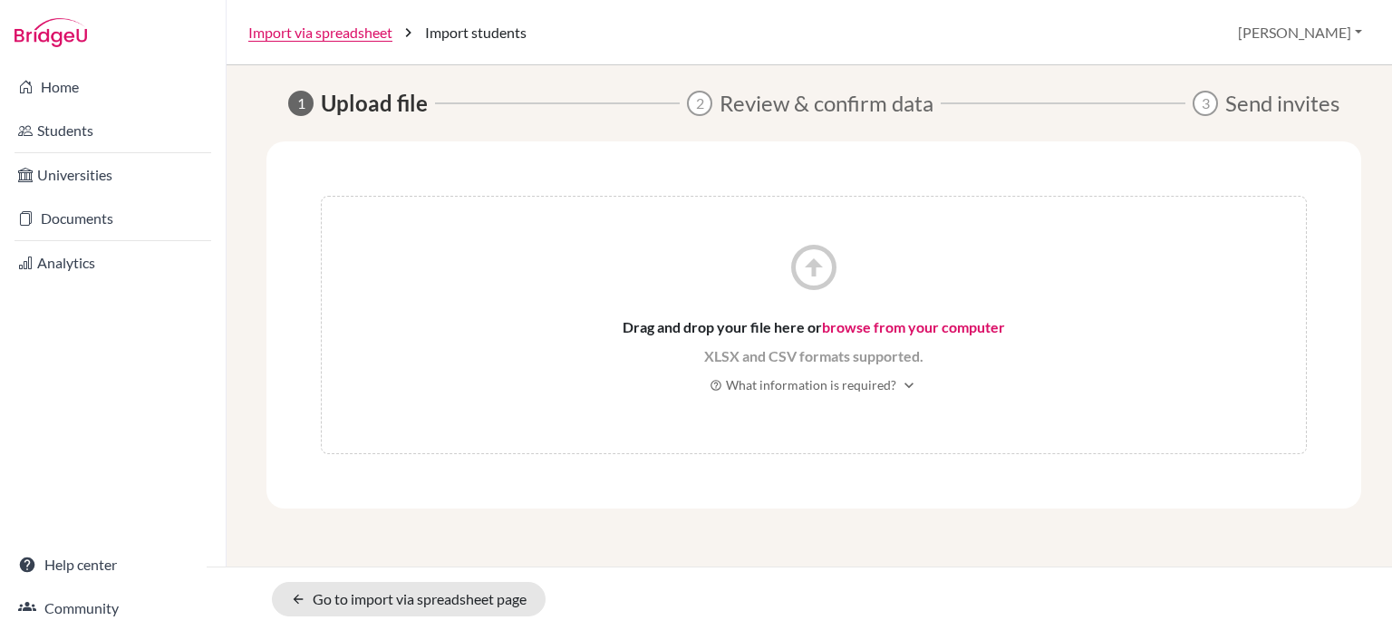
click at [845, 322] on link "browse from your computer" at bounding box center [913, 326] width 183 height 17
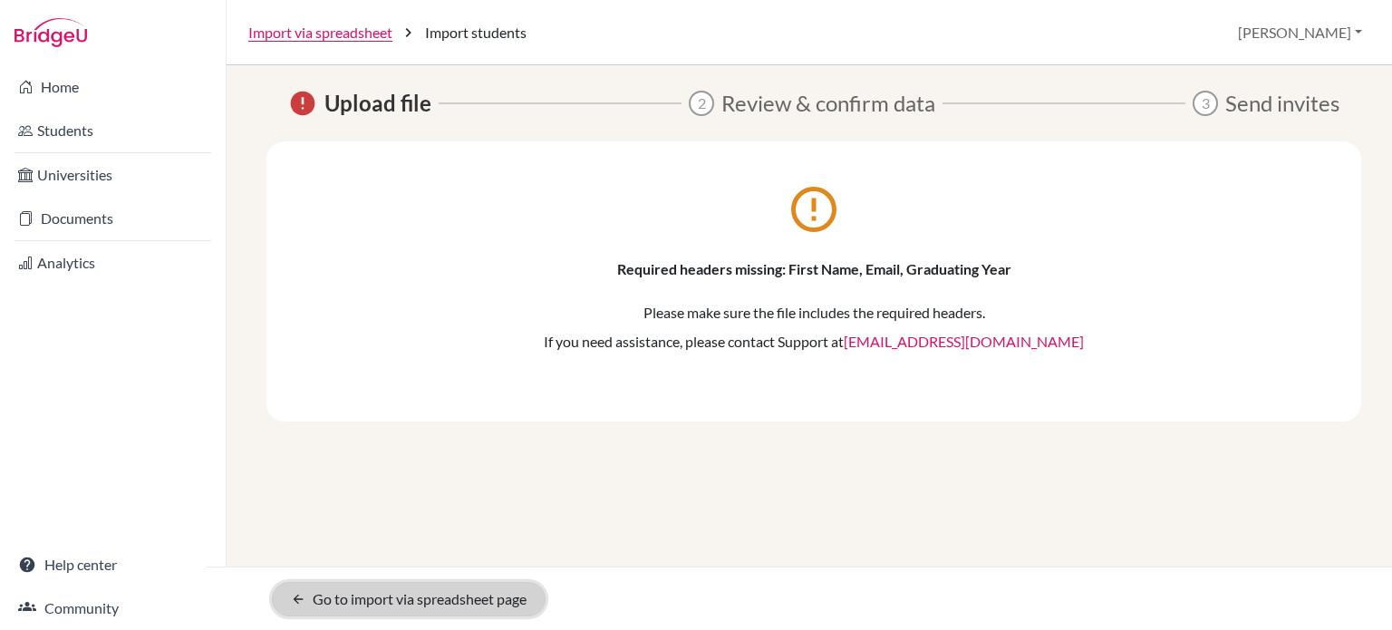
click at [387, 598] on link "arrow_back Go to import via spreadsheet page" at bounding box center [409, 599] width 274 height 34
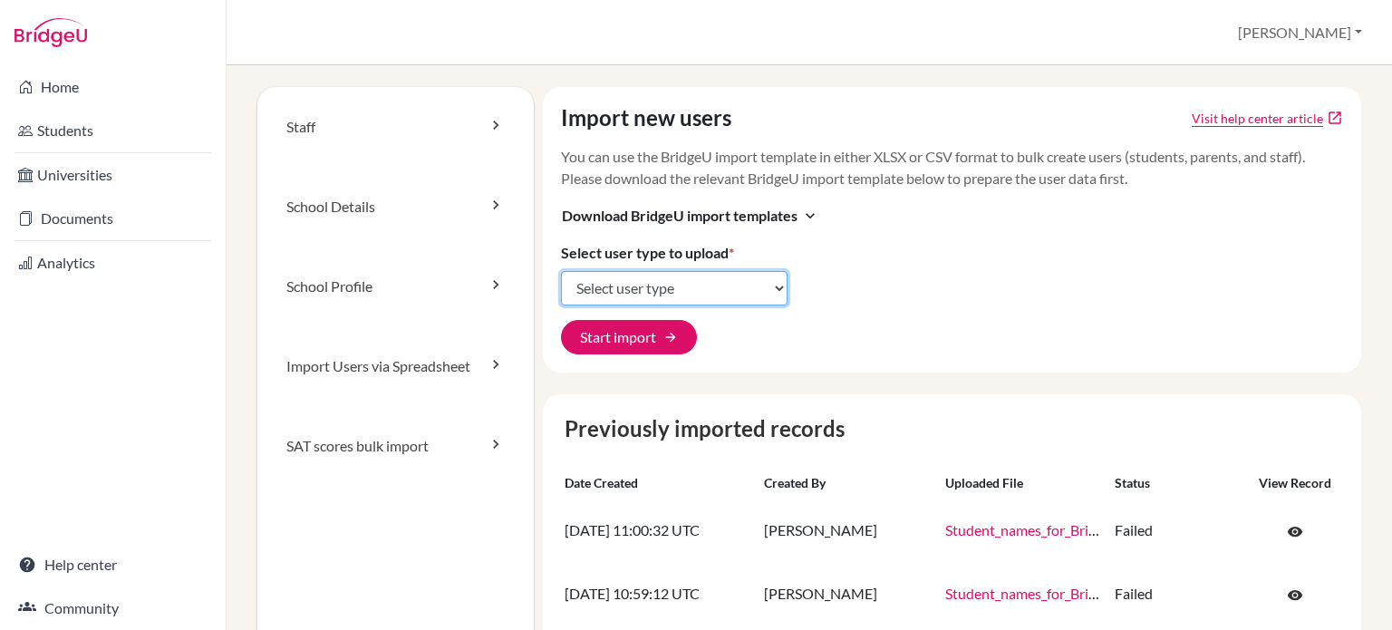
click at [680, 285] on select "Select user type Students Students and parents Parents Advisors Report writers" at bounding box center [674, 288] width 227 height 34
select select "students"
click at [561, 271] on select "Select user type Students Students and parents Parents Advisors Report writers" at bounding box center [674, 288] width 227 height 34
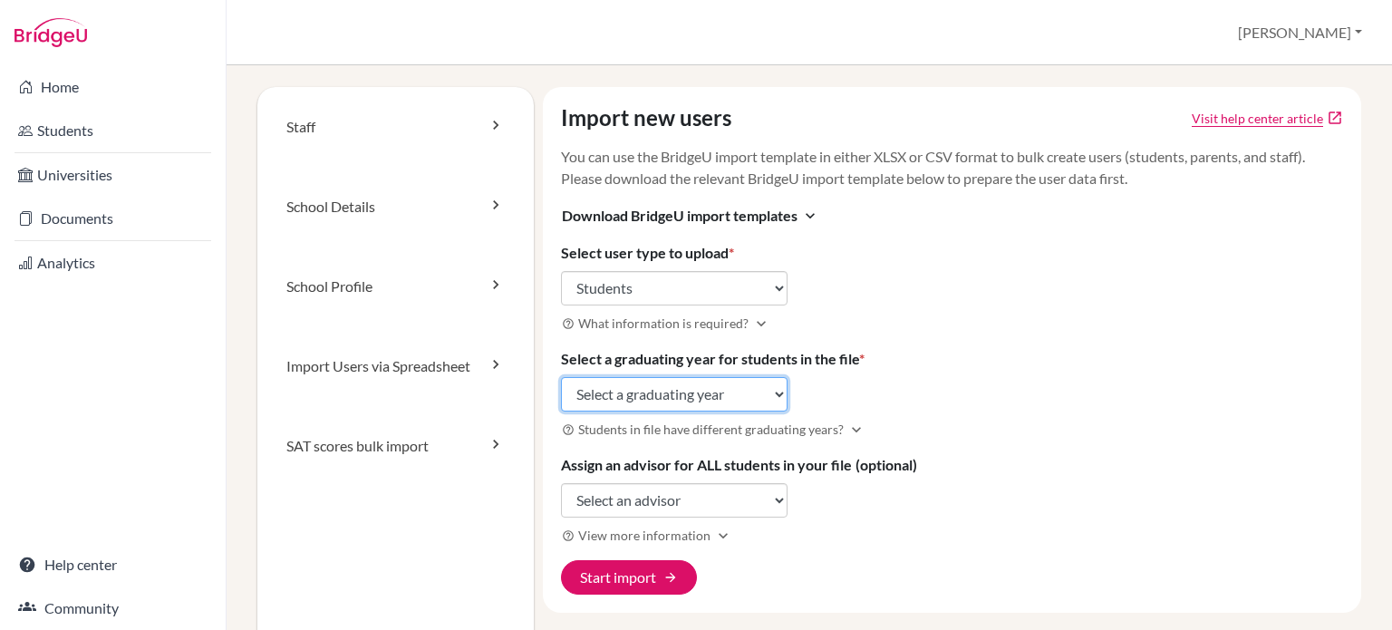
click at [655, 391] on select "Select a graduating year [DATE] 2025 2026 2027 2028 2029" at bounding box center [674, 394] width 227 height 34
select select "2027"
click at [561, 377] on select "Select a graduating year [DATE] 2025 2026 2027 2028 2029" at bounding box center [674, 394] width 227 height 34
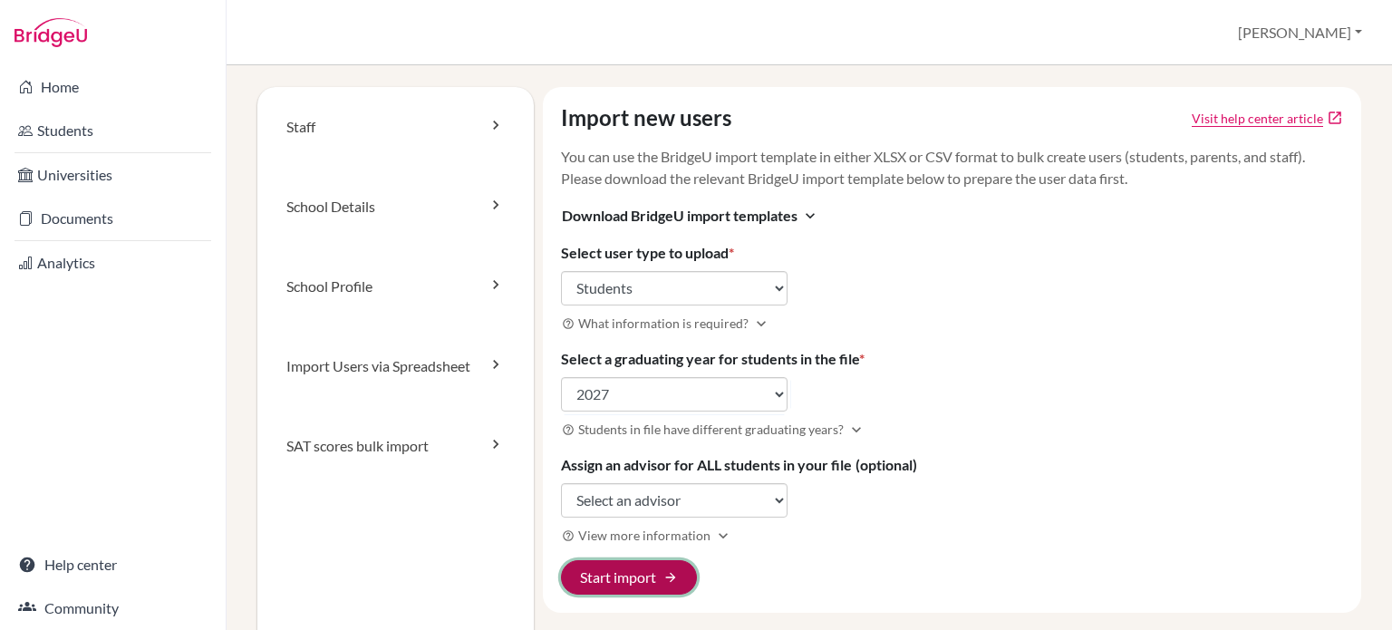
click at [649, 575] on button "Start import arrow_forward" at bounding box center [629, 577] width 136 height 34
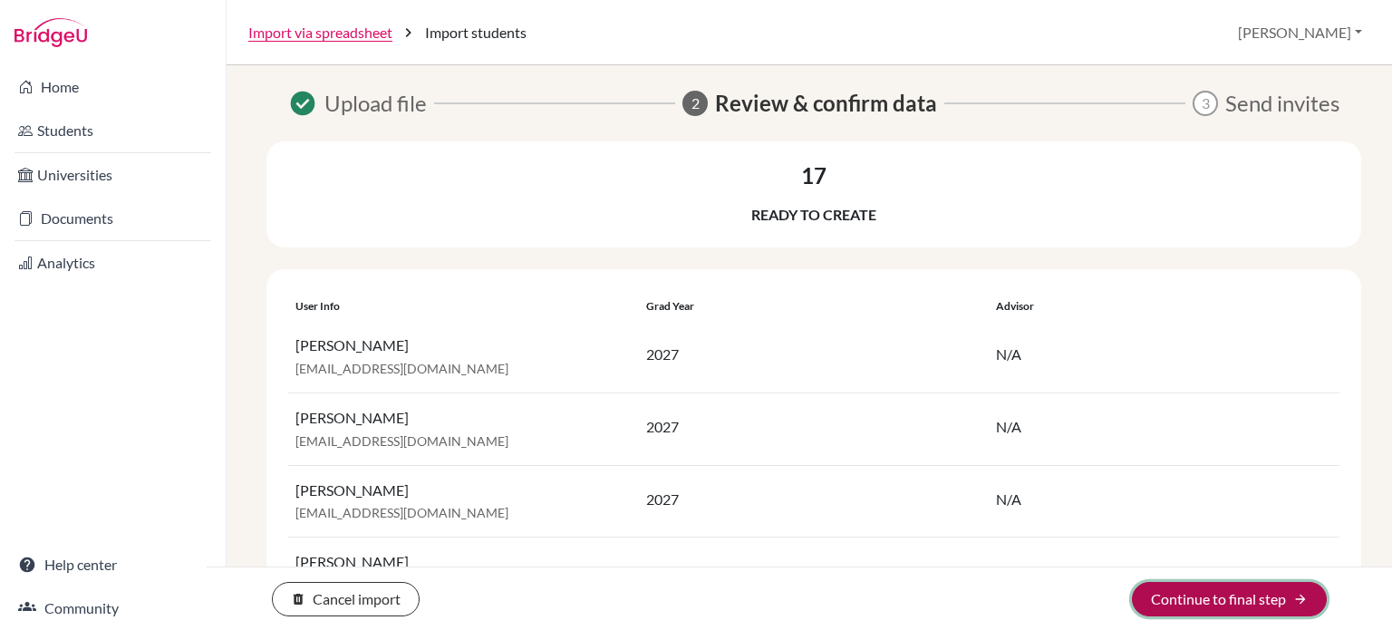
click at [1198, 604] on button "Continue to final step arrow_forward" at bounding box center [1229, 599] width 195 height 34
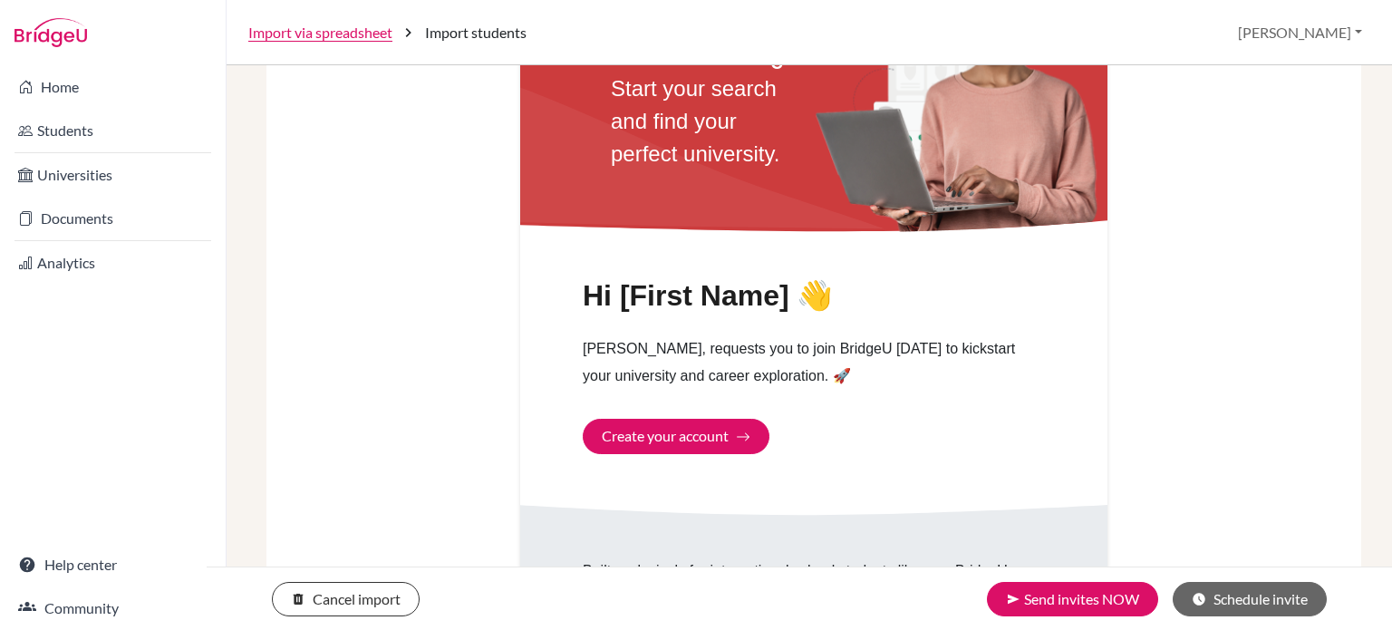
scroll to position [725, 0]
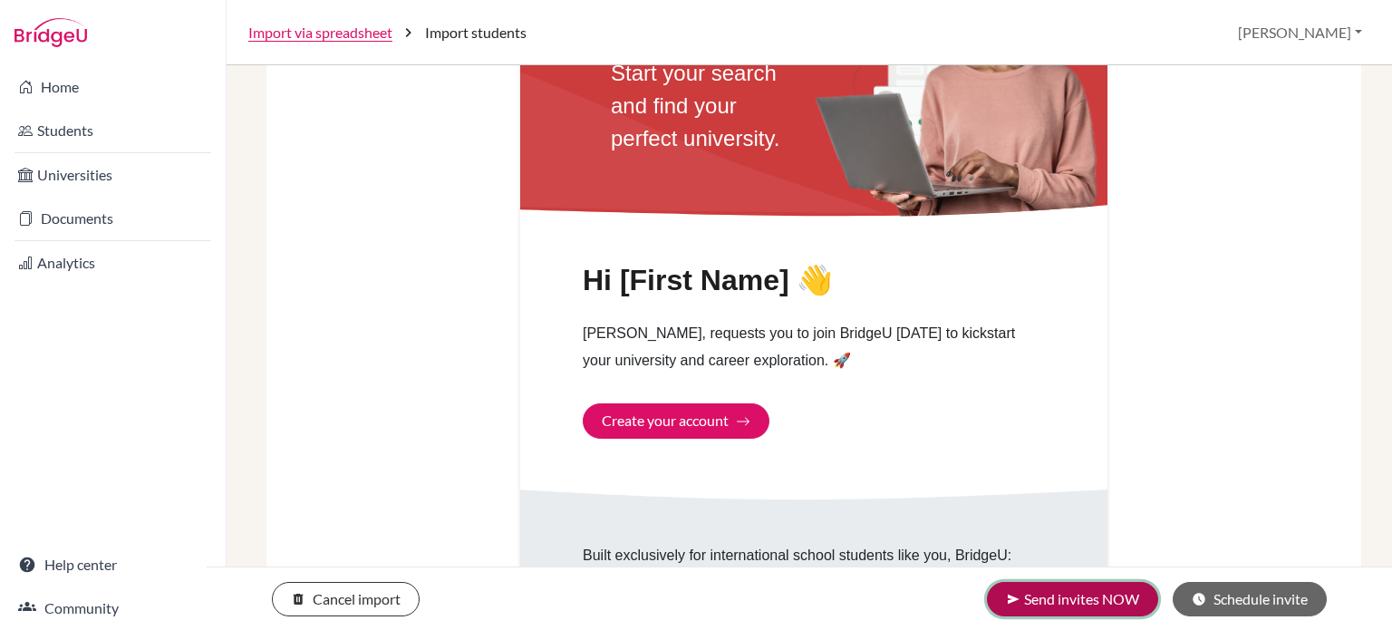
click at [1120, 596] on button "send Send invites NOW" at bounding box center [1072, 599] width 171 height 34
